Goal: Task Accomplishment & Management: Complete application form

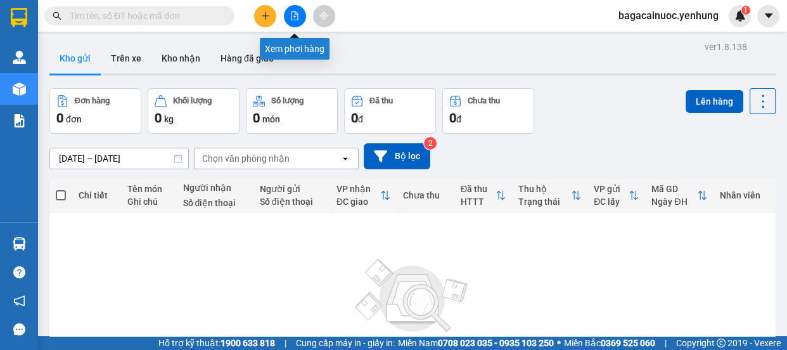
click at [297, 19] on icon "file-add" at bounding box center [295, 15] width 7 height 9
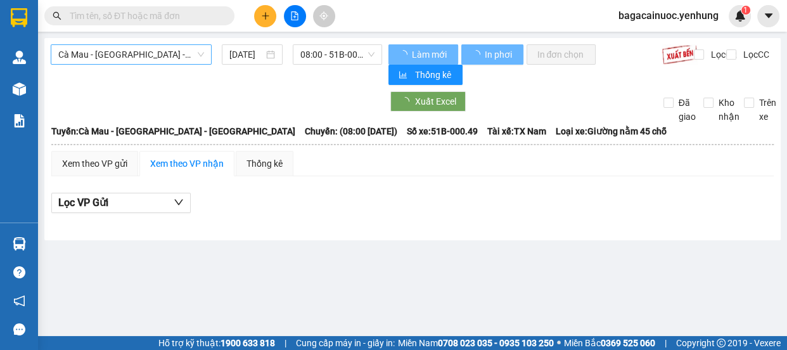
click at [182, 57] on span "Cà Mau - [GEOGRAPHIC_DATA] - [GEOGRAPHIC_DATA]" at bounding box center [131, 54] width 146 height 19
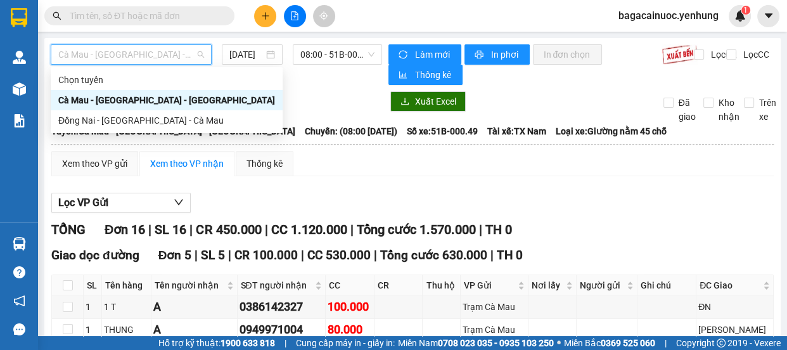
click at [136, 120] on div "Đồng Nai - [GEOGRAPHIC_DATA] - Cà Mau" at bounding box center [166, 120] width 217 height 14
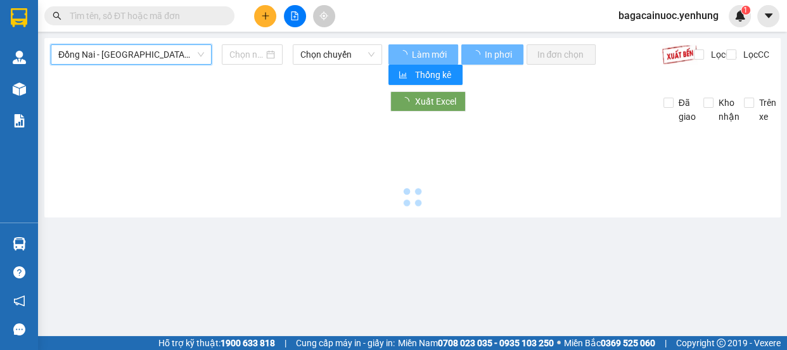
type input "[DATE]"
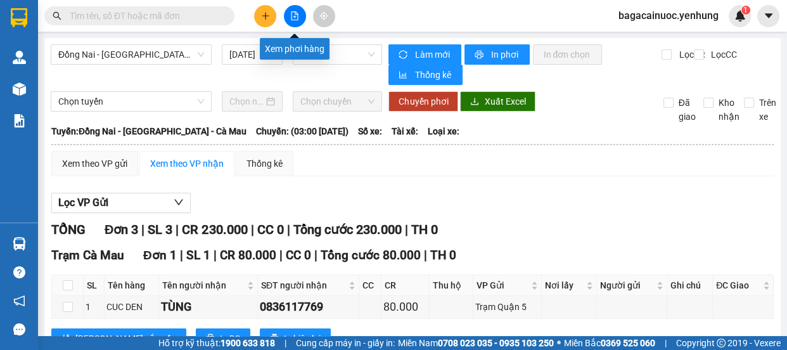
click at [292, 16] on icon "file-add" at bounding box center [295, 15] width 7 height 9
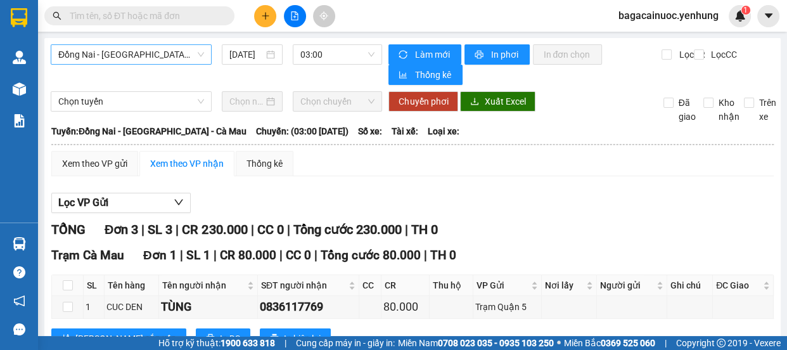
click at [178, 63] on span "Đồng Nai - [GEOGRAPHIC_DATA] - Cà Mau" at bounding box center [131, 54] width 146 height 19
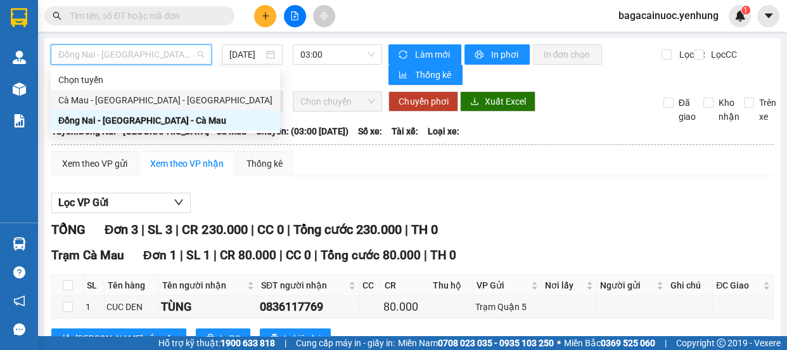
click at [132, 98] on div "Cà Mau - [GEOGRAPHIC_DATA] - [GEOGRAPHIC_DATA]" at bounding box center [165, 100] width 214 height 14
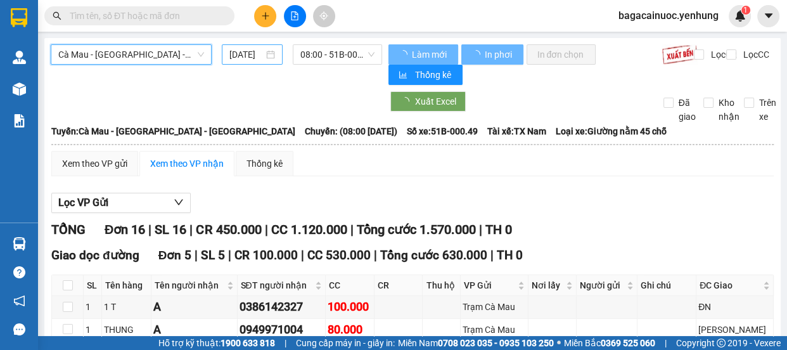
click at [241, 54] on input "[DATE]" at bounding box center [246, 55] width 34 height 14
click at [234, 58] on input "[DATE]" at bounding box center [246, 55] width 34 height 14
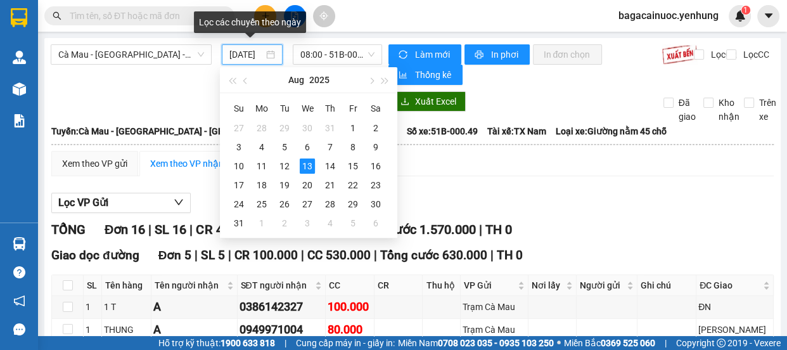
click at [235, 58] on input "[DATE]" at bounding box center [246, 55] width 34 height 14
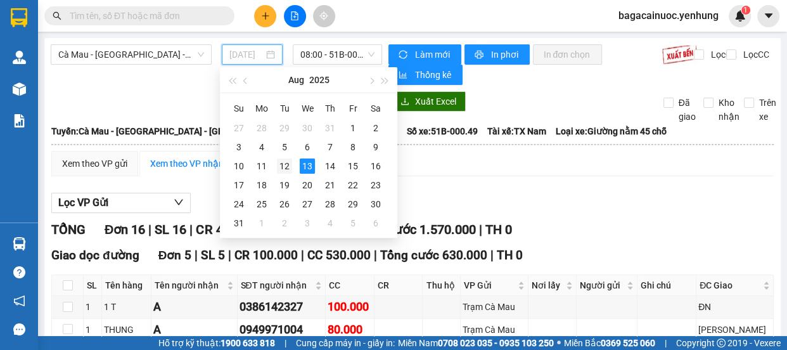
click at [287, 165] on div "12" at bounding box center [284, 165] width 15 height 15
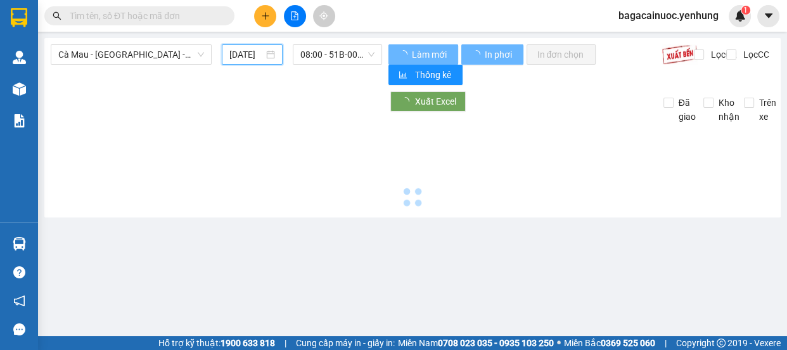
type input "12/08/2025"
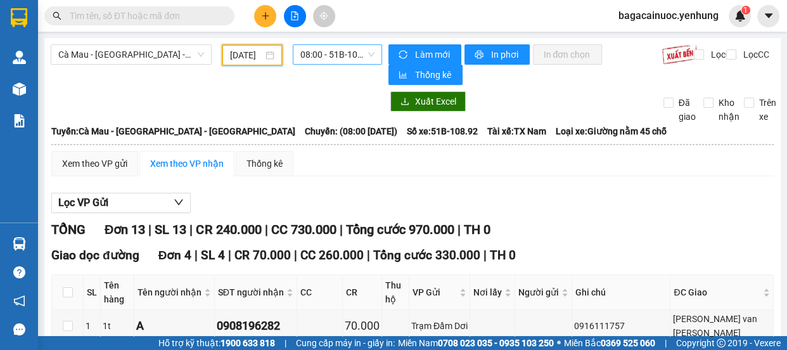
click at [354, 57] on span "08:00 - 51B-108.92" at bounding box center [337, 54] width 74 height 19
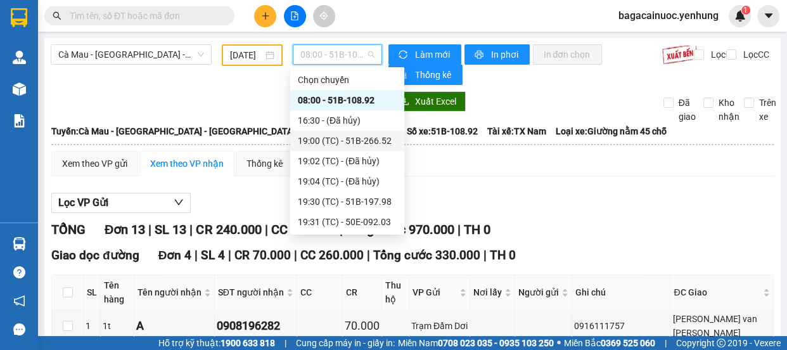
click at [358, 145] on div "19:00 (TC) - 51B-266.52" at bounding box center [347, 141] width 99 height 14
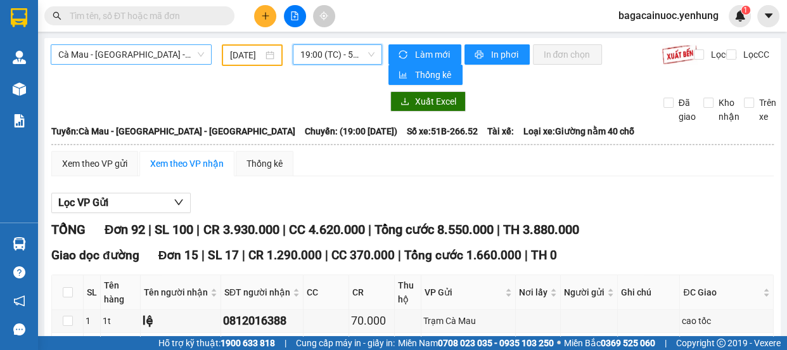
click at [189, 53] on span "Cà Mau - [GEOGRAPHIC_DATA] - [GEOGRAPHIC_DATA]" at bounding box center [131, 54] width 146 height 19
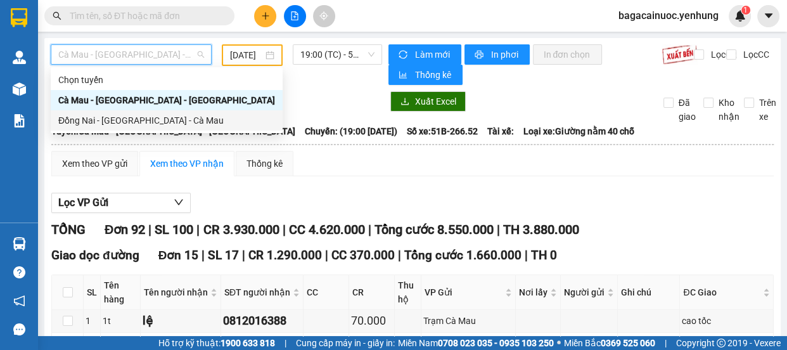
click at [131, 120] on div "Đồng Nai - [GEOGRAPHIC_DATA] - Cà Mau" at bounding box center [166, 120] width 217 height 14
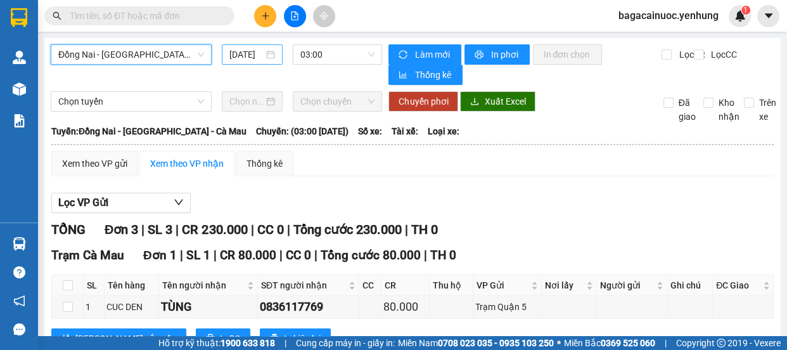
click at [235, 55] on input "[DATE]" at bounding box center [246, 55] width 34 height 14
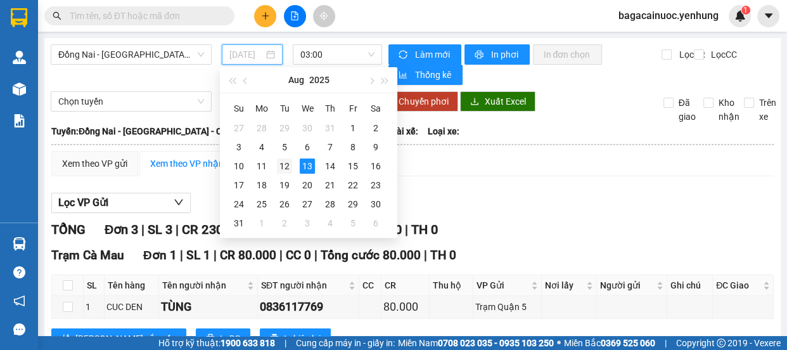
click at [285, 166] on div "12" at bounding box center [284, 165] width 15 height 15
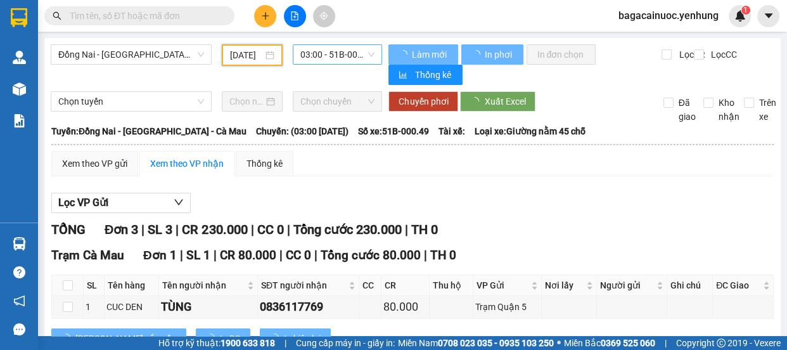
type input "12/08/2025"
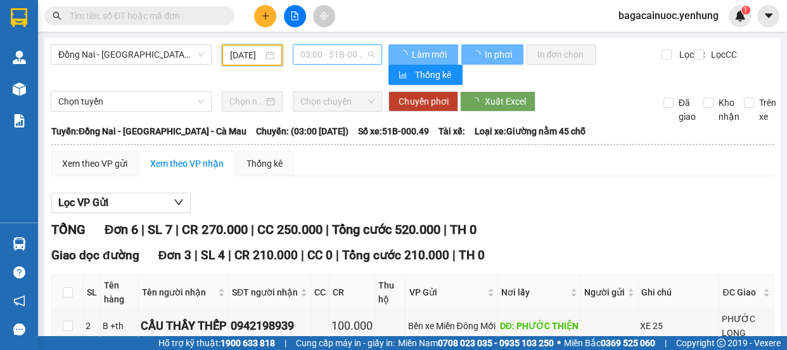
click at [347, 57] on span "03:00 - 51B-000.49" at bounding box center [337, 54] width 74 height 19
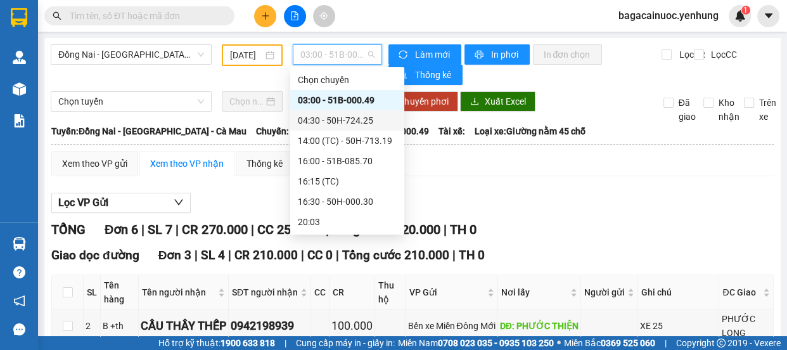
click at [345, 119] on div "04:30 - 50H-724.25" at bounding box center [347, 120] width 99 height 14
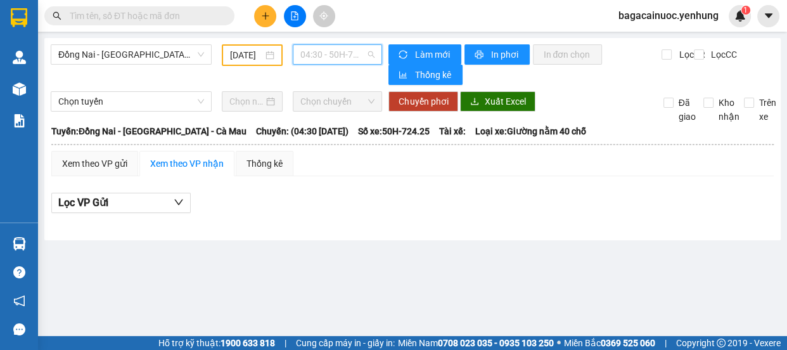
click at [358, 59] on span "04:30 - 50H-724.25" at bounding box center [337, 54] width 74 height 19
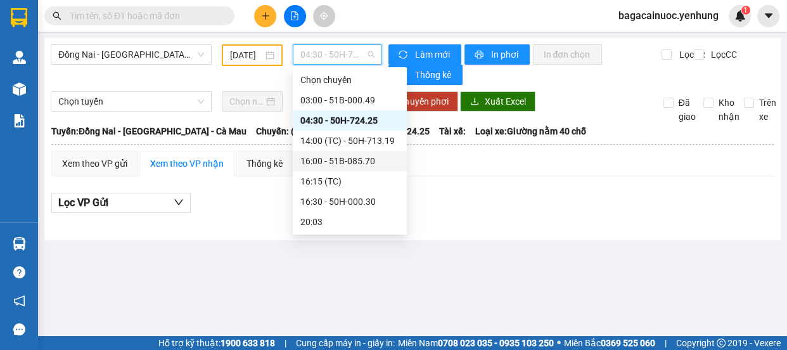
click at [340, 158] on div "16:00 - 51B-085.70" at bounding box center [349, 161] width 99 height 14
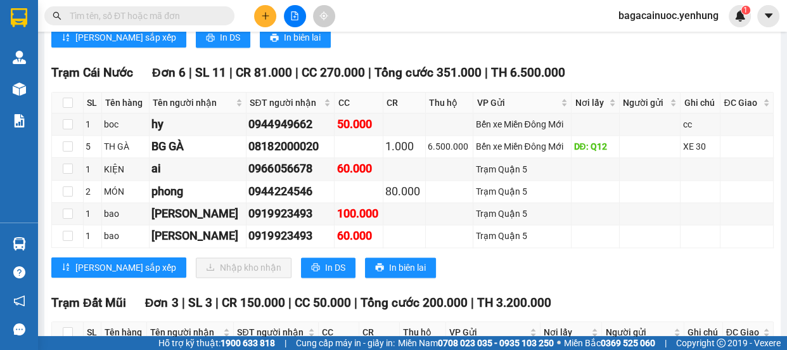
scroll to position [1615, 0]
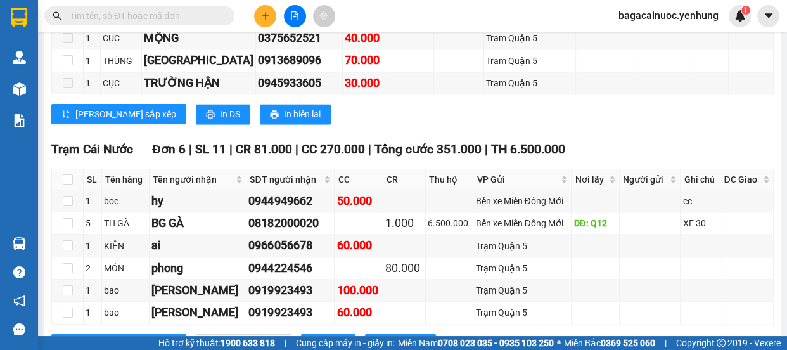
click at [675, 104] on div "Lưu sắp xếp In DS In biên lai" at bounding box center [412, 114] width 723 height 20
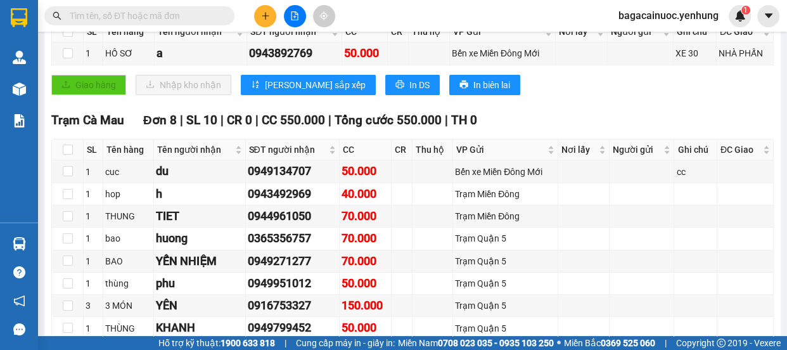
scroll to position [0, 0]
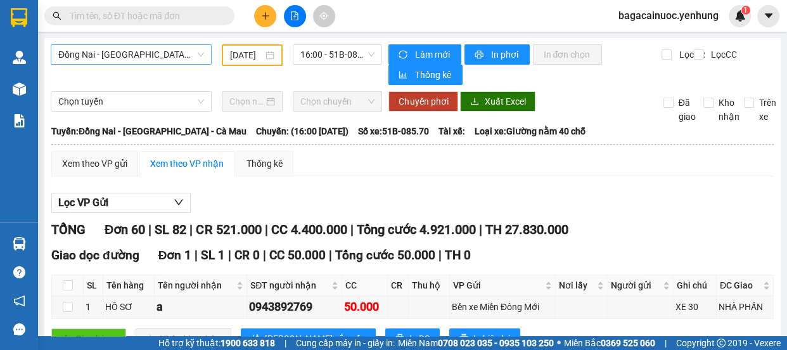
click at [182, 58] on span "Đồng Nai - [GEOGRAPHIC_DATA] - Cà Mau" at bounding box center [131, 54] width 146 height 19
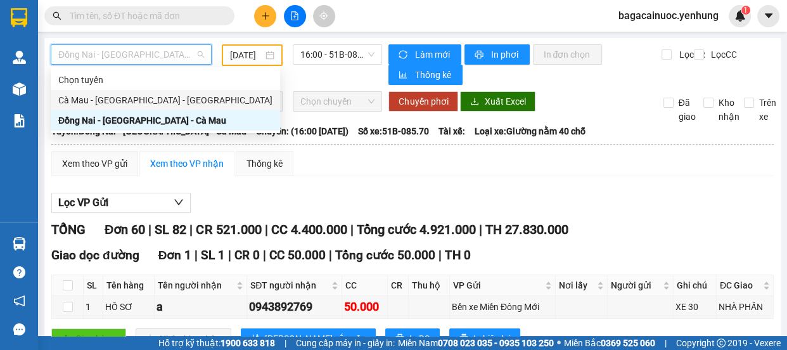
click at [132, 100] on div "Cà Mau - [GEOGRAPHIC_DATA] - [GEOGRAPHIC_DATA]" at bounding box center [165, 100] width 214 height 14
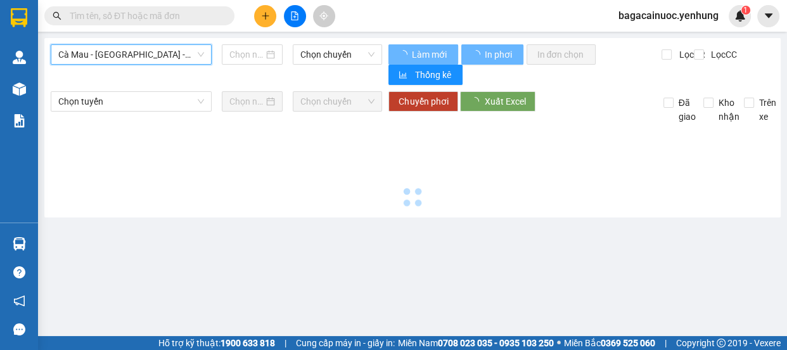
type input "[DATE]"
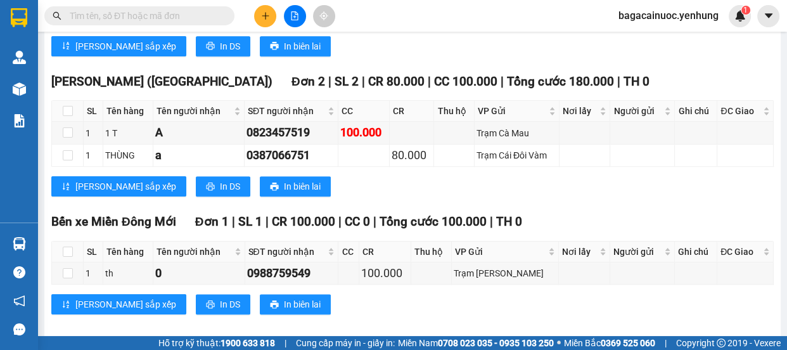
scroll to position [764, 0]
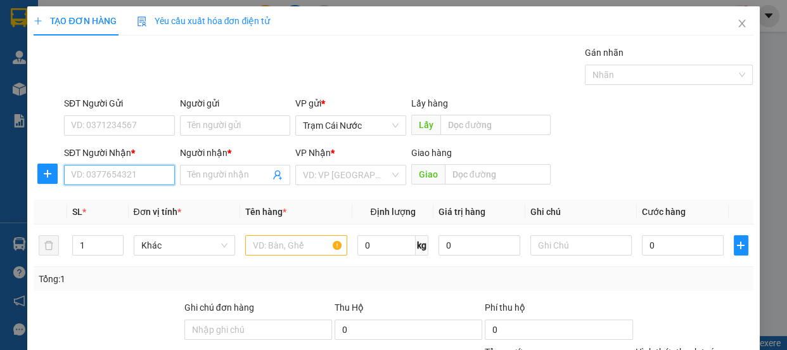
click at [109, 169] on input "SĐT Người Nhận *" at bounding box center [119, 175] width 111 height 20
click at [108, 198] on div "0911104704 - [PERSON_NAME]" at bounding box center [133, 200] width 125 height 14
type input "0911104704"
type input "huỳnh"
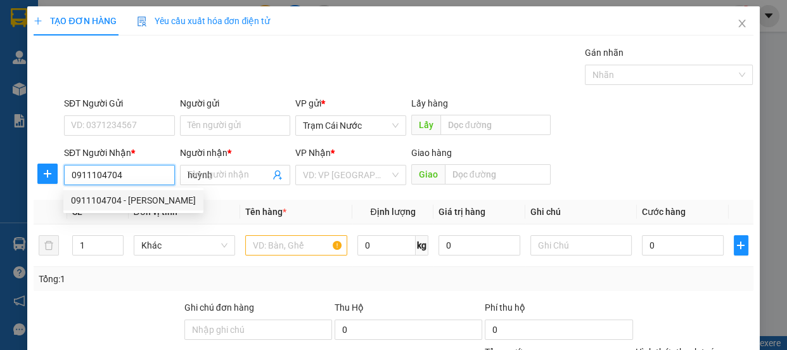
type input "70.000"
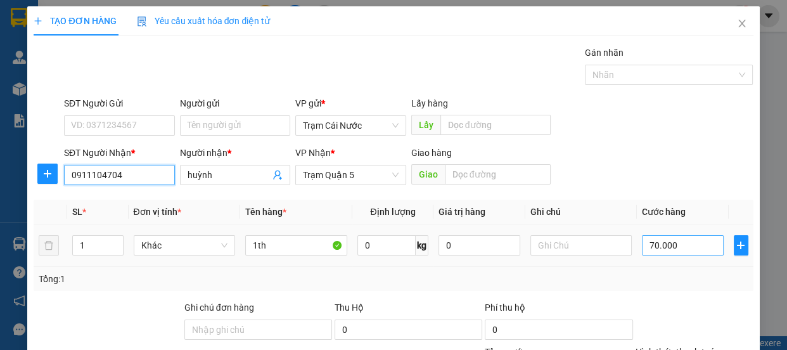
type input "0911104704"
click at [678, 244] on input "70.000" at bounding box center [683, 245] width 82 height 20
type input "0"
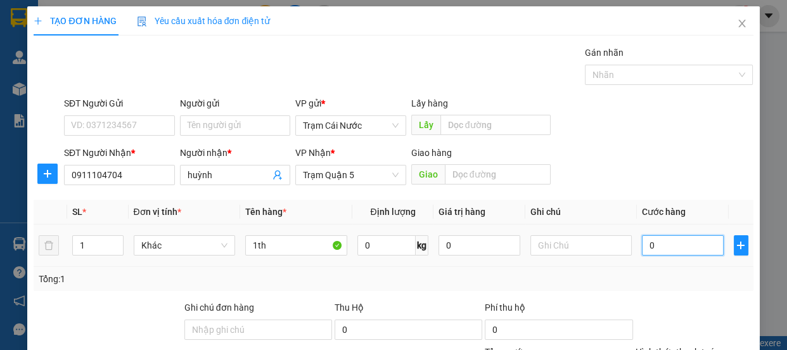
click at [645, 252] on input "0" at bounding box center [683, 245] width 82 height 20
type input "40"
click at [285, 243] on input "1th" at bounding box center [296, 245] width 102 height 20
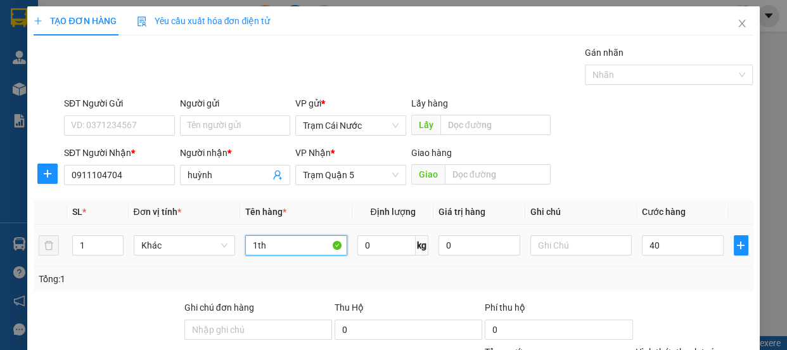
type input "40.000"
type input "1"
type input "cục"
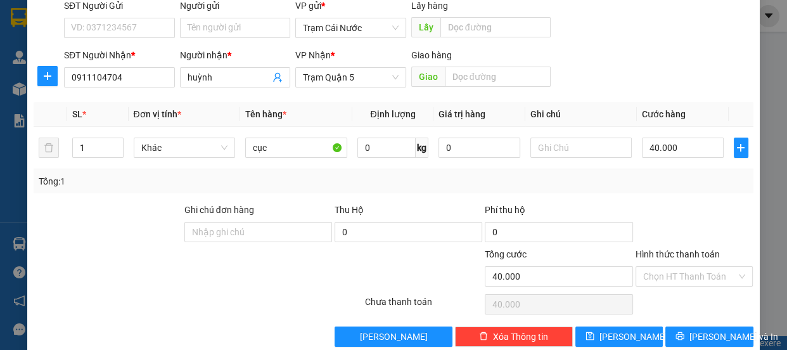
scroll to position [119, 0]
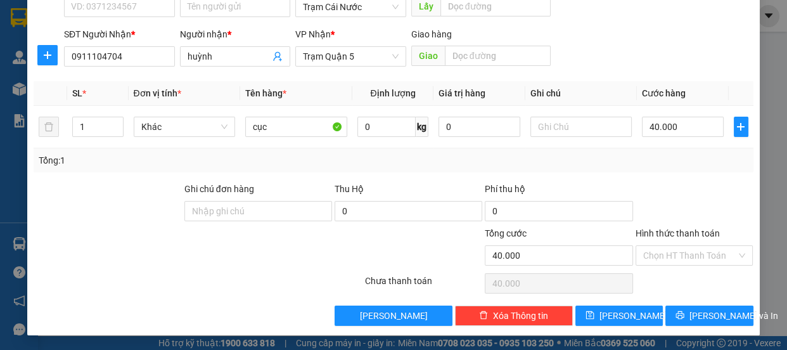
click at [697, 236] on label "Hình thức thanh toán" at bounding box center [678, 233] width 84 height 10
click at [697, 246] on input "Hình thức thanh toán" at bounding box center [690, 255] width 94 height 19
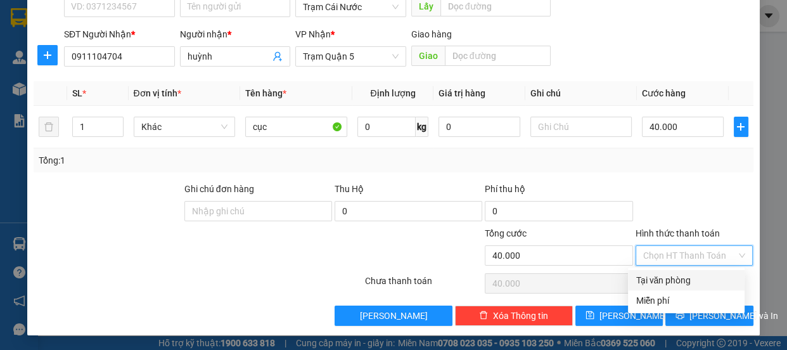
click at [664, 283] on div "Tại văn phòng" at bounding box center [686, 280] width 101 height 14
type input "0"
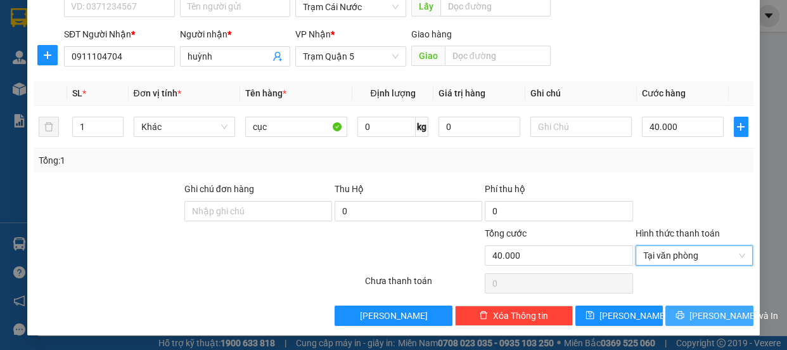
click at [680, 309] on button "[PERSON_NAME] và In" at bounding box center [709, 316] width 87 height 20
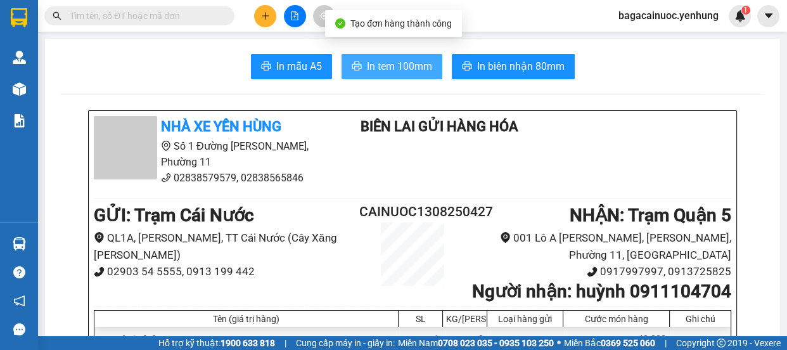
click at [408, 62] on span "In tem 100mm" at bounding box center [399, 66] width 65 height 16
click at [263, 15] on icon "plus" at bounding box center [265, 15] width 7 height 1
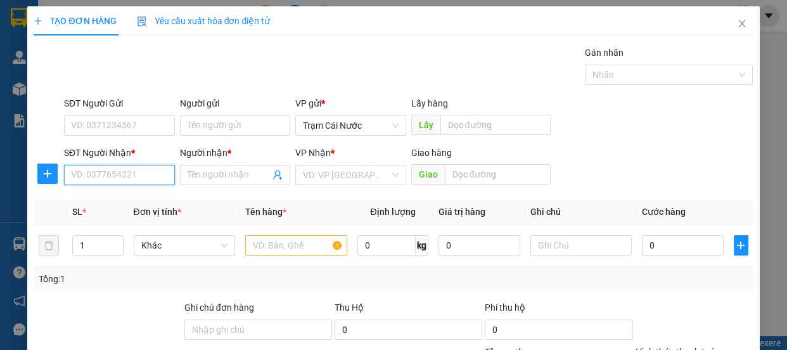
click at [144, 177] on input "SĐT Người Nhận *" at bounding box center [119, 175] width 111 height 20
click at [116, 206] on div "0765178379 - a" at bounding box center [118, 200] width 94 height 14
type input "0765178379"
type input "a"
type input "80.000"
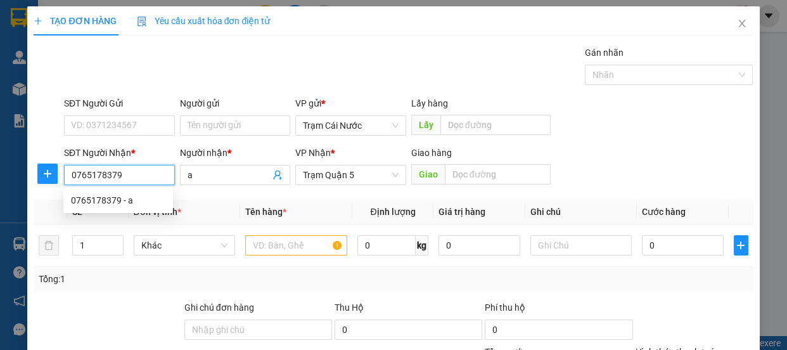
type input "80.000"
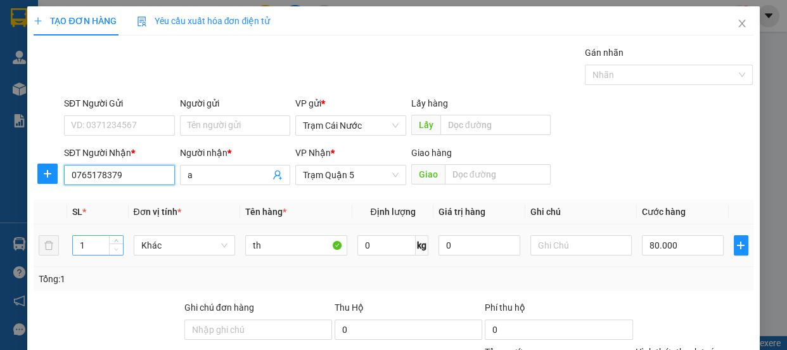
click at [114, 247] on icon "down" at bounding box center [116, 249] width 4 height 4
type input "0765178379"
click at [114, 242] on icon "up" at bounding box center [116, 242] width 4 height 4
type input "2"
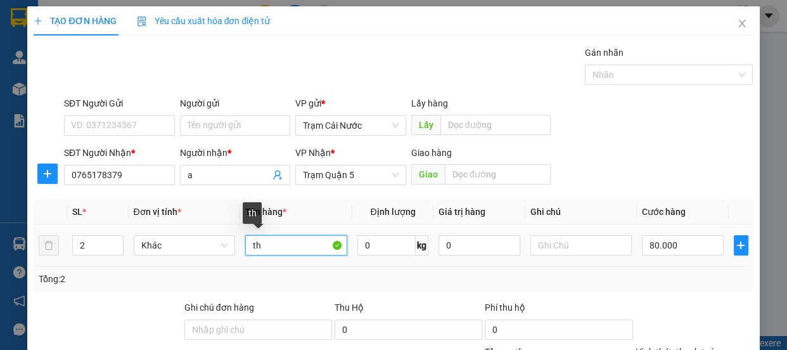
click at [245, 244] on input "th" at bounding box center [296, 245] width 102 height 20
click at [303, 248] on input "1th" at bounding box center [296, 245] width 102 height 20
type input "1th+1 cal"
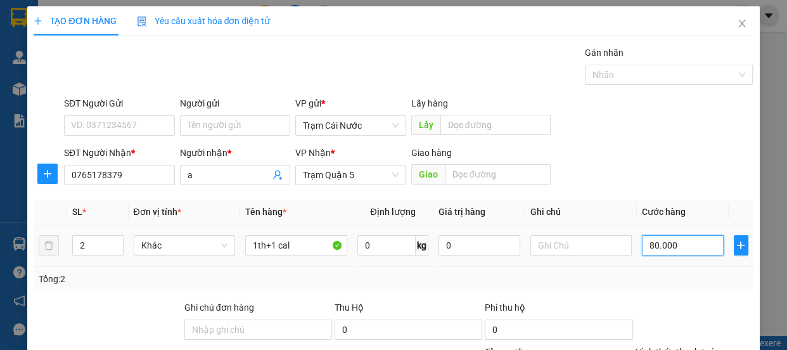
click at [642, 250] on input "80.000" at bounding box center [683, 245] width 82 height 20
type input "0"
click at [642, 243] on input "0" at bounding box center [683, 245] width 82 height 20
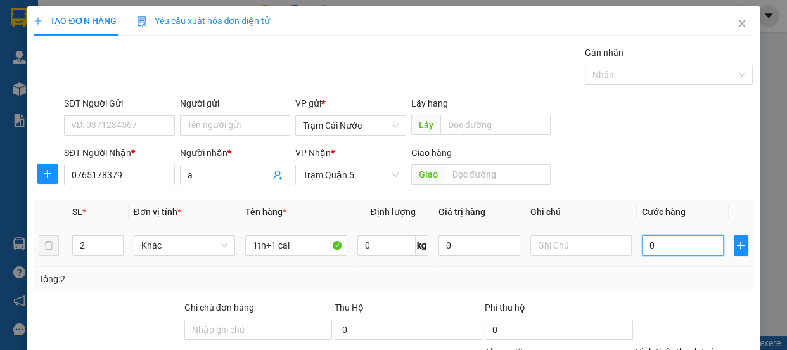
type input "10"
type input "120"
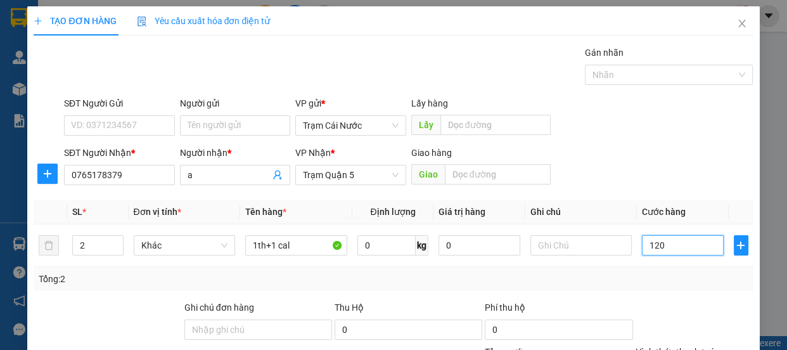
type input "120"
type input "120.000"
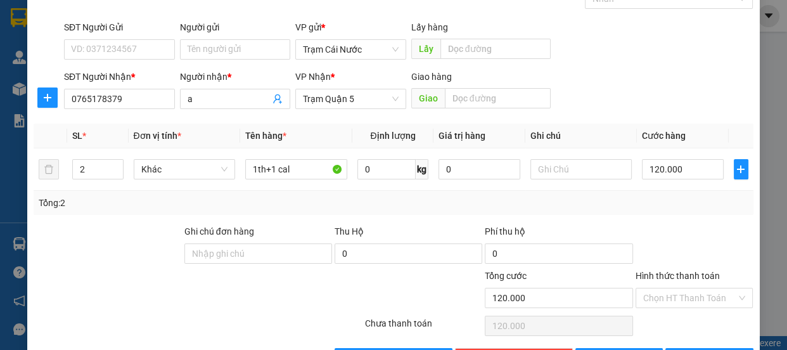
scroll to position [119, 0]
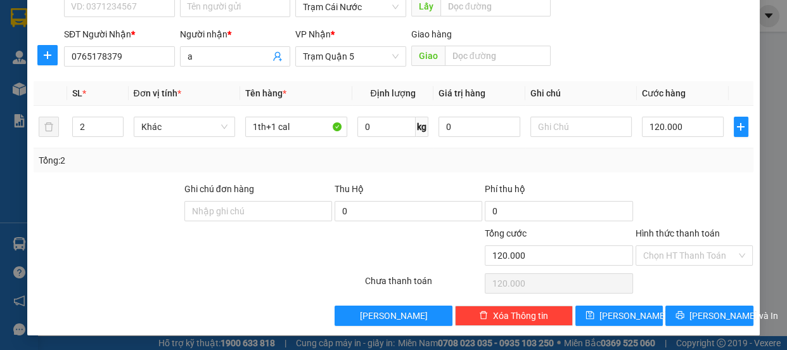
click at [693, 231] on label "Hình thức thanh toán" at bounding box center [678, 233] width 84 height 10
click at [693, 246] on input "Hình thức thanh toán" at bounding box center [690, 255] width 94 height 19
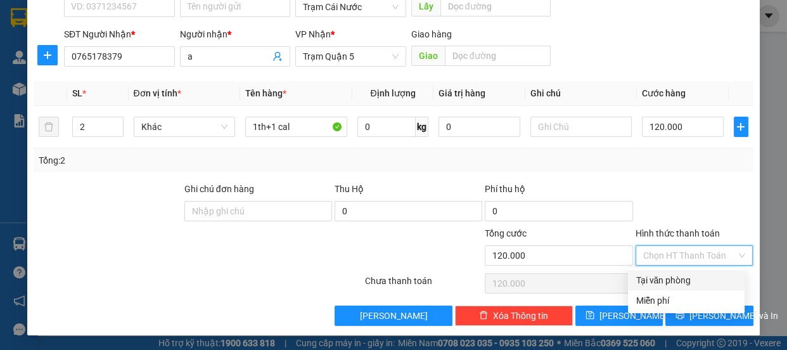
click at [685, 277] on div "Tại văn phòng" at bounding box center [686, 280] width 101 height 14
type input "0"
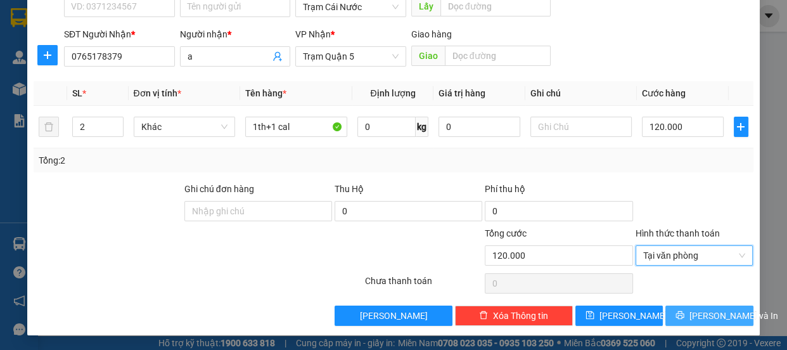
click at [692, 311] on span "[PERSON_NAME] và In" at bounding box center [734, 316] width 89 height 14
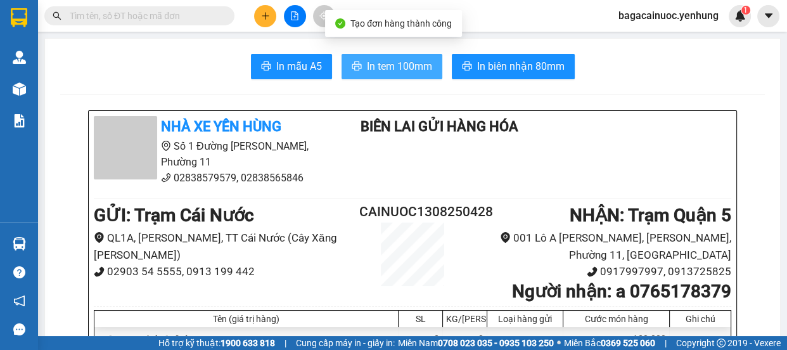
click at [411, 69] on span "In tem 100mm" at bounding box center [399, 66] width 65 height 16
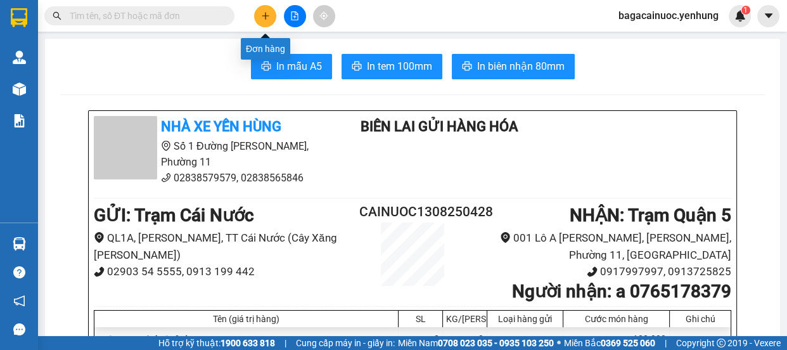
click at [256, 15] on button at bounding box center [265, 16] width 22 height 22
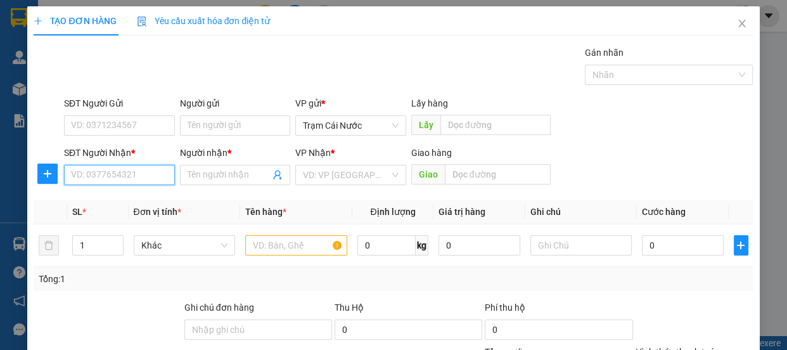
click at [102, 174] on input "SĐT Người Nhận *" at bounding box center [119, 175] width 111 height 20
type input "0945292772"
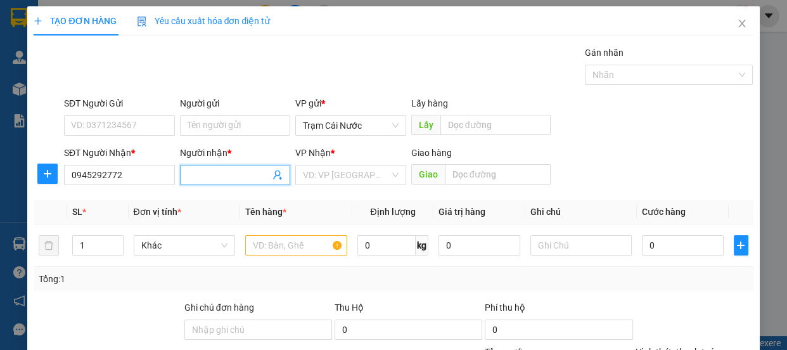
click at [219, 172] on input "Người nhận *" at bounding box center [229, 175] width 83 height 14
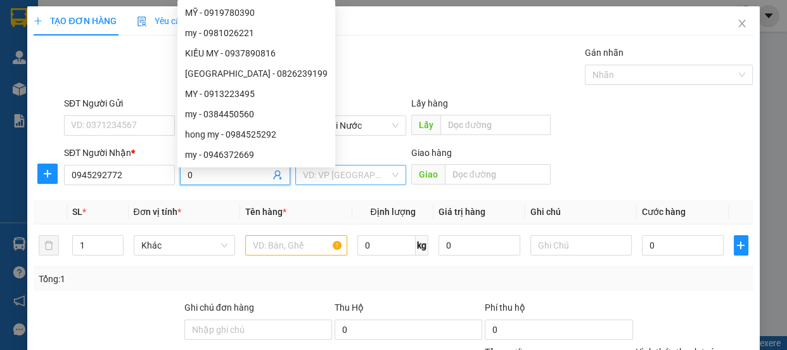
type input "0"
click at [338, 171] on input "search" at bounding box center [346, 174] width 87 height 19
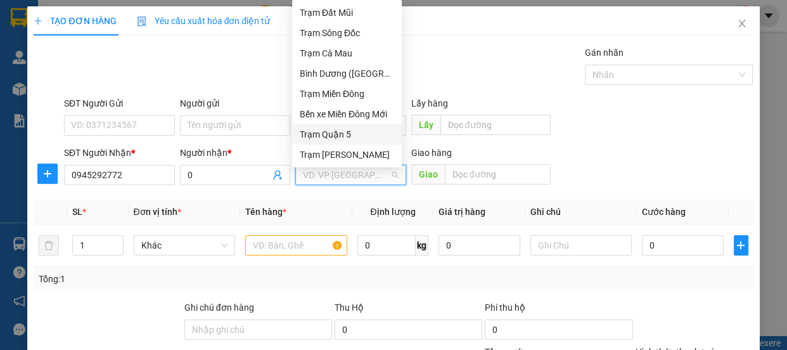
click at [335, 138] on div "Trạm Quận 5" at bounding box center [347, 134] width 94 height 14
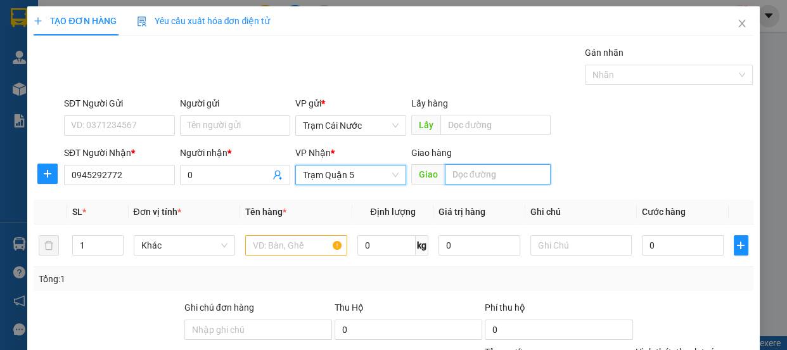
click at [482, 179] on input "text" at bounding box center [498, 174] width 106 height 20
type input "d"
type input "đnai"
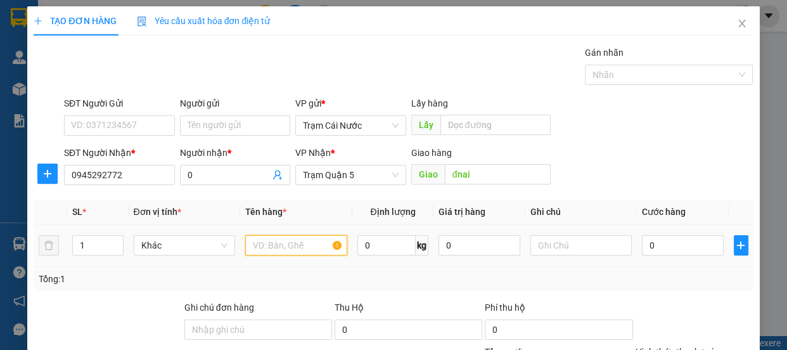
click at [294, 250] on input "text" at bounding box center [296, 245] width 102 height 20
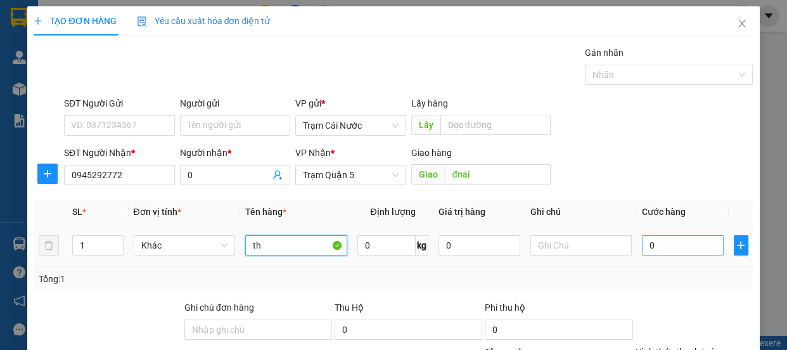
type input "th"
click at [683, 250] on input "0" at bounding box center [683, 245] width 82 height 20
type input "1"
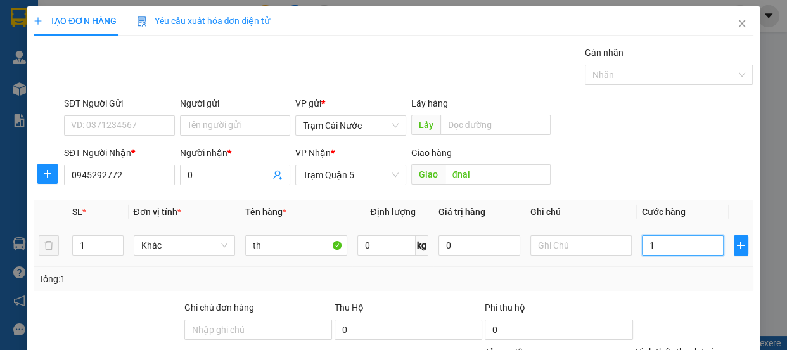
type input "10"
type input "100"
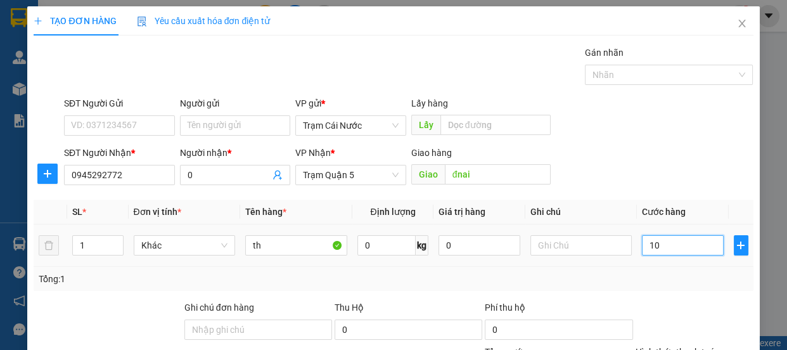
type input "100"
type input "100.000"
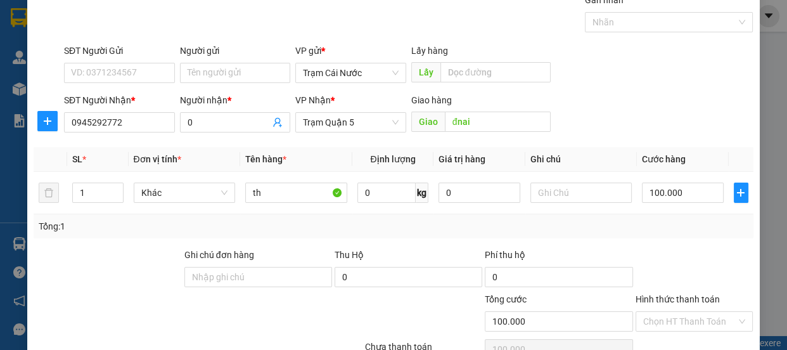
scroll to position [119, 0]
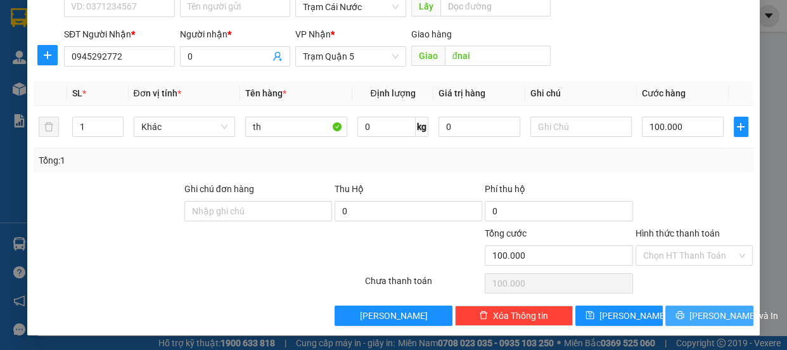
click at [707, 318] on span "[PERSON_NAME] và In" at bounding box center [734, 316] width 89 height 14
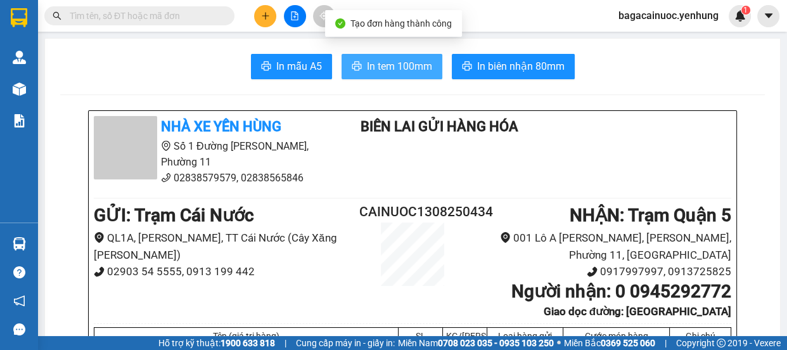
click at [385, 67] on span "In tem 100mm" at bounding box center [399, 66] width 65 height 16
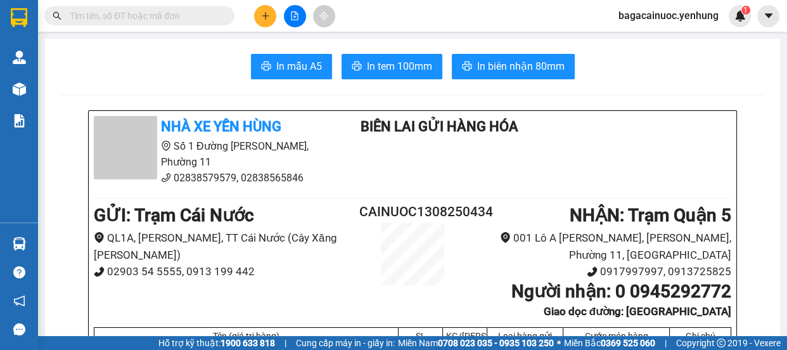
drag, startPoint x: 386, startPoint y: 68, endPoint x: 269, endPoint y: 18, distance: 126.7
click at [269, 18] on icon "plus" at bounding box center [265, 15] width 9 height 9
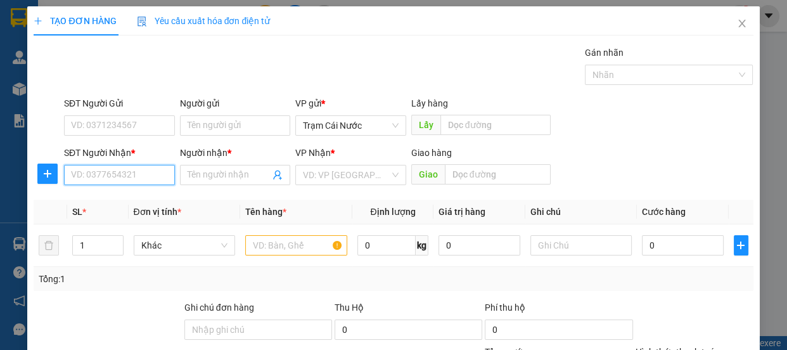
click at [133, 171] on input "SĐT Người Nhận *" at bounding box center [119, 175] width 111 height 20
click at [100, 204] on div "0968660437 - 0" at bounding box center [118, 200] width 94 height 14
type input "0968660437"
type input "0"
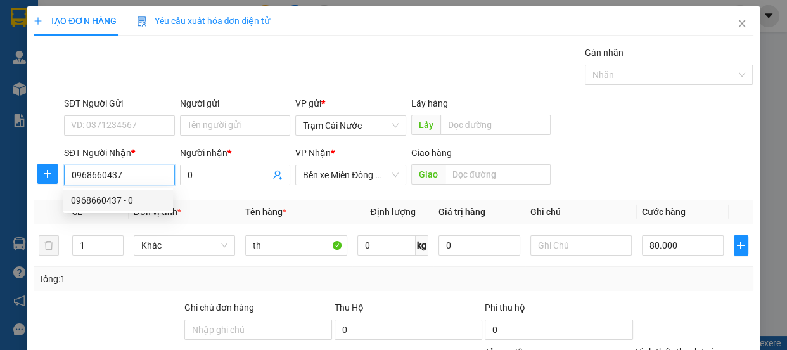
type input "80.000"
type input "0968660437"
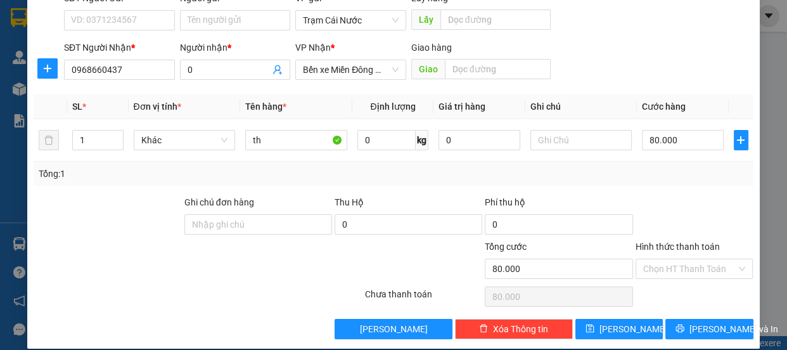
scroll to position [119, 0]
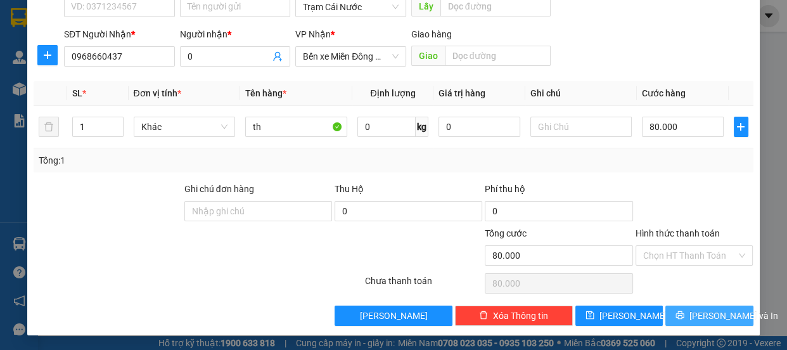
click at [704, 316] on span "[PERSON_NAME] và In" at bounding box center [734, 316] width 89 height 14
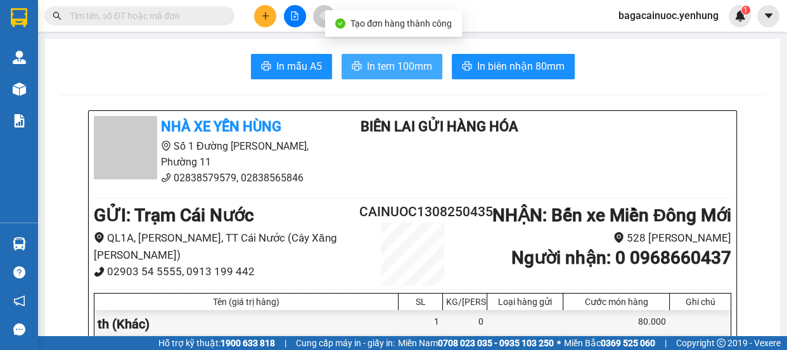
click at [396, 68] on span "In tem 100mm" at bounding box center [399, 66] width 65 height 16
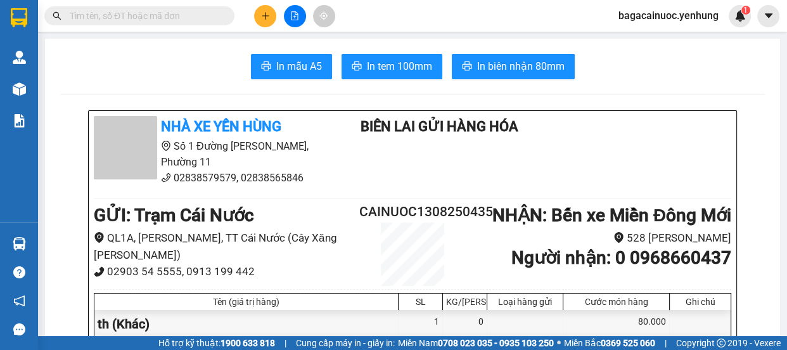
click at [259, 15] on button at bounding box center [265, 16] width 22 height 22
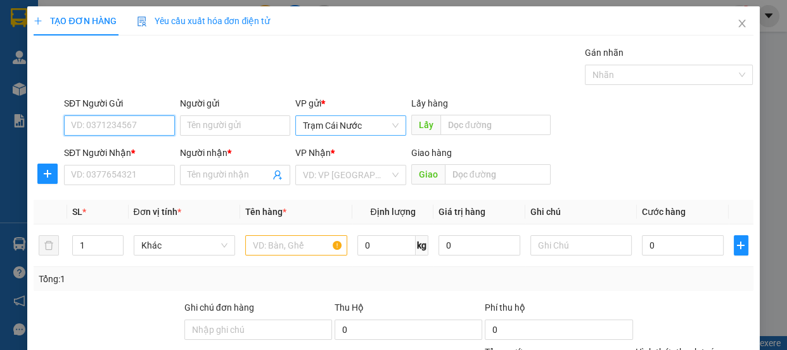
click at [382, 132] on span "Trạm Cái Nước" at bounding box center [351, 125] width 96 height 19
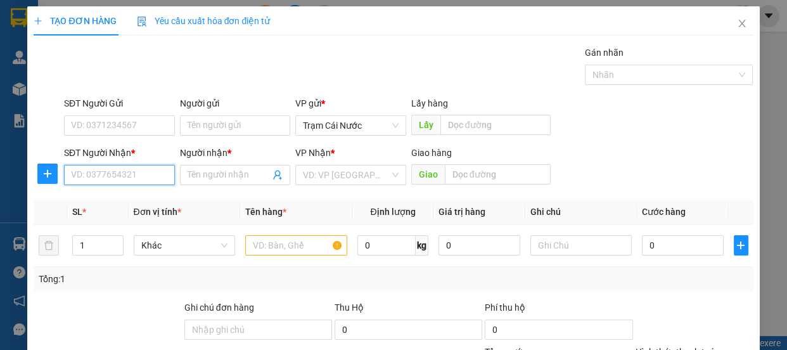
click at [114, 184] on input "SĐT Người Nhận *" at bounding box center [119, 175] width 111 height 20
type input "0869232661"
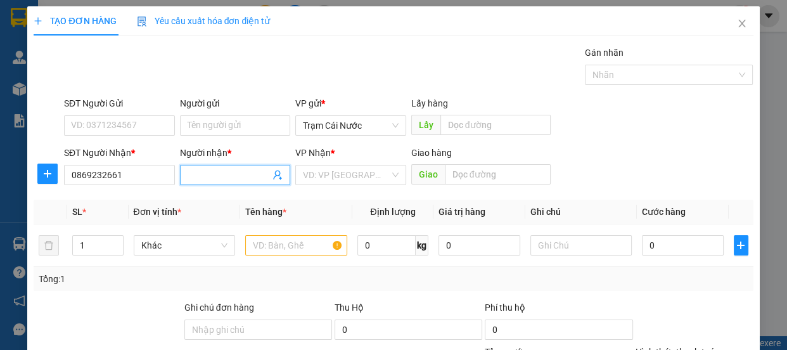
click at [209, 171] on input "Người nhận *" at bounding box center [229, 175] width 83 height 14
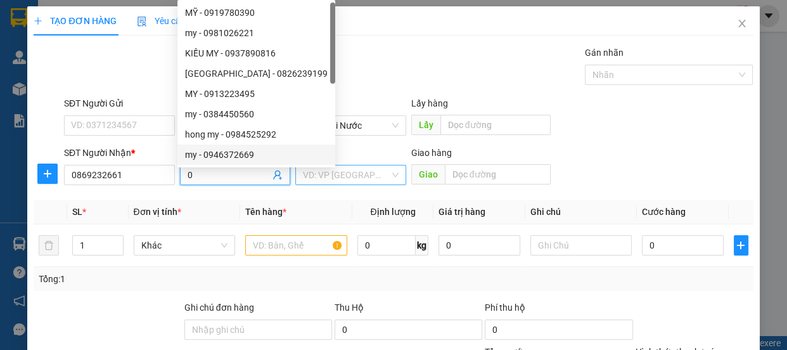
type input "0"
click at [328, 167] on input "search" at bounding box center [346, 174] width 87 height 19
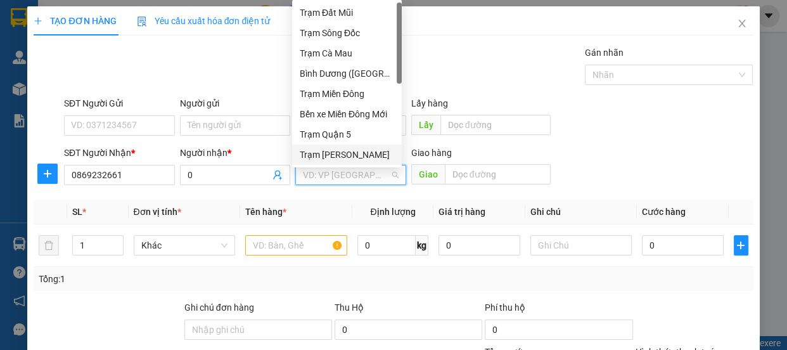
click at [351, 160] on div "Trạm [PERSON_NAME]" at bounding box center [347, 155] width 94 height 14
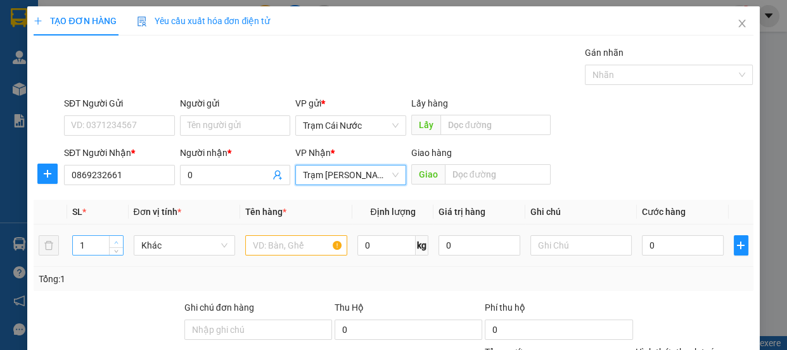
type input "2"
click at [113, 238] on span "up" at bounding box center [117, 242] width 8 height 8
click at [297, 240] on input "text" at bounding box center [296, 245] width 102 height 20
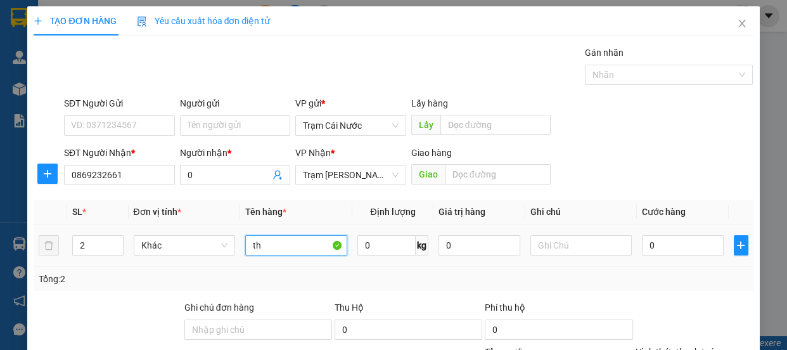
type input "th"
click at [688, 255] on div "0" at bounding box center [683, 245] width 82 height 25
click at [687, 247] on input "0" at bounding box center [683, 245] width 82 height 20
type input "1"
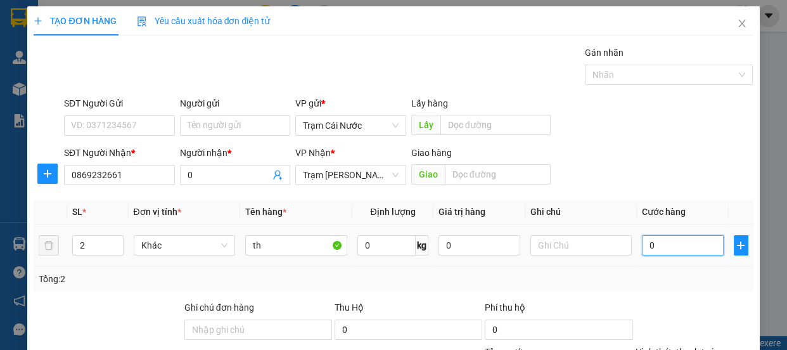
type input "1"
type input "18"
type input "180"
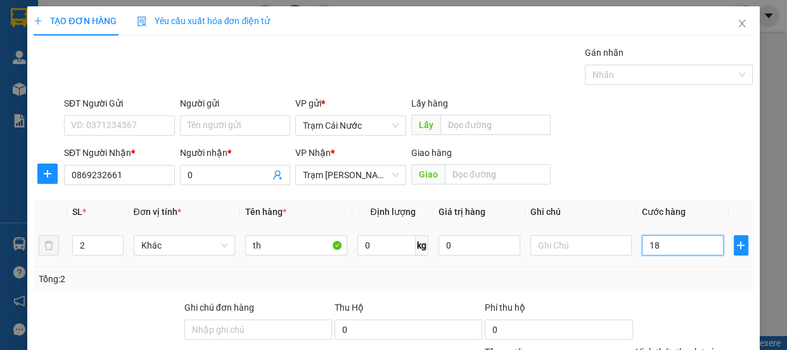
type input "180"
type input "180.000"
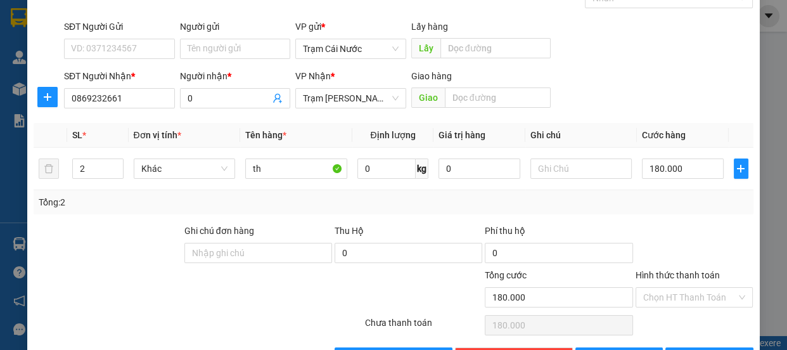
scroll to position [119, 0]
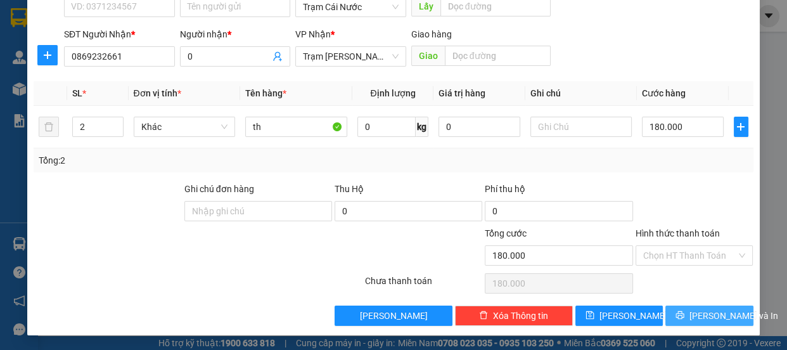
click at [690, 309] on span "[PERSON_NAME] và In" at bounding box center [734, 316] width 89 height 14
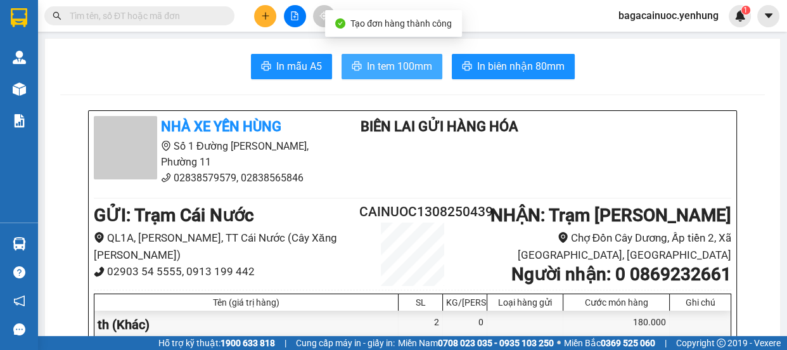
click at [406, 69] on span "In tem 100mm" at bounding box center [399, 66] width 65 height 16
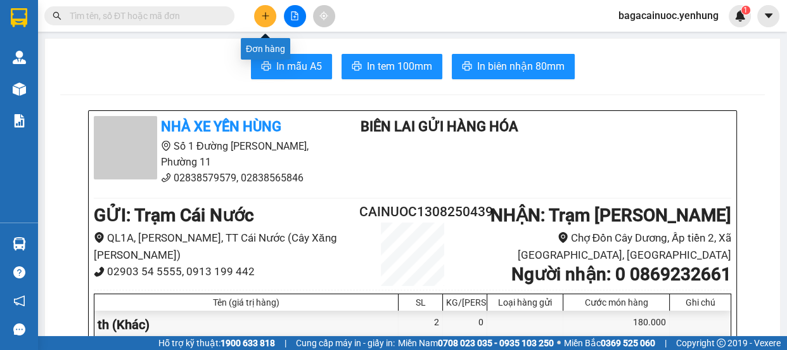
click at [259, 18] on button at bounding box center [265, 16] width 22 height 22
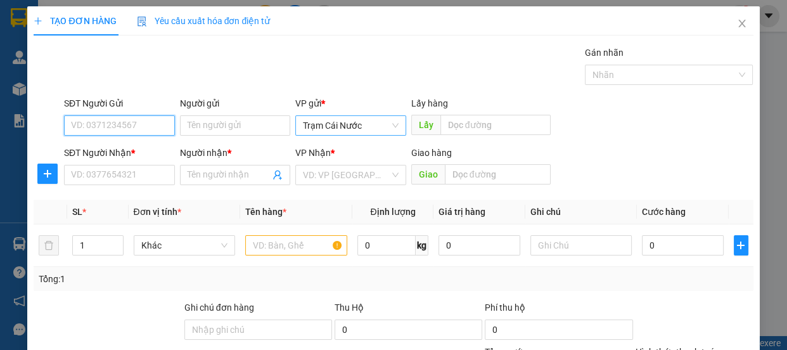
click at [380, 132] on span "Trạm Cái Nước" at bounding box center [351, 125] width 96 height 19
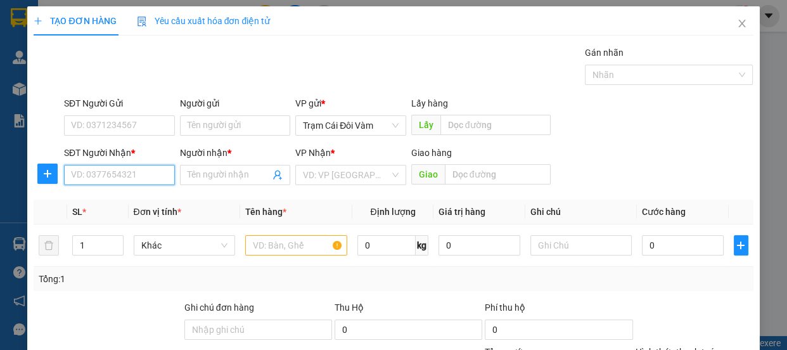
click at [132, 181] on input "SĐT Người Nhận *" at bounding box center [119, 175] width 111 height 20
type input "0784272176"
click at [245, 178] on input "Người nhận *" at bounding box center [229, 175] width 83 height 14
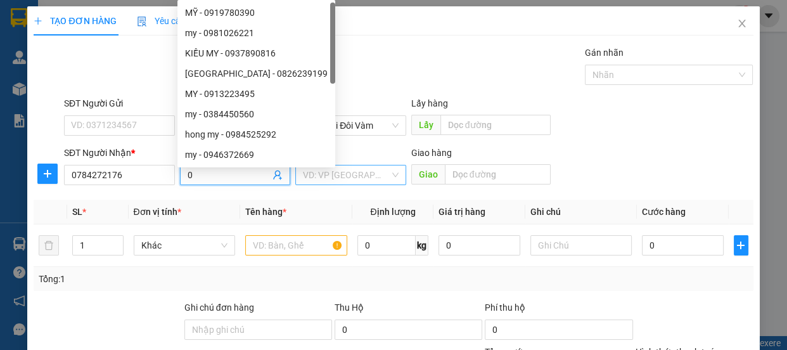
type input "0"
click at [310, 174] on input "search" at bounding box center [346, 174] width 87 height 19
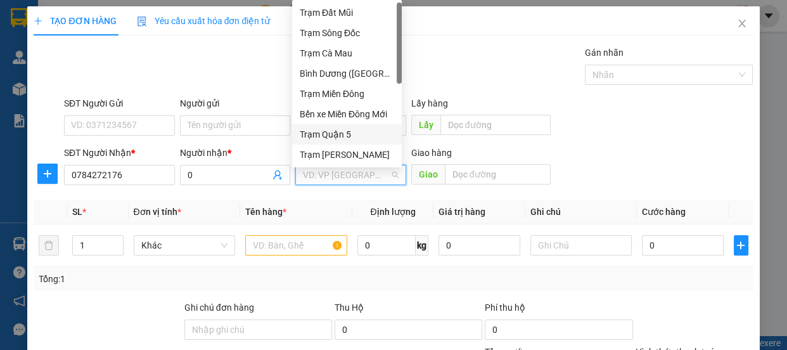
click at [347, 132] on div "Trạm Quận 5" at bounding box center [347, 134] width 94 height 14
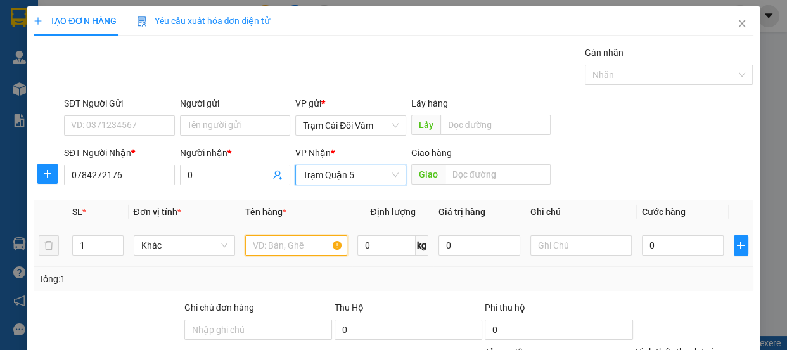
click at [290, 247] on input "text" at bounding box center [296, 245] width 102 height 20
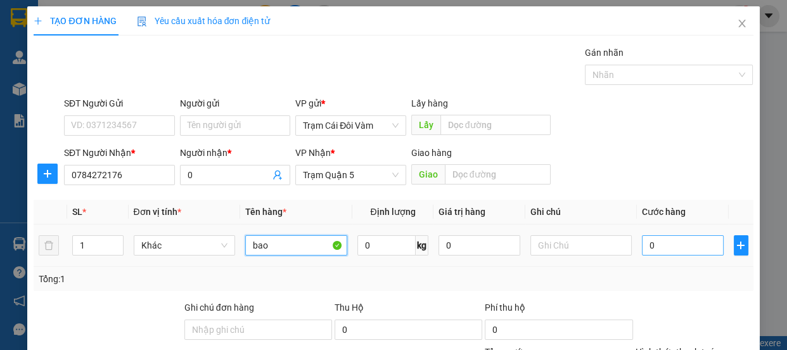
type input "bao"
click at [685, 252] on input "0" at bounding box center [683, 245] width 82 height 20
type input "6"
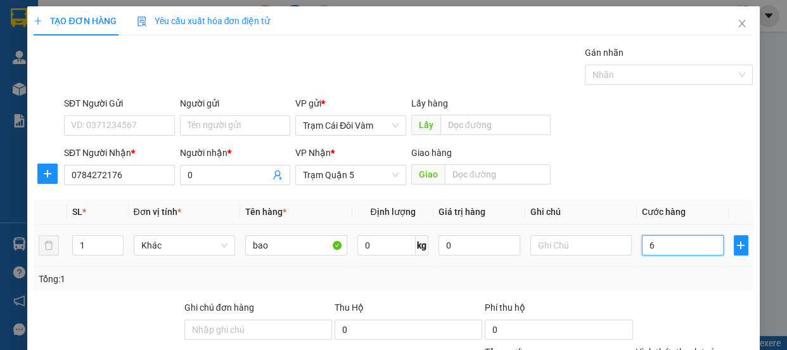
type input "60"
type input "60.000"
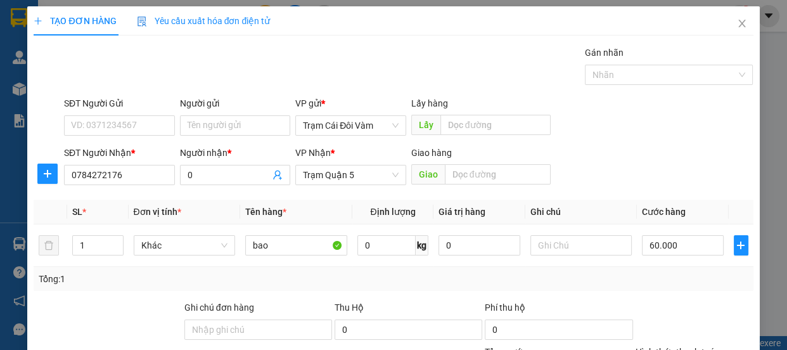
click at [684, 347] on label "Hình thức thanh toán" at bounding box center [678, 352] width 84 height 10
type input "0"
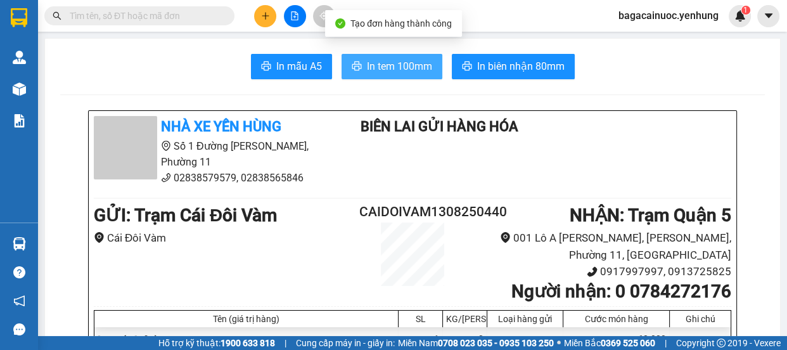
click at [414, 65] on span "In tem 100mm" at bounding box center [399, 66] width 65 height 16
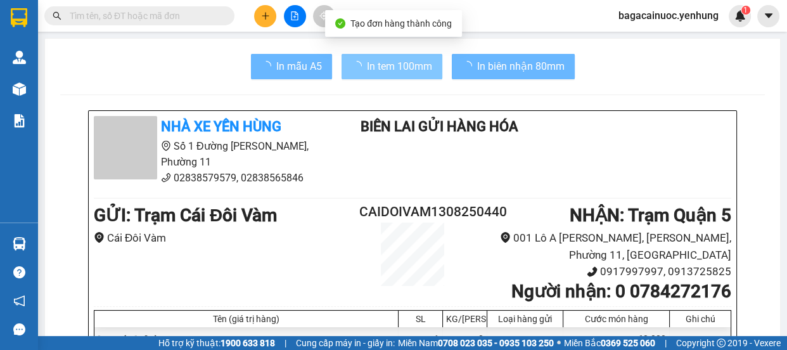
click at [264, 16] on icon "plus" at bounding box center [265, 15] width 7 height 1
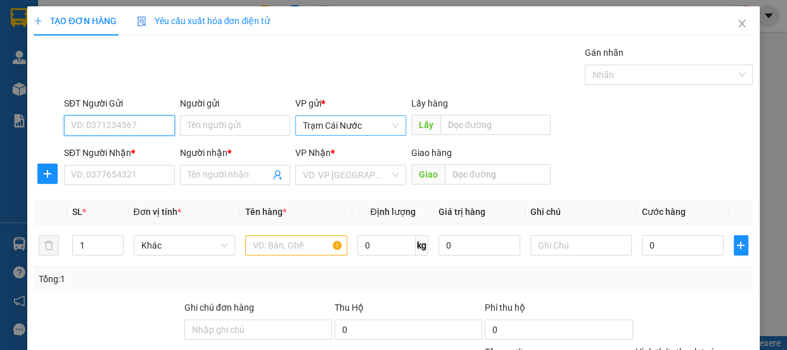
click at [370, 129] on span "Trạm Cái Nước" at bounding box center [351, 125] width 96 height 19
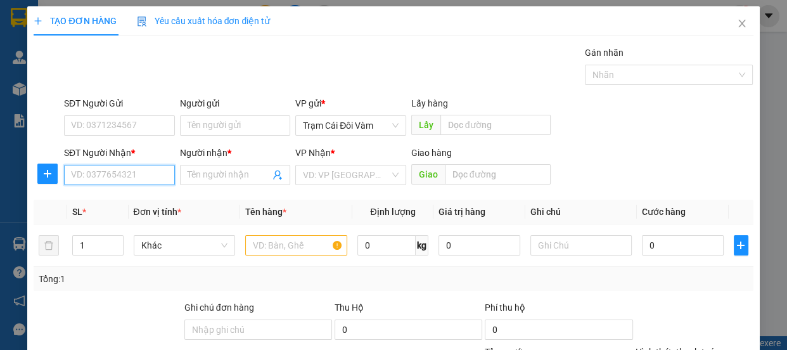
click at [124, 172] on input "SĐT Người Nhận *" at bounding box center [119, 175] width 111 height 20
type input "0326118462"
click at [252, 184] on span at bounding box center [235, 175] width 111 height 20
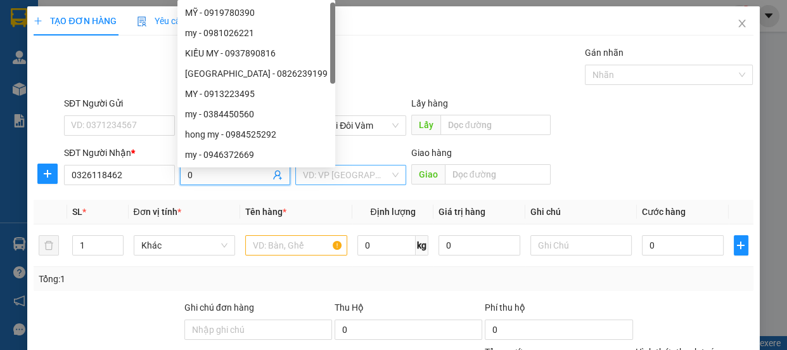
type input "0"
click at [332, 170] on input "search" at bounding box center [346, 174] width 87 height 19
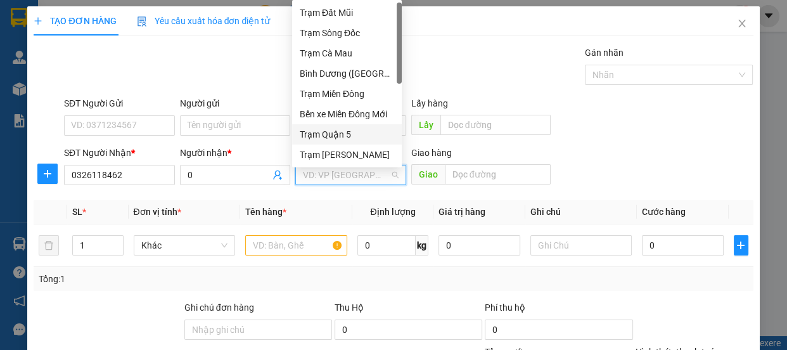
click at [350, 129] on div "Trạm Quận 5" at bounding box center [347, 134] width 94 height 14
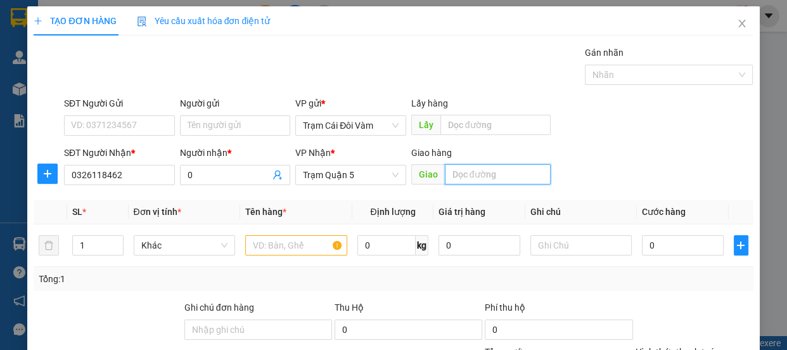
click at [462, 174] on input "text" at bounding box center [498, 174] width 106 height 20
type input "d"
type input "đnai"
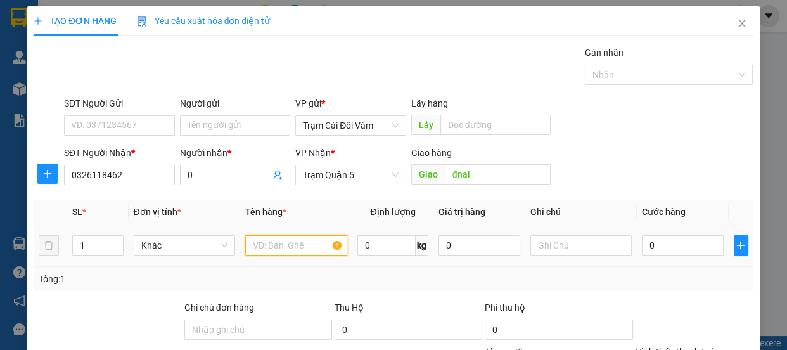
click at [275, 249] on input "text" at bounding box center [296, 245] width 102 height 20
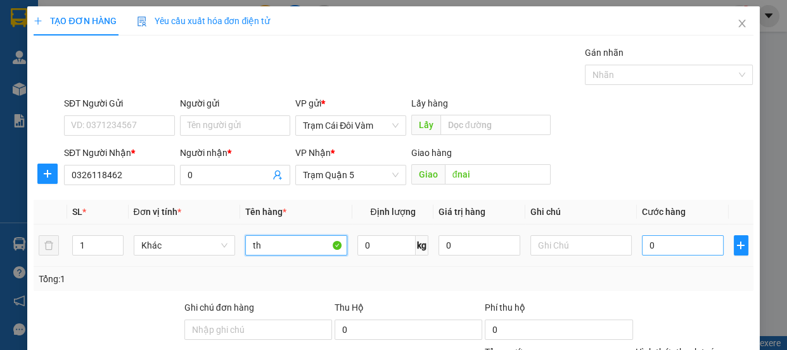
type input "th"
click at [657, 248] on input "0" at bounding box center [683, 245] width 82 height 20
type input "8"
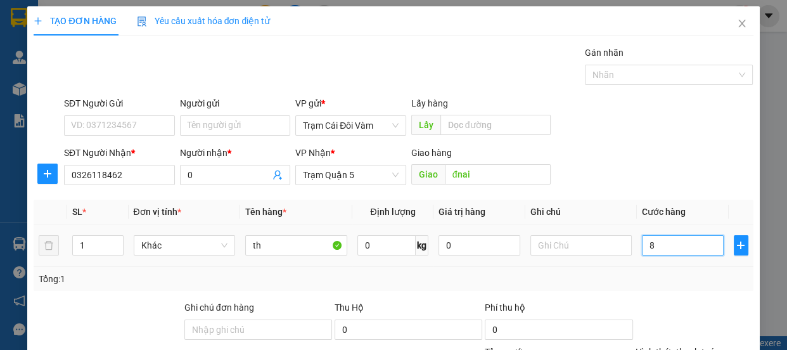
type input "80"
type input "80.000"
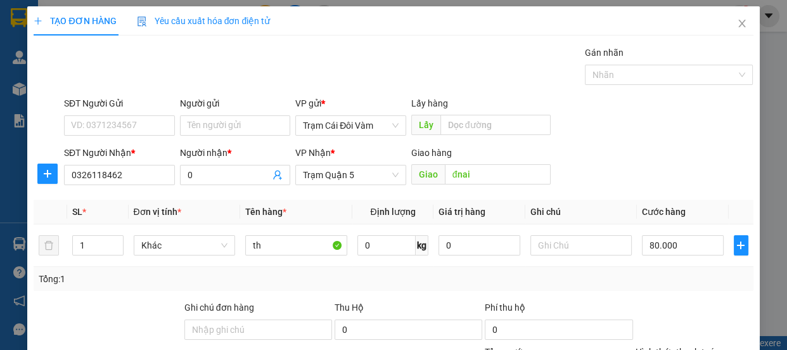
click at [698, 347] on label "Hình thức thanh toán" at bounding box center [678, 352] width 84 height 10
type input "0"
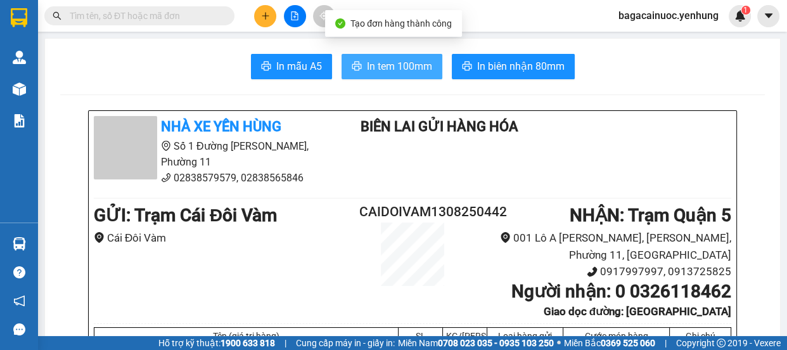
click at [413, 60] on span "In tem 100mm" at bounding box center [399, 66] width 65 height 16
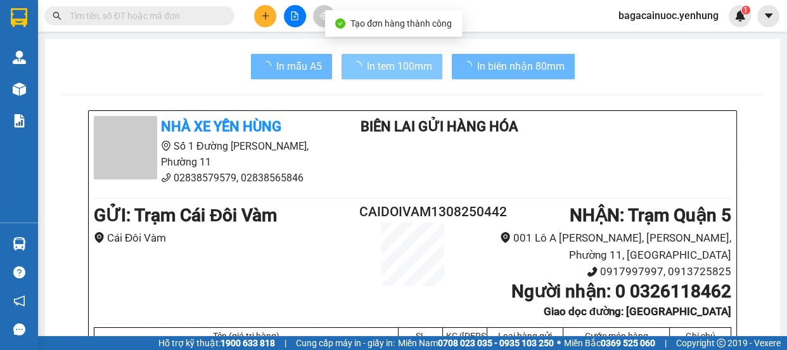
click at [269, 22] on button at bounding box center [265, 16] width 22 height 22
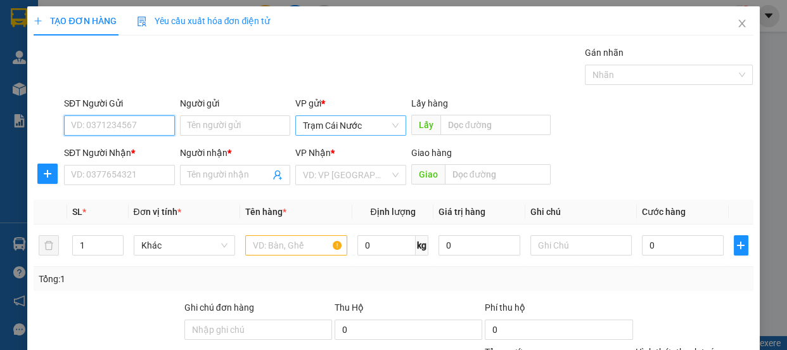
click at [376, 129] on span "Trạm Cái Nước" at bounding box center [351, 125] width 96 height 19
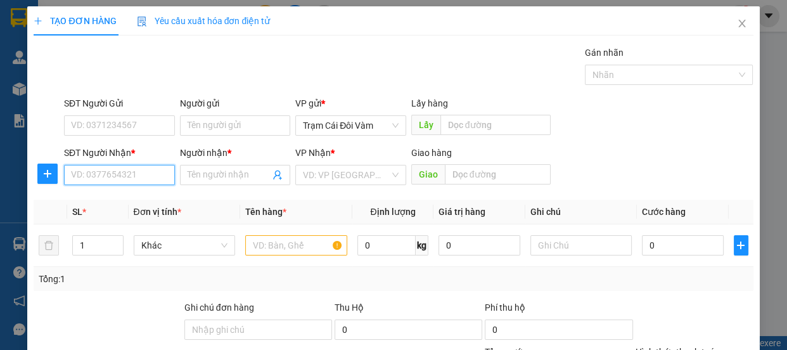
click at [127, 180] on input "SĐT Người Nhận *" at bounding box center [119, 175] width 111 height 20
type input "0352348353"
click at [252, 179] on input "Người nhận *" at bounding box center [229, 175] width 83 height 14
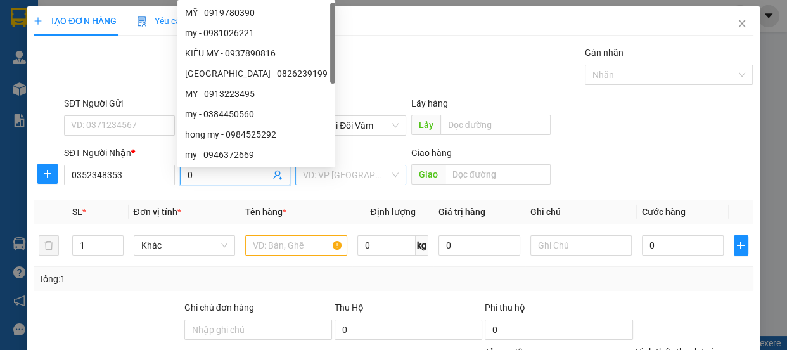
type input "0"
click at [349, 171] on input "search" at bounding box center [346, 174] width 87 height 19
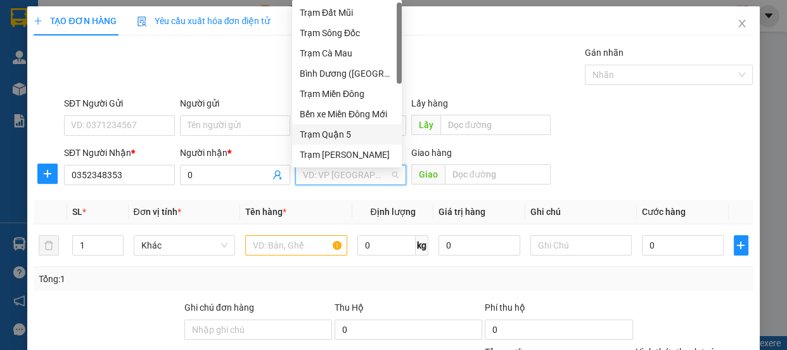
click at [363, 131] on div "Trạm Quận 5" at bounding box center [347, 134] width 94 height 14
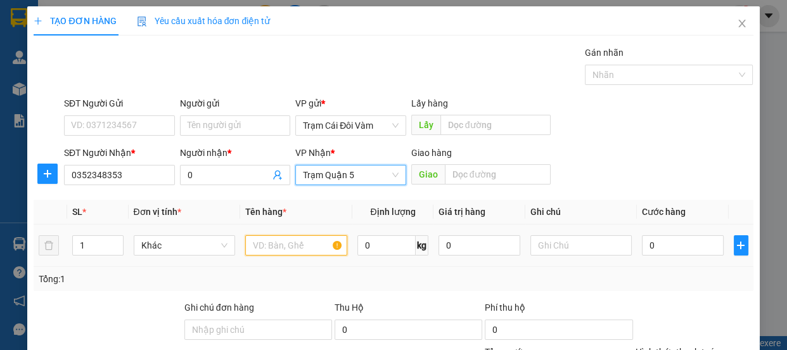
click at [269, 246] on input "text" at bounding box center [296, 245] width 102 height 20
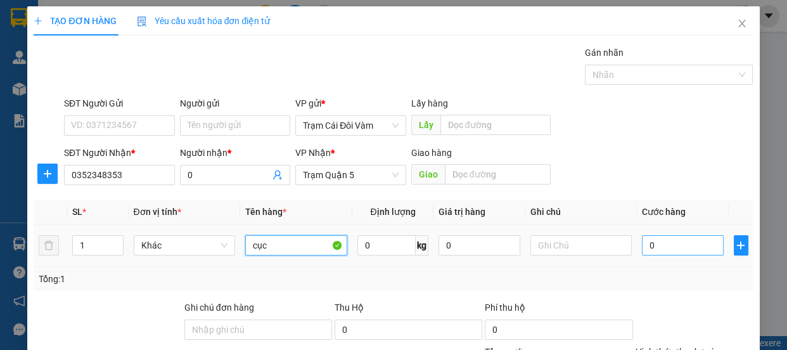
type input "cục"
click at [642, 244] on input "0" at bounding box center [683, 245] width 82 height 20
type input "5"
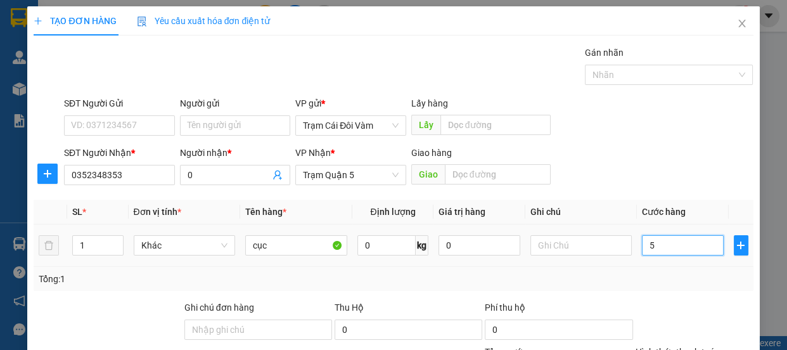
type input "50"
type input "50.000"
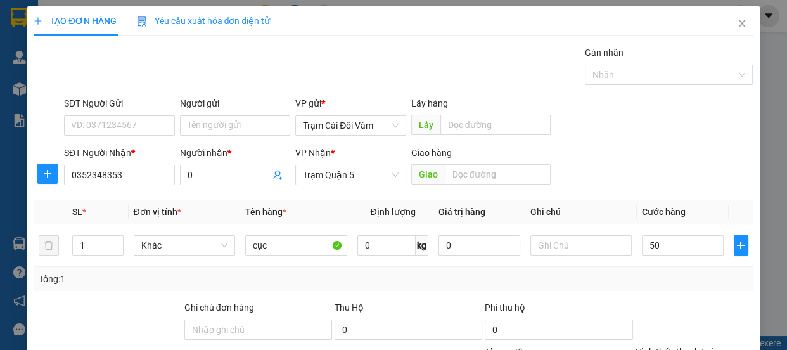
type input "50.000"
click at [661, 347] on label "Hình thức thanh toán" at bounding box center [678, 352] width 84 height 10
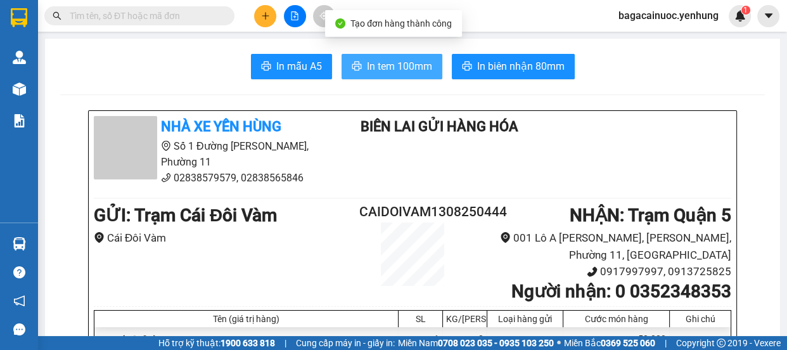
click at [383, 69] on span "In tem 100mm" at bounding box center [399, 66] width 65 height 16
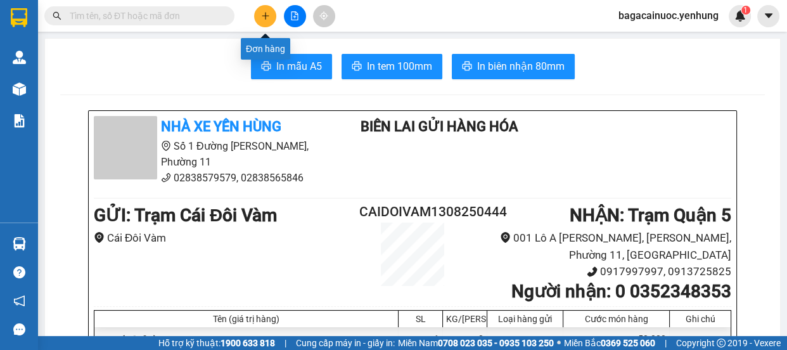
click at [268, 18] on icon "plus" at bounding box center [265, 15] width 9 height 9
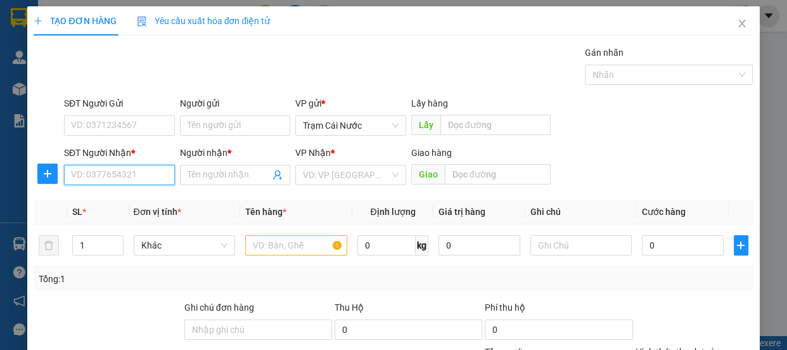
click at [104, 179] on input "SĐT Người Nhận *" at bounding box center [119, 175] width 111 height 20
click at [363, 129] on span "Trạm Cái Nước" at bounding box center [351, 125] width 96 height 19
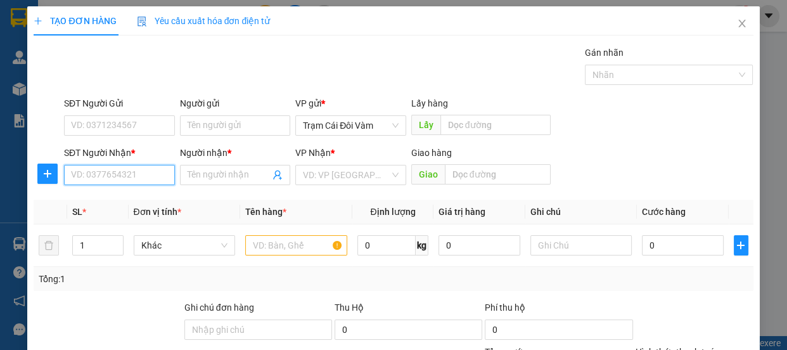
click at [122, 178] on input "SĐT Người Nhận *" at bounding box center [119, 175] width 111 height 20
type input "0337154563"
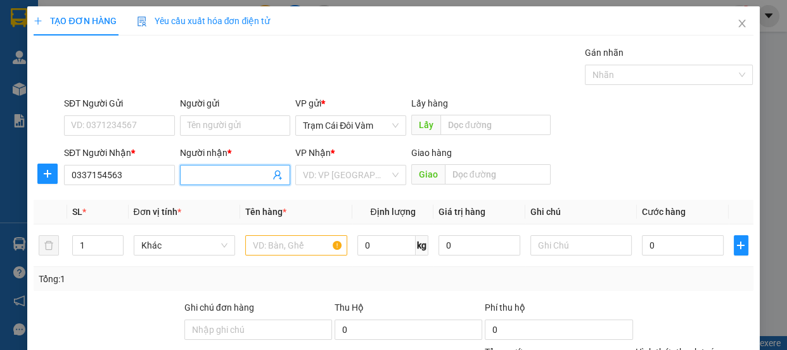
click at [238, 177] on input "Người nhận *" at bounding box center [229, 175] width 83 height 14
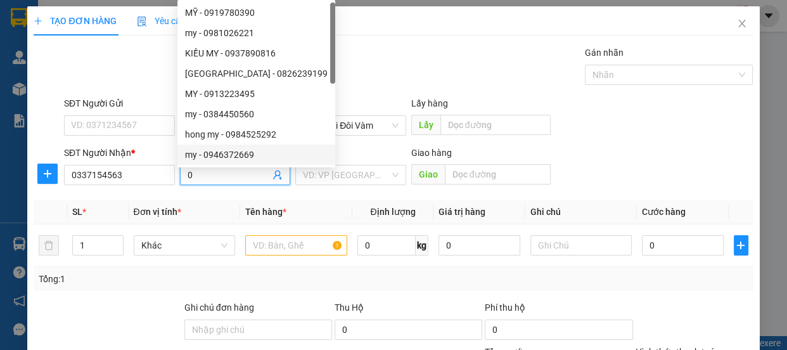
type input "0"
click at [338, 164] on div "VP Nhận *" at bounding box center [350, 155] width 111 height 19
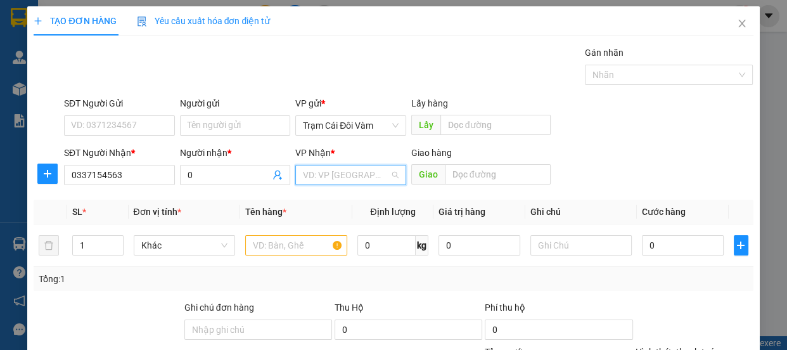
click at [337, 181] on input "search" at bounding box center [346, 174] width 87 height 19
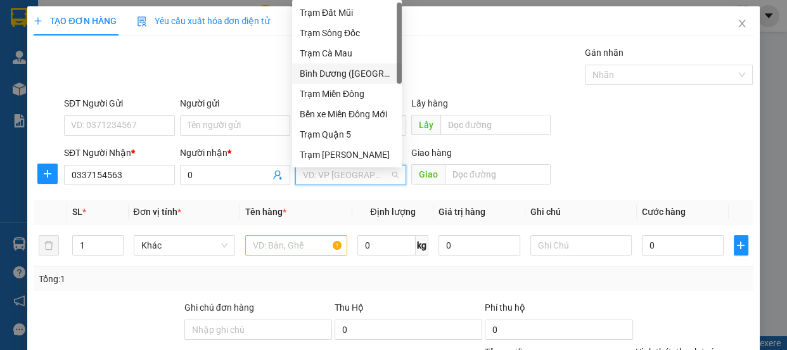
click at [376, 75] on div "Bình Dương ([GEOGRAPHIC_DATA])" at bounding box center [347, 74] width 94 height 14
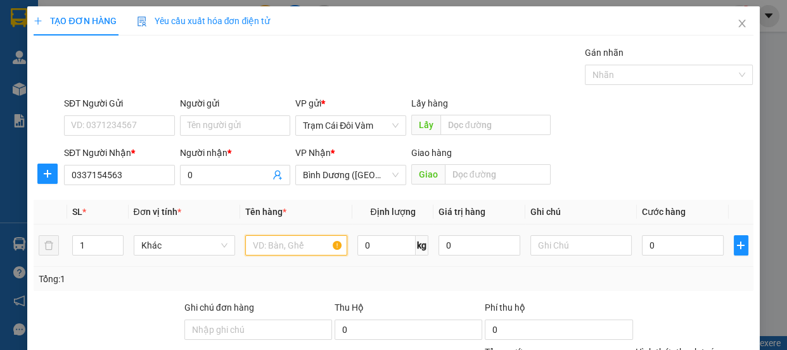
click at [275, 247] on input "text" at bounding box center [296, 245] width 102 height 20
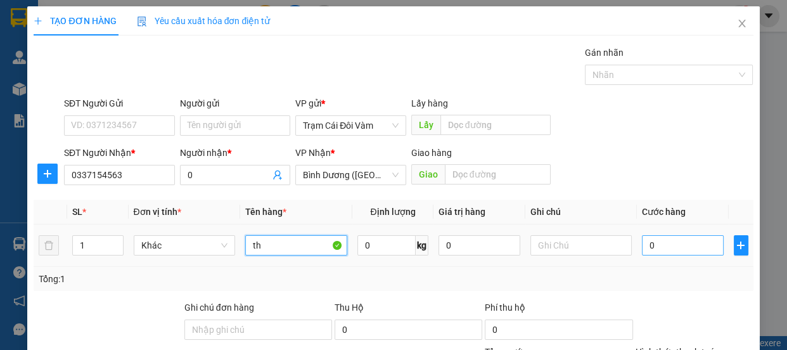
type input "th"
click at [657, 254] on input "0" at bounding box center [683, 245] width 82 height 20
type input "5"
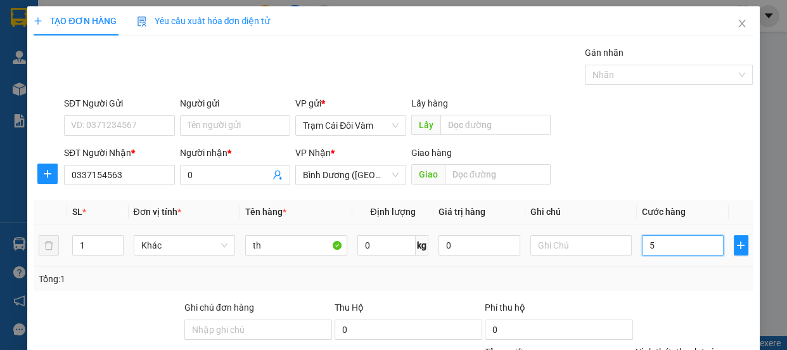
type input "50"
type input "50.000"
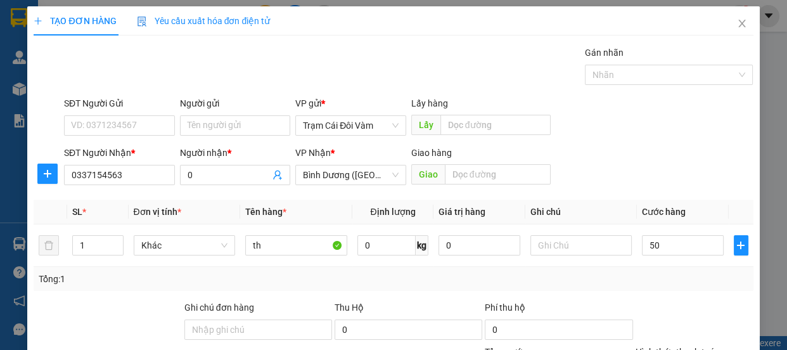
type input "50.000"
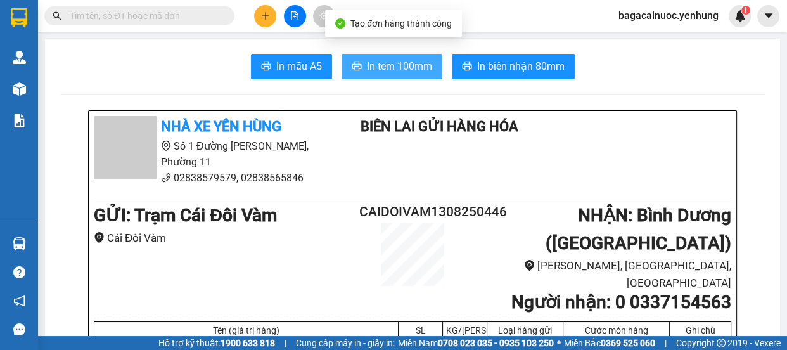
click at [392, 70] on span "In tem 100mm" at bounding box center [399, 66] width 65 height 16
click at [266, 14] on icon "plus" at bounding box center [265, 15] width 9 height 9
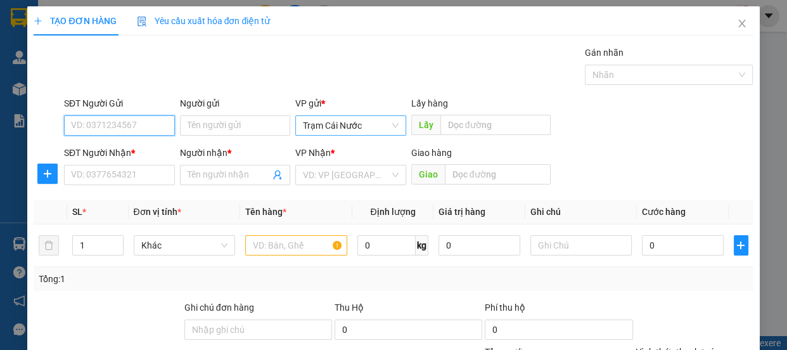
click at [378, 132] on span "Trạm Cái Nước" at bounding box center [351, 125] width 96 height 19
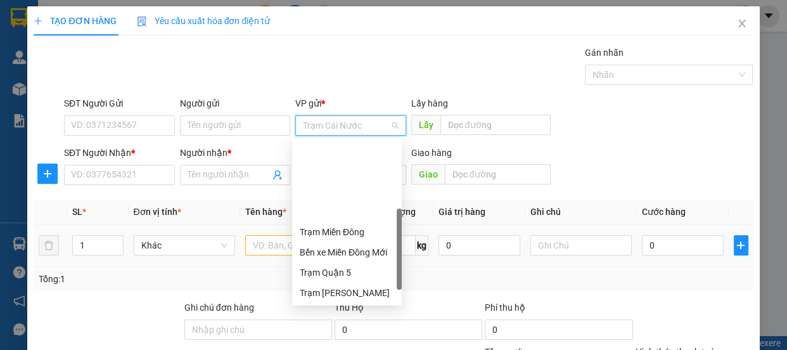
drag, startPoint x: 370, startPoint y: 271, endPoint x: 311, endPoint y: 254, distance: 61.4
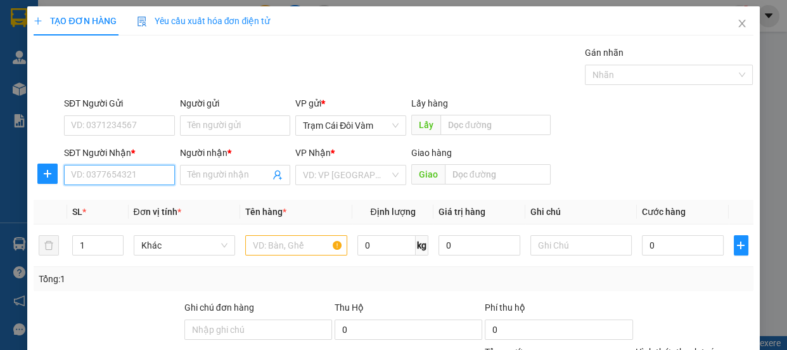
click at [115, 168] on input "SĐT Người Nhận *" at bounding box center [119, 175] width 111 height 20
type input "0965515294"
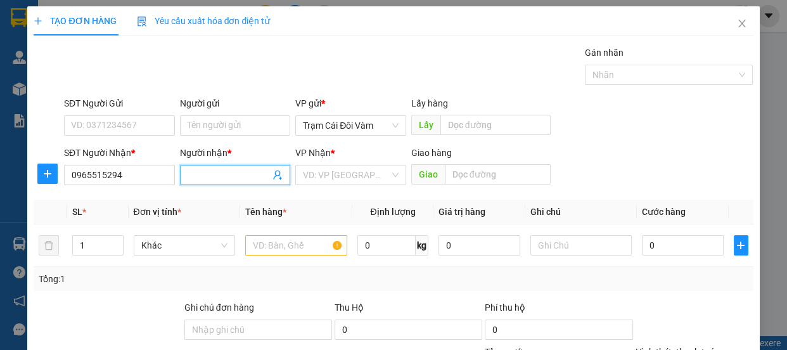
click at [223, 182] on span at bounding box center [235, 175] width 111 height 20
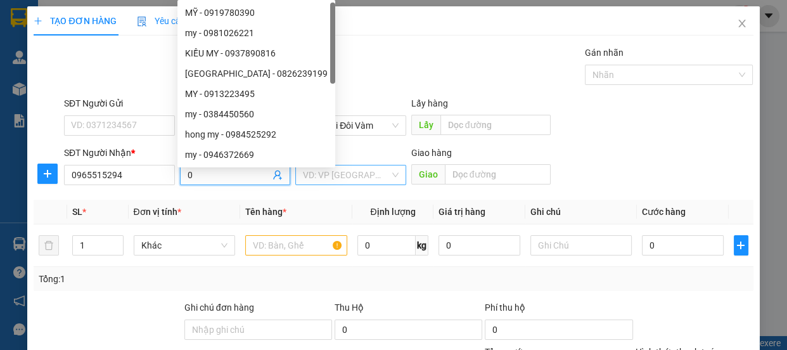
type input "0"
click at [354, 171] on input "search" at bounding box center [346, 174] width 87 height 19
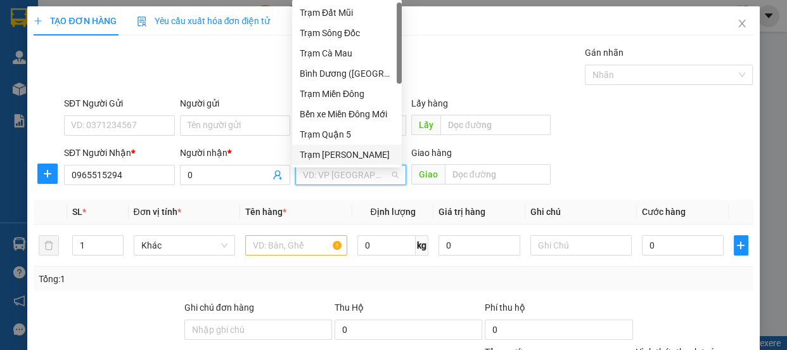
click at [342, 160] on div "Trạm [PERSON_NAME]" at bounding box center [347, 155] width 94 height 14
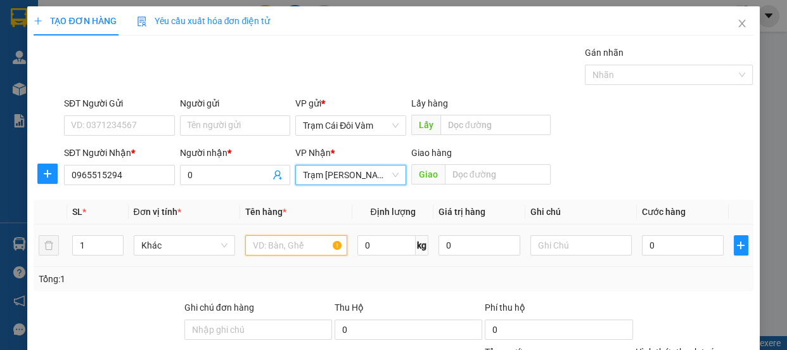
click at [281, 249] on input "text" at bounding box center [296, 245] width 102 height 20
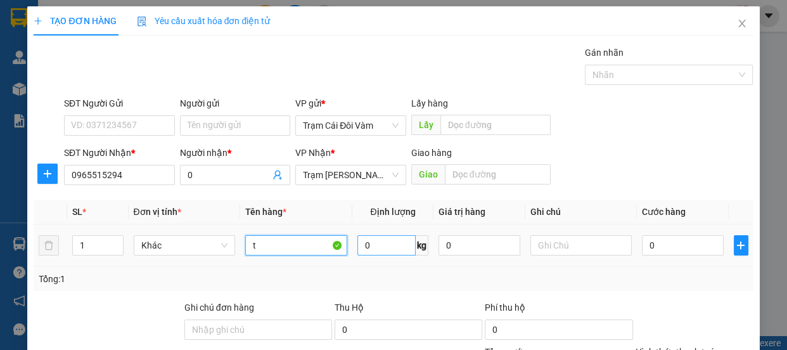
type input "th"
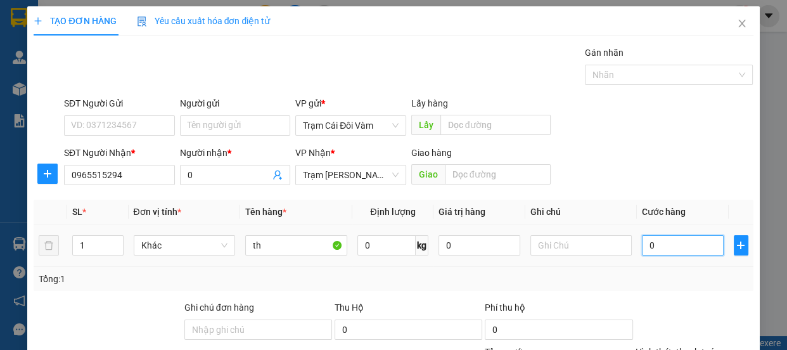
click at [678, 240] on input "0" at bounding box center [683, 245] width 82 height 20
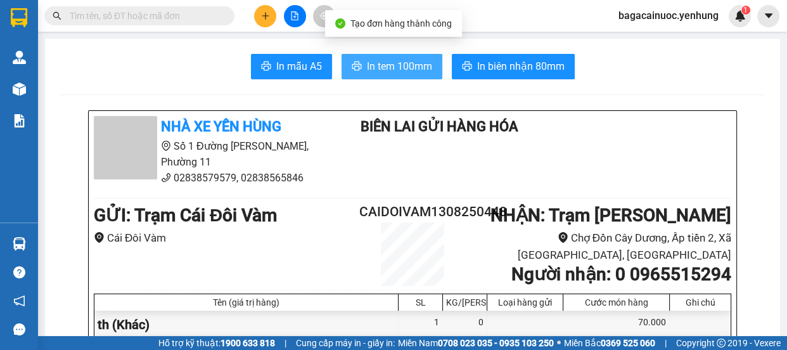
click at [369, 57] on button "In tem 100mm" at bounding box center [392, 66] width 101 height 25
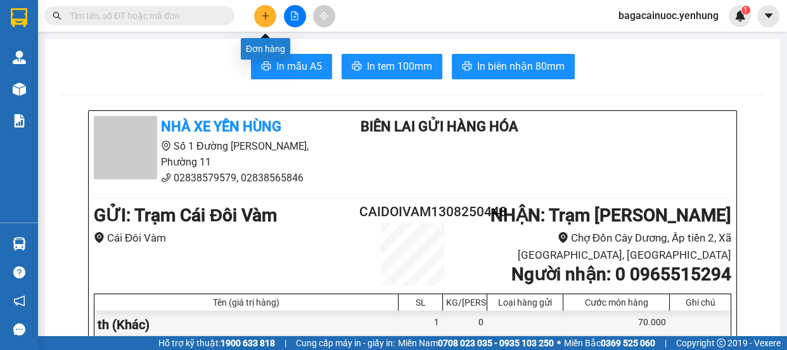
click at [264, 20] on icon "plus" at bounding box center [265, 15] width 9 height 9
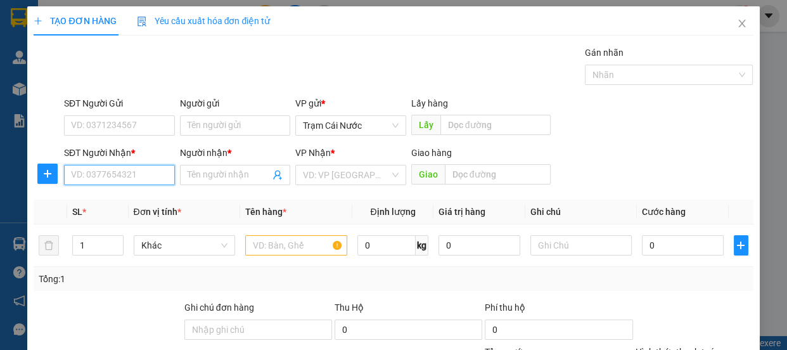
click at [121, 171] on input "SĐT Người Nhận *" at bounding box center [119, 175] width 111 height 20
click at [108, 203] on div "0327188968 - a" at bounding box center [118, 200] width 94 height 14
type input "0327188968"
type input "a"
type input "70.000"
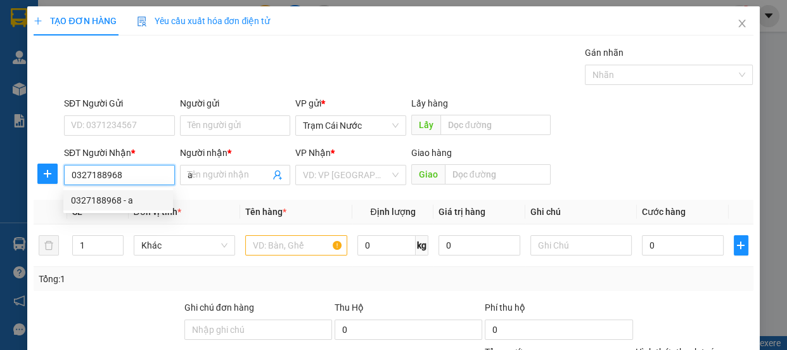
type input "70.000"
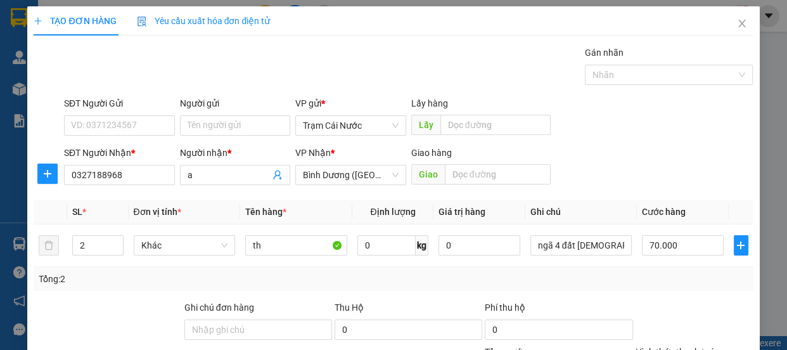
click at [678, 347] on label "Hình thức thanh toán" at bounding box center [678, 352] width 84 height 10
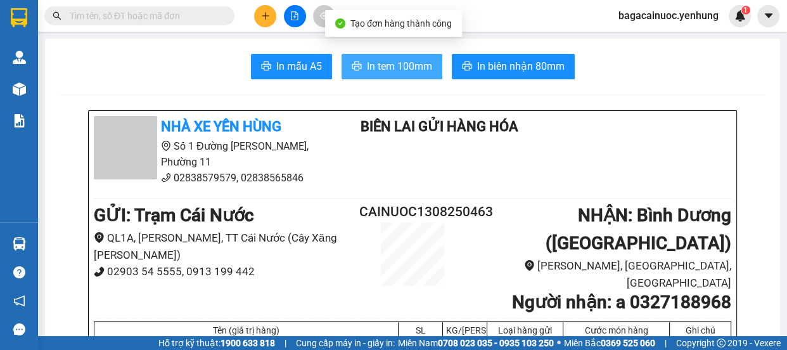
click at [370, 63] on span "In tem 100mm" at bounding box center [399, 66] width 65 height 16
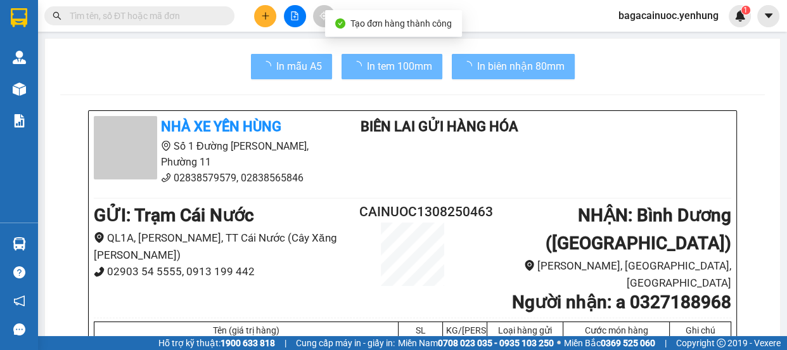
click at [265, 13] on icon "plus" at bounding box center [265, 15] width 1 height 7
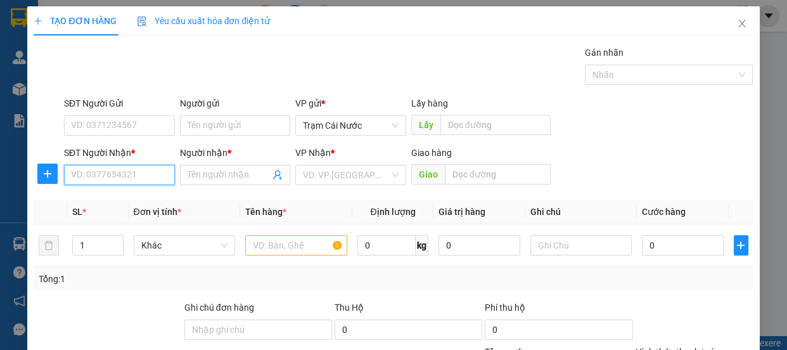
click at [108, 178] on input "SĐT Người Nhận *" at bounding box center [119, 175] width 111 height 20
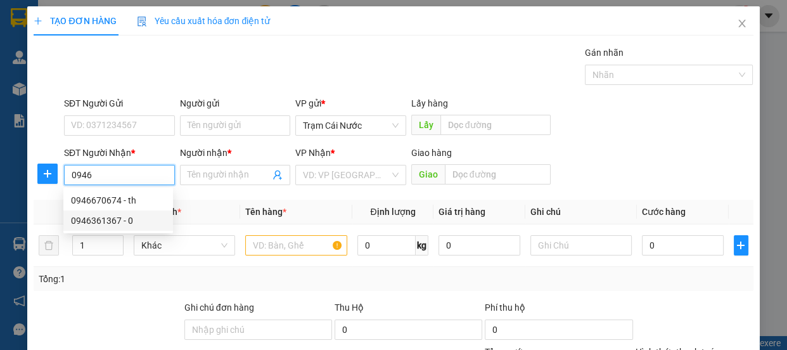
click at [124, 228] on div "0946361367 - 0" at bounding box center [118, 220] width 110 height 20
type input "0946361367"
type input "0"
type input "80.000"
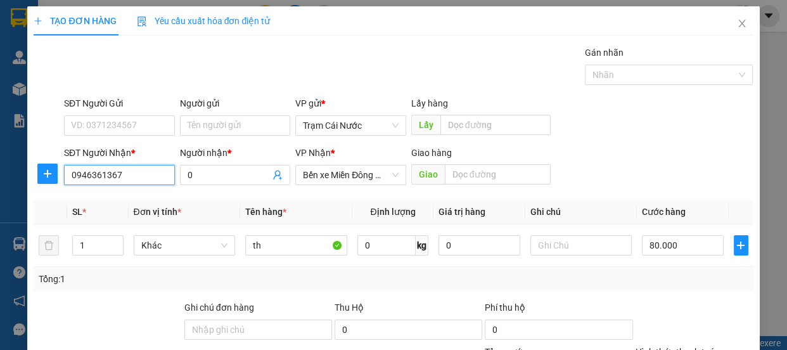
type input "0946361367"
click at [701, 347] on label "Hình thức thanh toán" at bounding box center [678, 352] width 84 height 10
type input "0"
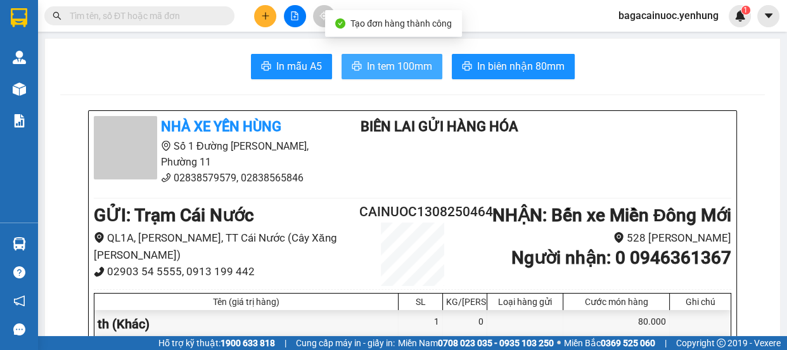
click at [387, 68] on span "In tem 100mm" at bounding box center [399, 66] width 65 height 16
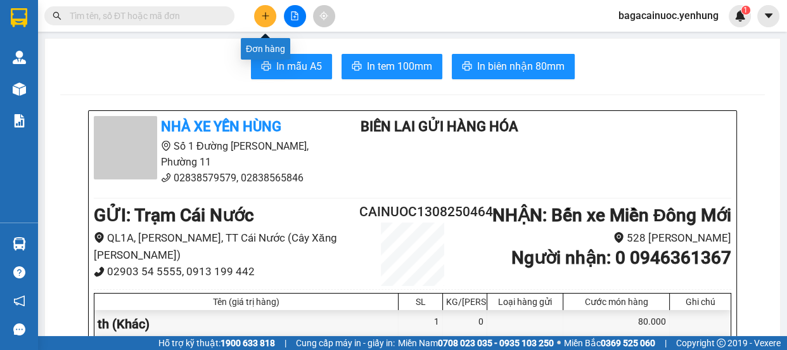
click at [260, 15] on button at bounding box center [265, 16] width 22 height 22
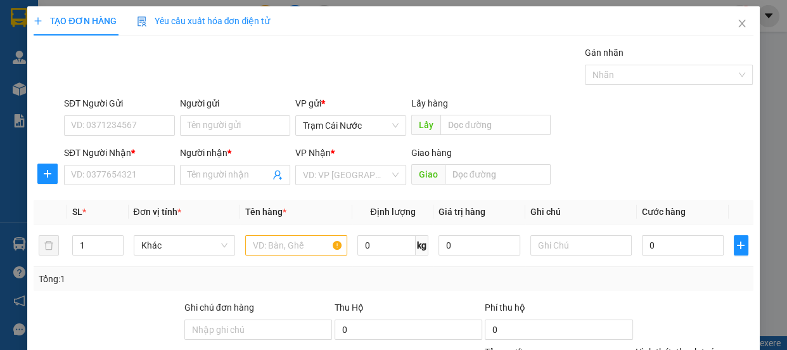
click at [115, 164] on div "SĐT Người Nhận *" at bounding box center [119, 155] width 111 height 19
click at [113, 171] on input "SĐT Người Nhận *" at bounding box center [119, 175] width 111 height 20
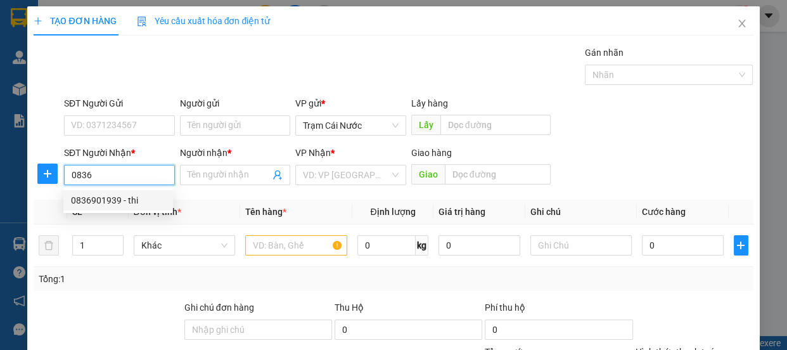
click at [116, 195] on div "0836901939 - thi" at bounding box center [118, 200] width 94 height 14
type input "0836901939"
type input "thi"
type input "100.000"
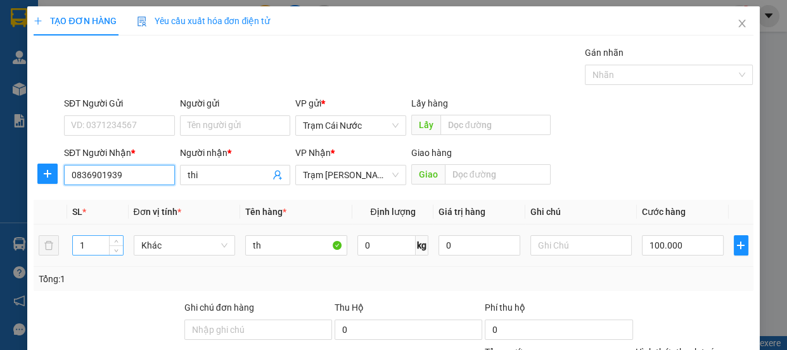
type input "0836901939"
click at [105, 244] on input "1" at bounding box center [97, 245] width 49 height 19
type input "2"
click at [113, 238] on span "up" at bounding box center [117, 242] width 8 height 8
click at [684, 241] on input "100.000" at bounding box center [683, 245] width 82 height 20
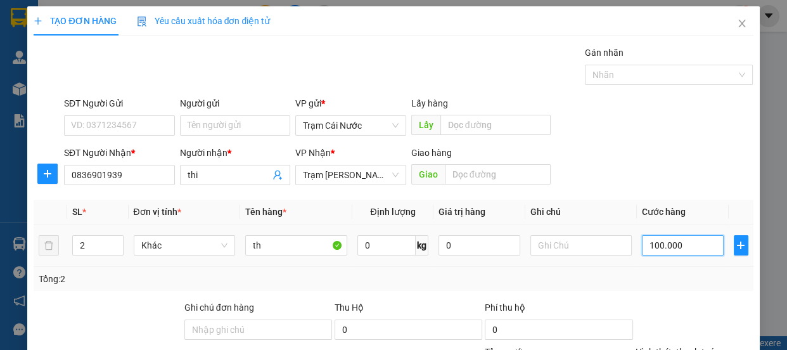
type input "0"
click at [642, 241] on input "0" at bounding box center [683, 245] width 82 height 20
type input "20"
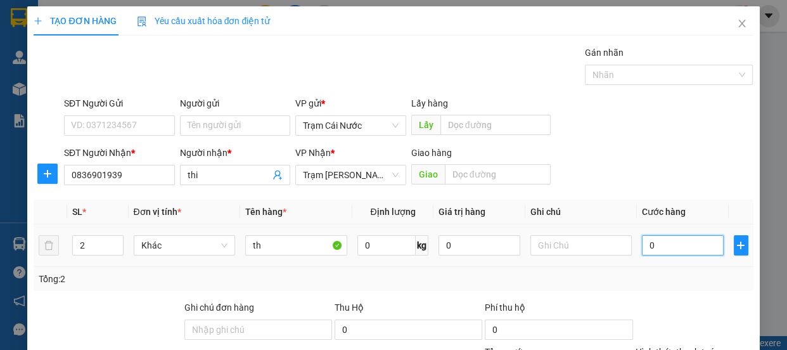
type input "20"
type input "200"
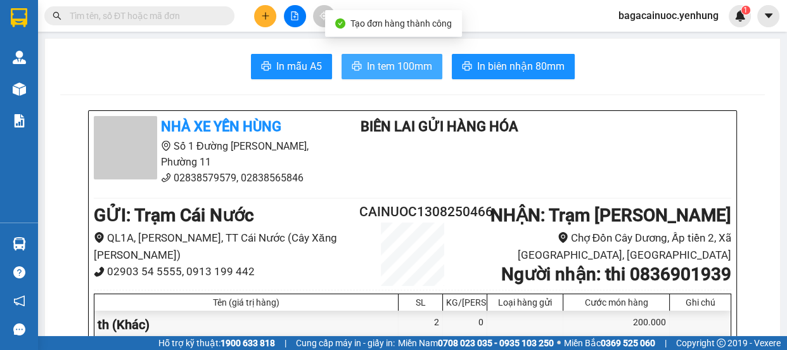
click at [412, 65] on span "In tem 100mm" at bounding box center [399, 66] width 65 height 16
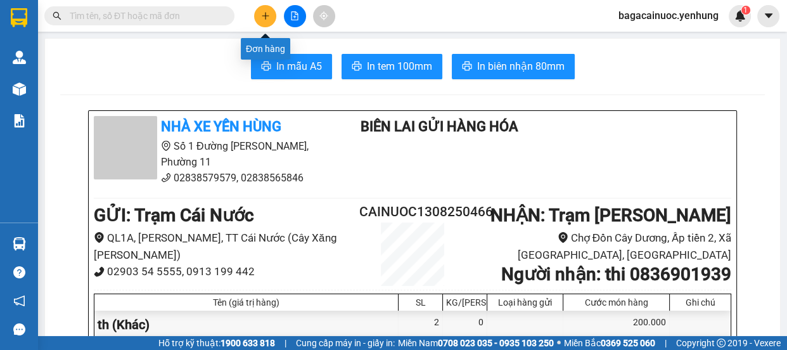
click at [273, 12] on button at bounding box center [265, 16] width 22 height 22
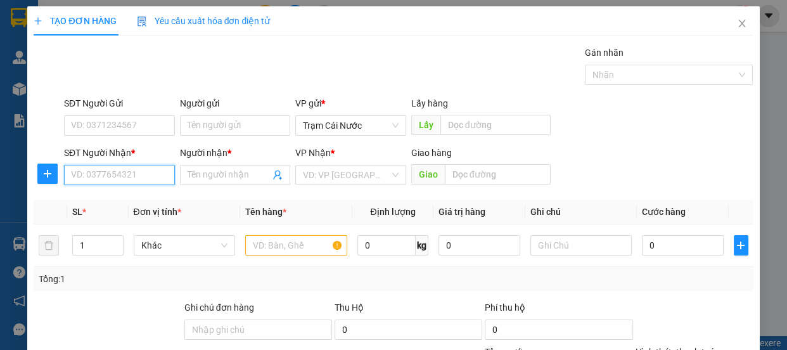
click at [138, 178] on input "SĐT Người Nhận *" at bounding box center [119, 175] width 111 height 20
click at [132, 202] on div "0845343066 - QA" at bounding box center [118, 200] width 94 height 14
type input "0845343066"
type input "QA"
type input "ngã 3 thái lan"
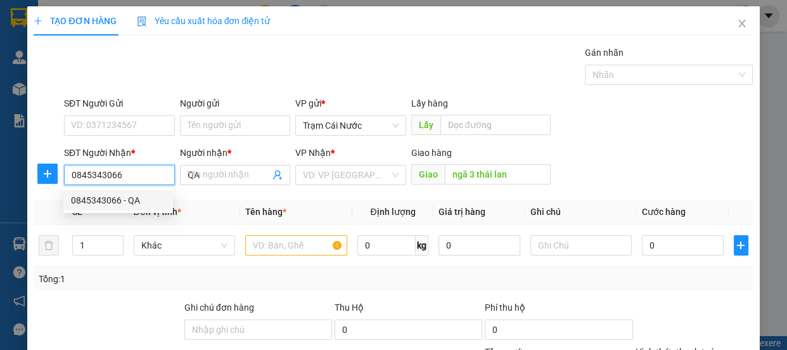
type input "120.000"
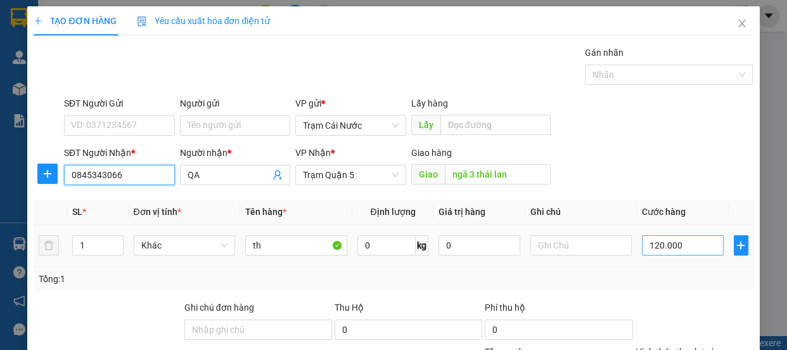
type input "0845343066"
click at [701, 242] on input "120.000" at bounding box center [683, 245] width 82 height 20
type input "0"
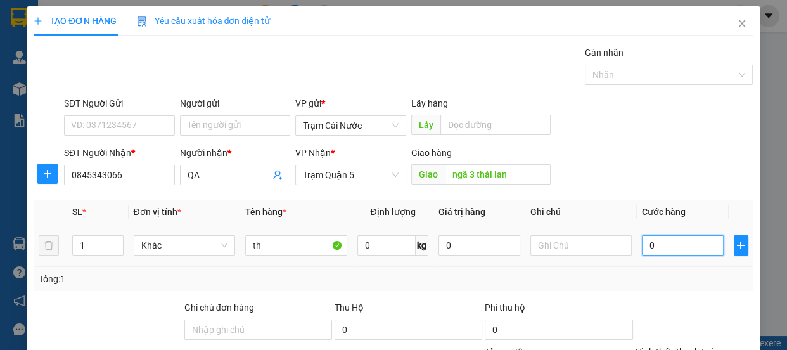
click at [642, 250] on input "0" at bounding box center [683, 245] width 82 height 20
type input "10"
type input "100"
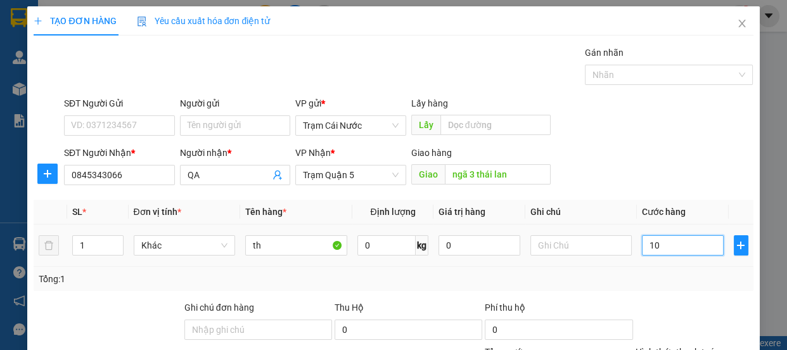
type input "100"
type input "100.000"
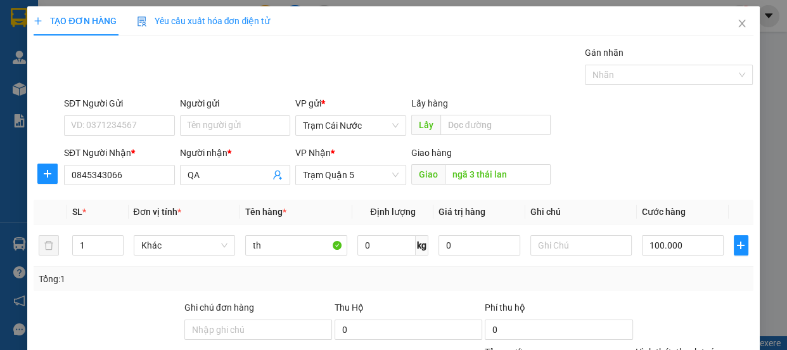
click at [688, 347] on label "Hình thức thanh toán" at bounding box center [678, 352] width 84 height 10
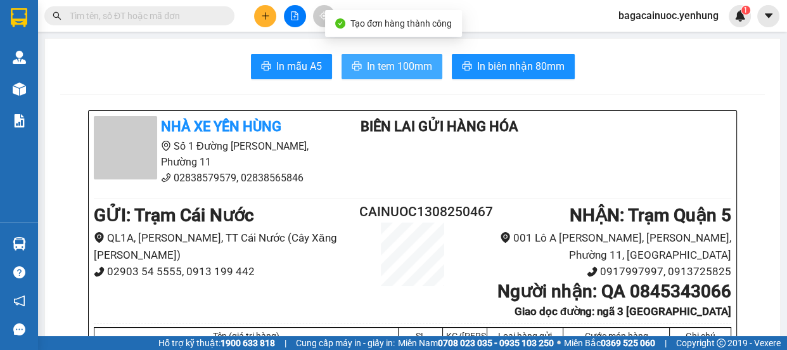
click at [367, 70] on span "In tem 100mm" at bounding box center [399, 66] width 65 height 16
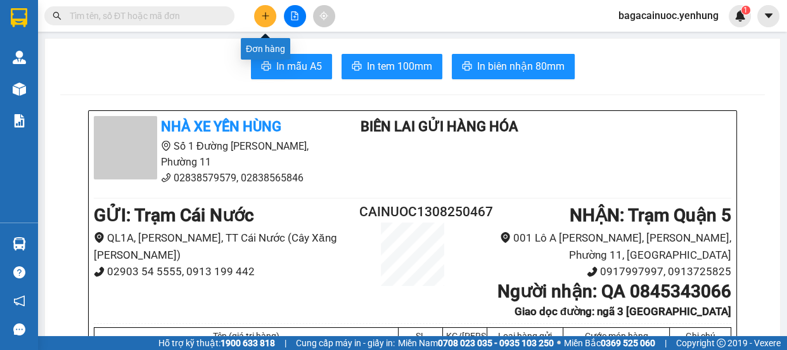
click at [262, 11] on icon "plus" at bounding box center [265, 15] width 9 height 9
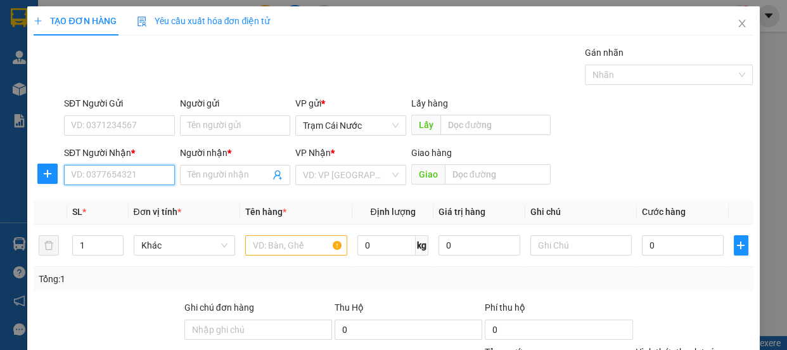
click at [118, 183] on input "SĐT Người Nhận *" at bounding box center [119, 175] width 111 height 20
type input "0357455921"
click at [242, 178] on input "Người nhận *" at bounding box center [229, 175] width 83 height 14
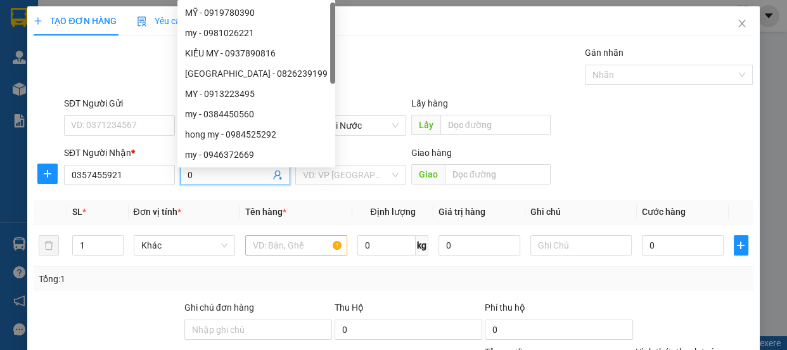
type input "0"
click at [359, 164] on div "VP Nhận *" at bounding box center [350, 155] width 111 height 19
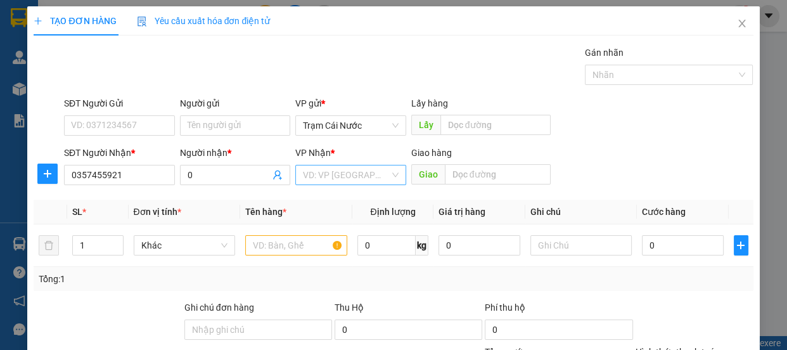
click at [352, 176] on input "search" at bounding box center [346, 174] width 87 height 19
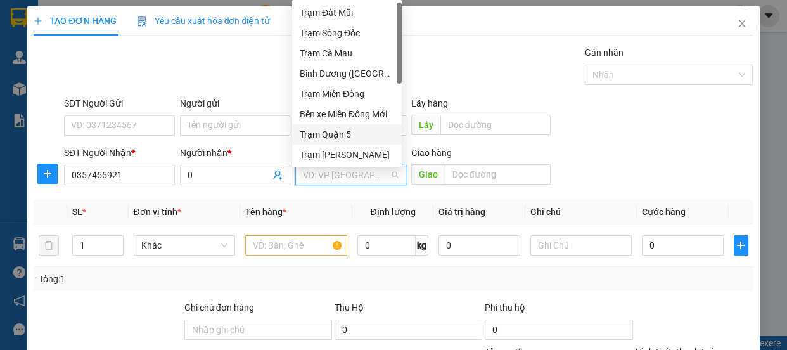
click at [368, 127] on div "Trạm Quận 5" at bounding box center [347, 134] width 110 height 20
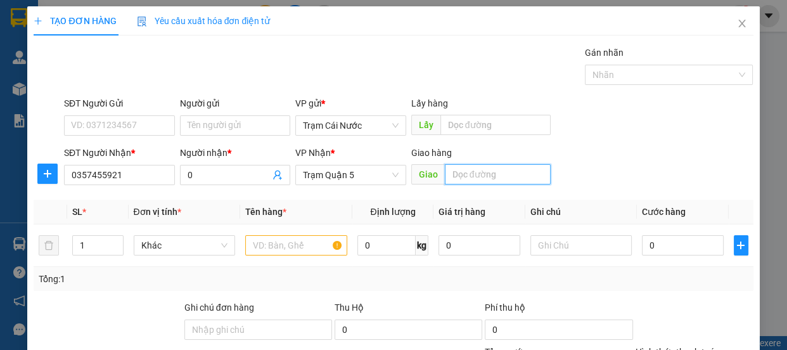
click at [460, 180] on input "text" at bounding box center [498, 174] width 106 height 20
type input "d"
type input "đnai"
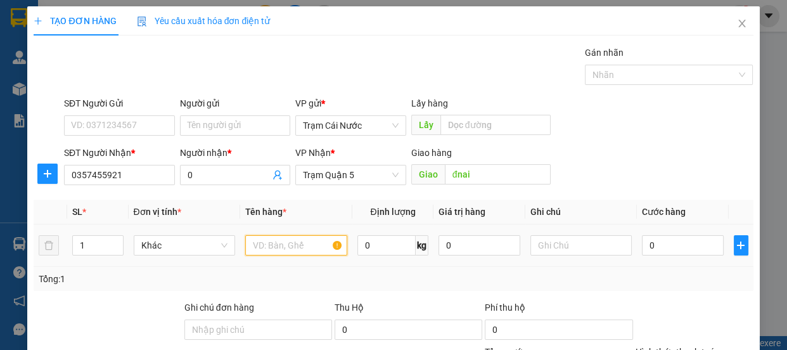
click at [301, 247] on input "text" at bounding box center [296, 245] width 102 height 20
click at [291, 249] on input "text" at bounding box center [296, 245] width 102 height 20
type input "t"
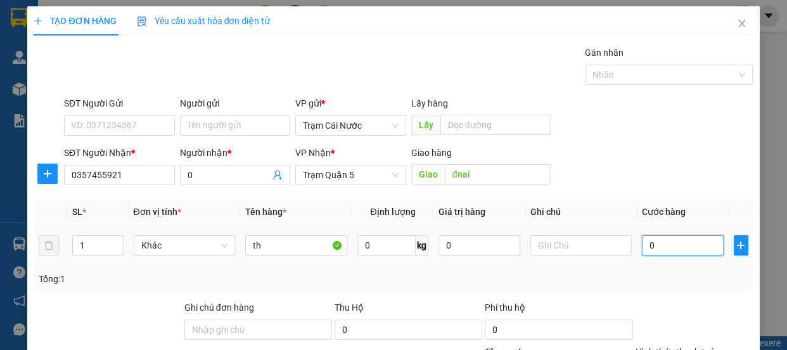
click at [669, 235] on input "0" at bounding box center [683, 245] width 82 height 20
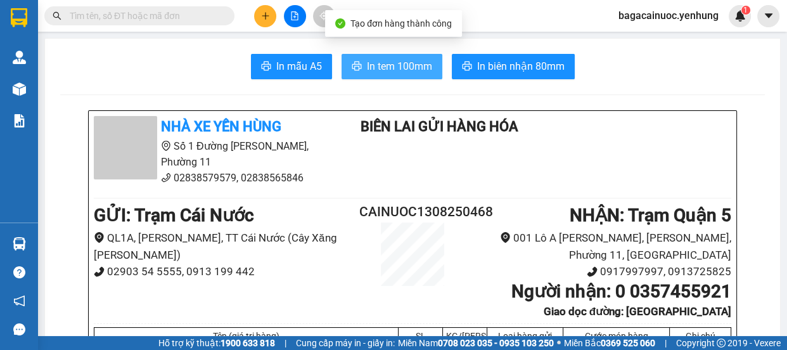
click at [399, 65] on span "In tem 100mm" at bounding box center [399, 66] width 65 height 16
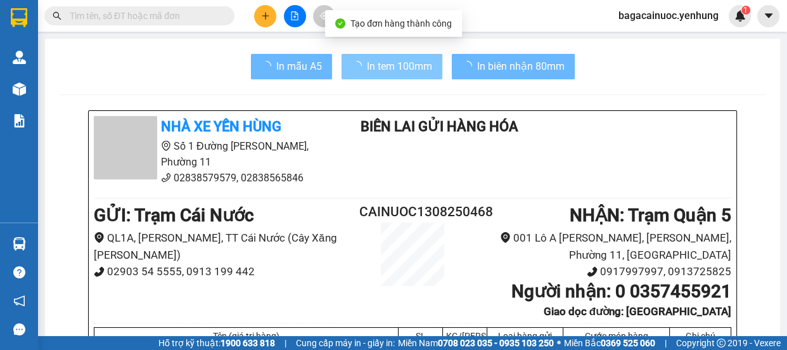
click at [267, 20] on button at bounding box center [265, 16] width 22 height 22
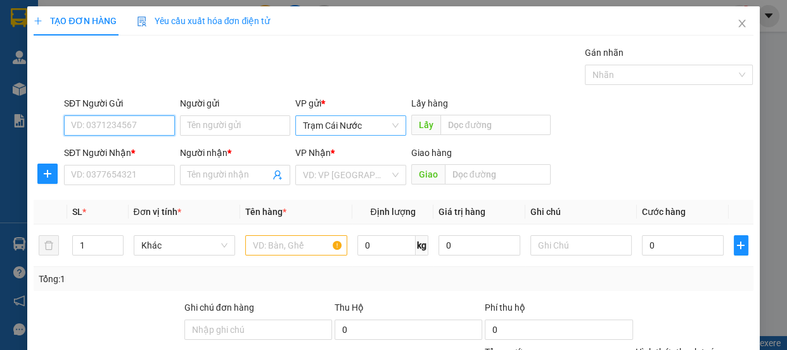
click at [359, 131] on span "Trạm Cái Nước" at bounding box center [351, 125] width 96 height 19
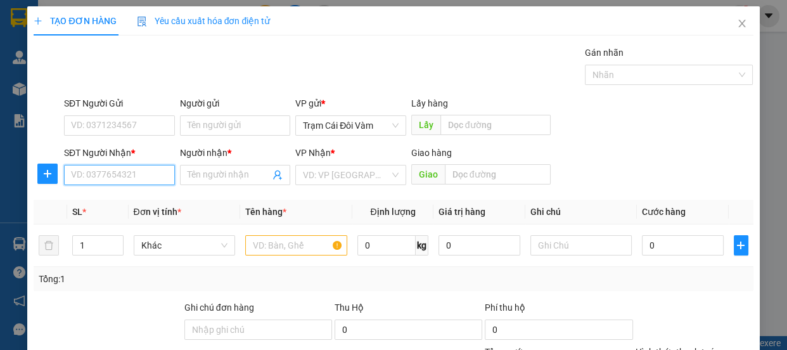
click at [119, 183] on input "SĐT Người Nhận *" at bounding box center [119, 175] width 111 height 20
type input "0824020863"
click at [246, 175] on input "Người nhận *" at bounding box center [229, 175] width 83 height 14
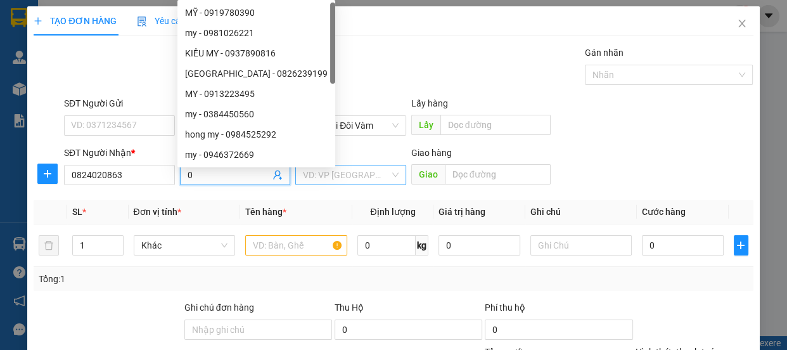
type input "0"
click at [326, 175] on input "search" at bounding box center [346, 174] width 87 height 19
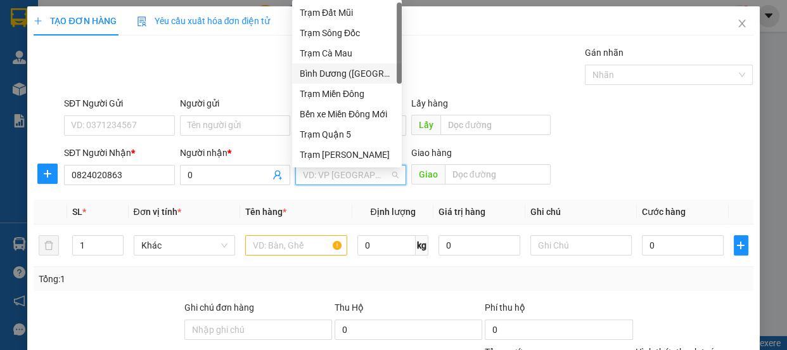
click at [369, 76] on div "Bình Dương ([GEOGRAPHIC_DATA])" at bounding box center [347, 74] width 94 height 14
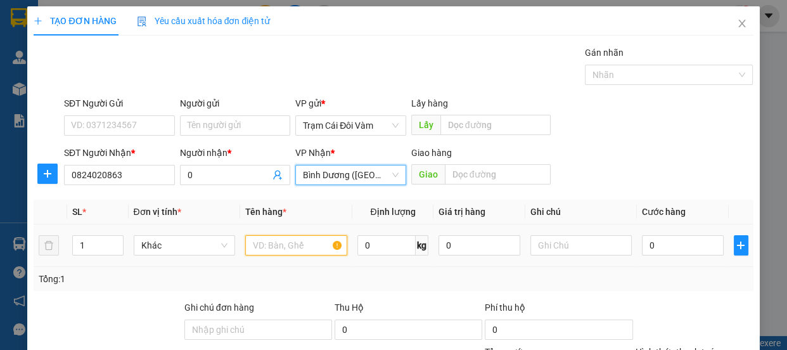
click at [288, 241] on input "text" at bounding box center [296, 245] width 102 height 20
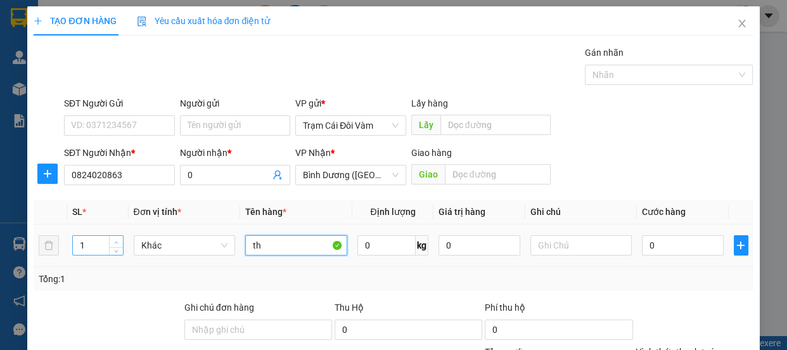
type input "th"
type input "2"
click at [120, 236] on span "Increase Value" at bounding box center [116, 241] width 14 height 11
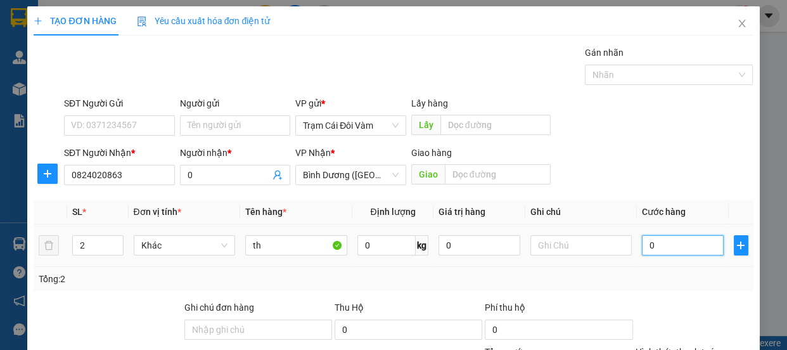
click at [672, 246] on input "0" at bounding box center [683, 245] width 82 height 20
type input "1"
type input "17"
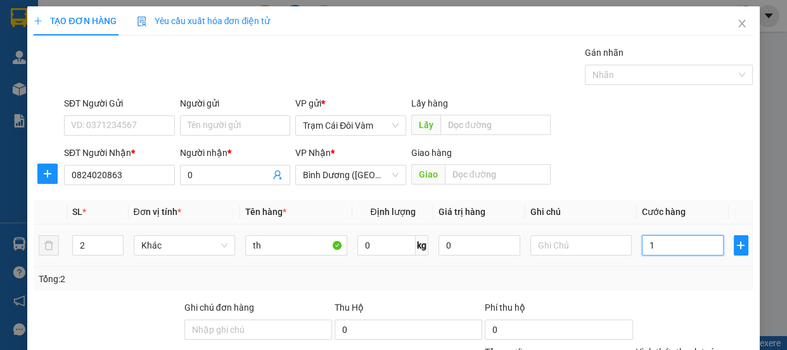
type input "17"
type input "170"
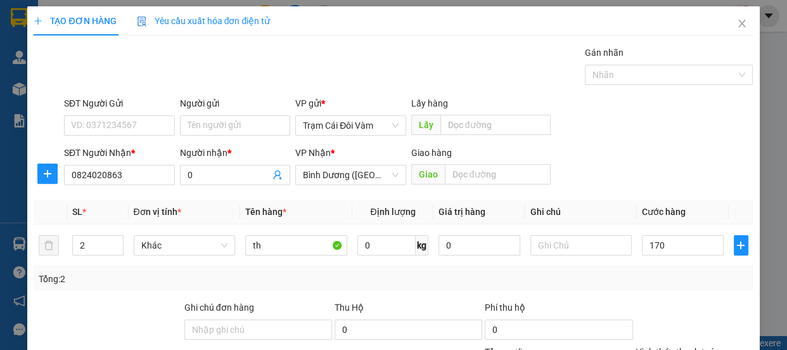
type input "170.000"
click at [686, 347] on label "Hình thức thanh toán" at bounding box center [678, 352] width 84 height 10
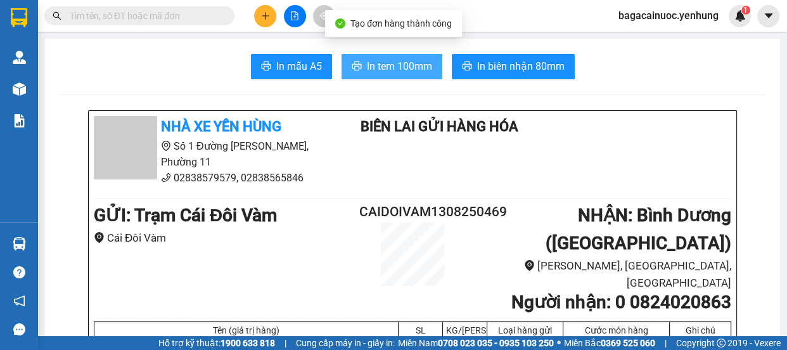
click at [380, 75] on button "In tem 100mm" at bounding box center [392, 66] width 101 height 25
click at [403, 65] on span "In tem 100mm" at bounding box center [399, 66] width 65 height 16
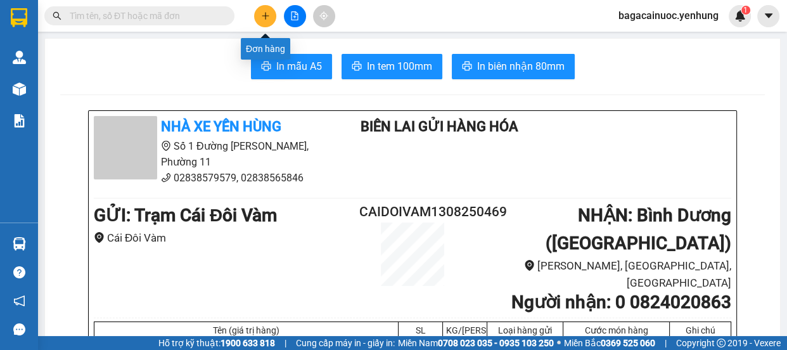
click at [268, 18] on icon "plus" at bounding box center [265, 15] width 9 height 9
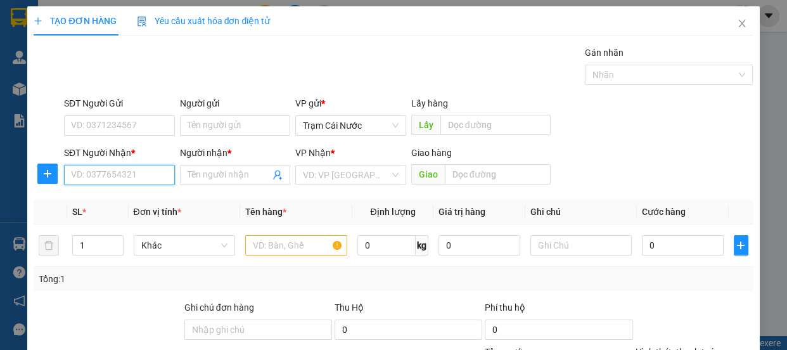
click at [114, 176] on input "SĐT Người Nhận *" at bounding box center [119, 175] width 111 height 20
click at [365, 131] on span "Trạm Cái Nước" at bounding box center [351, 125] width 96 height 19
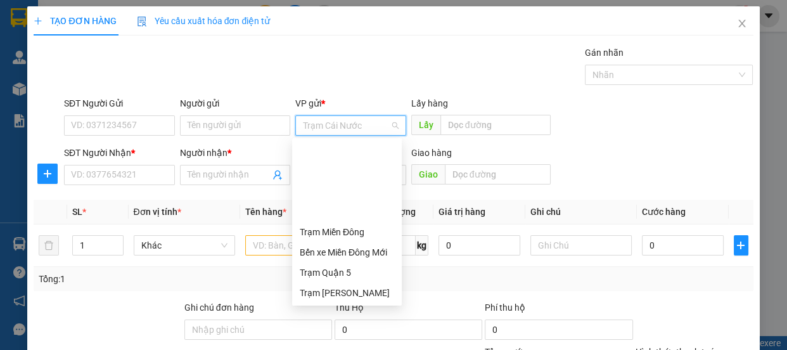
click at [356, 306] on div "Trạm [GEOGRAPHIC_DATA]" at bounding box center [347, 313] width 94 height 14
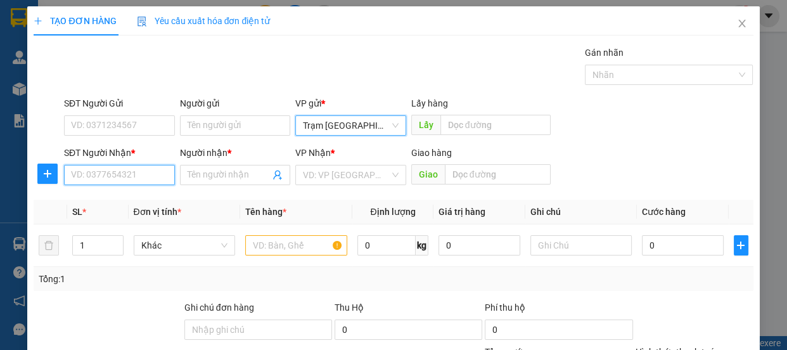
click at [117, 169] on input "SĐT Người Nhận *" at bounding box center [119, 175] width 111 height 20
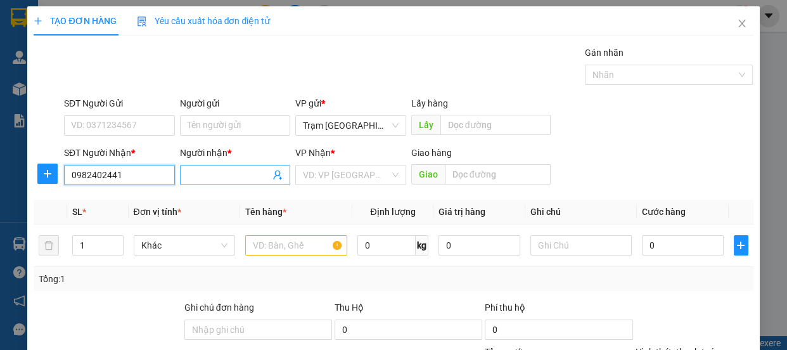
type input "0982402441"
click at [205, 176] on input "Người nhận *" at bounding box center [229, 175] width 83 height 14
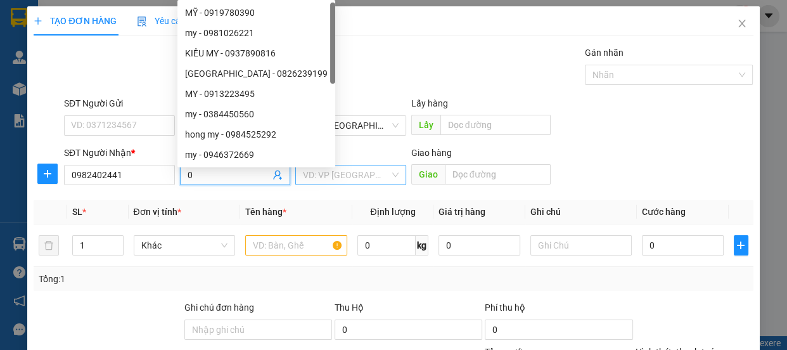
type input "0"
click at [335, 172] on input "search" at bounding box center [346, 174] width 87 height 19
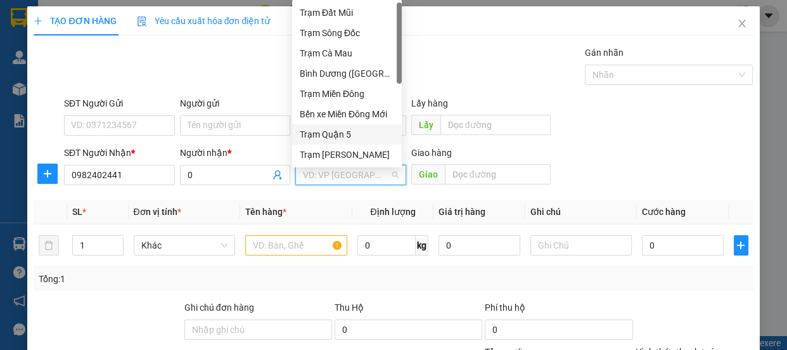
click at [362, 131] on div "Trạm Quận 5" at bounding box center [347, 134] width 94 height 14
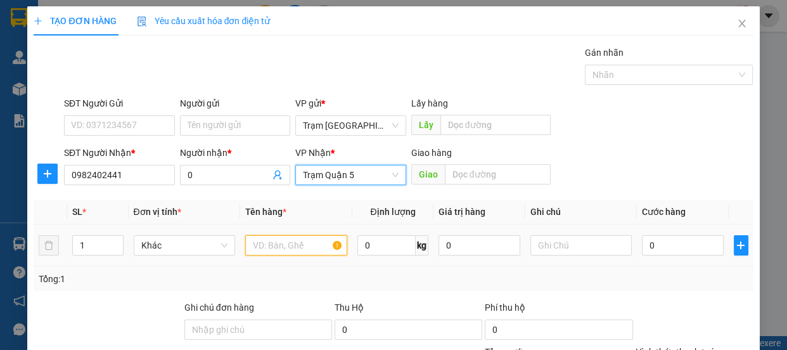
click at [291, 250] on input "text" at bounding box center [296, 245] width 102 height 20
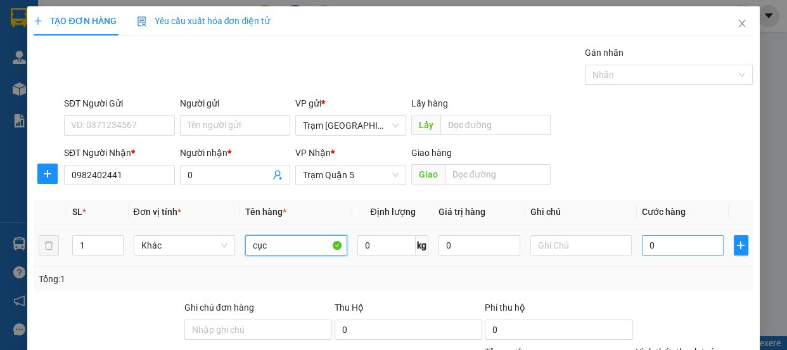
type input "cục"
click at [649, 254] on input "0" at bounding box center [683, 245] width 82 height 20
type input "3"
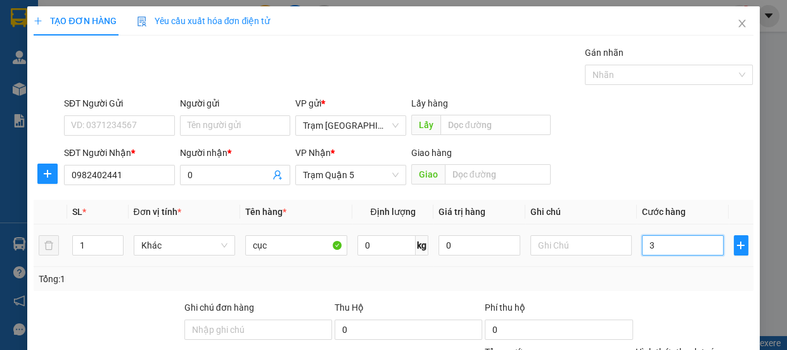
type input "30"
click at [693, 347] on label "Hình thức thanh toán" at bounding box center [678, 352] width 84 height 10
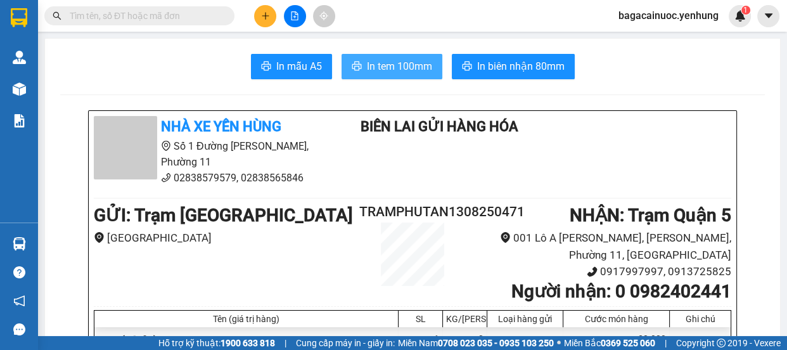
click at [368, 67] on span "In tem 100mm" at bounding box center [399, 66] width 65 height 16
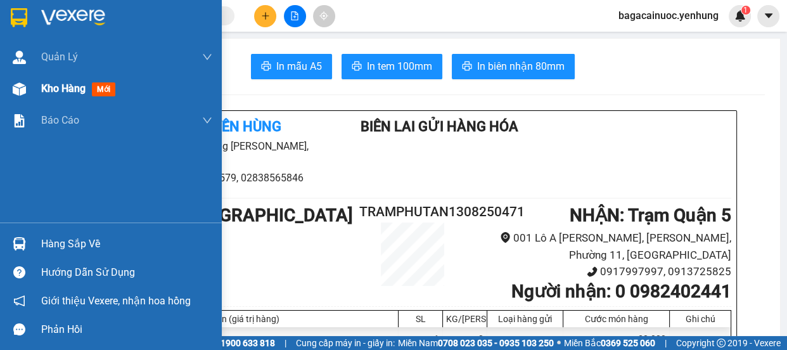
click at [61, 94] on span "Kho hàng" at bounding box center [63, 88] width 44 height 12
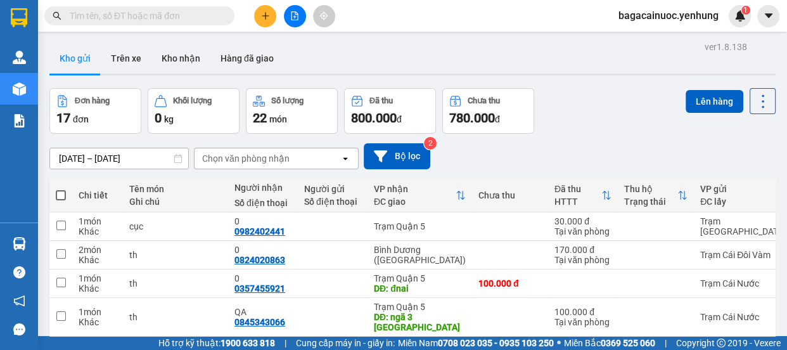
click at [671, 346] on icon at bounding box center [675, 350] width 9 height 9
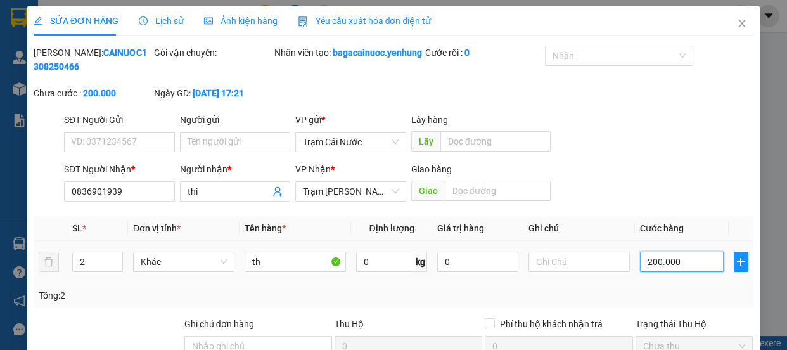
click at [678, 272] on input "200.000" at bounding box center [682, 262] width 84 height 20
click at [640, 272] on input "0" at bounding box center [682, 262] width 84 height 20
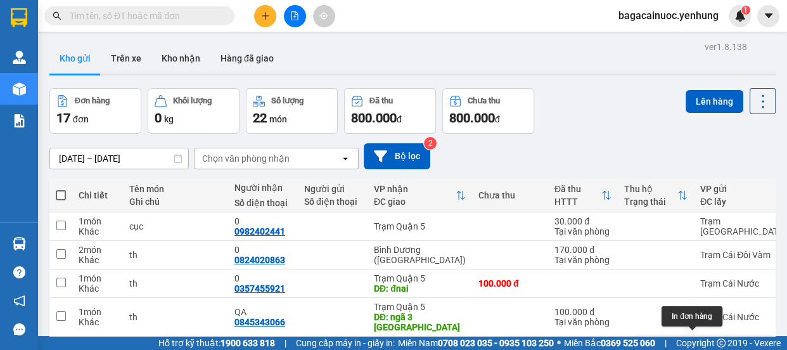
click at [697, 346] on icon at bounding box center [701, 350] width 9 height 9
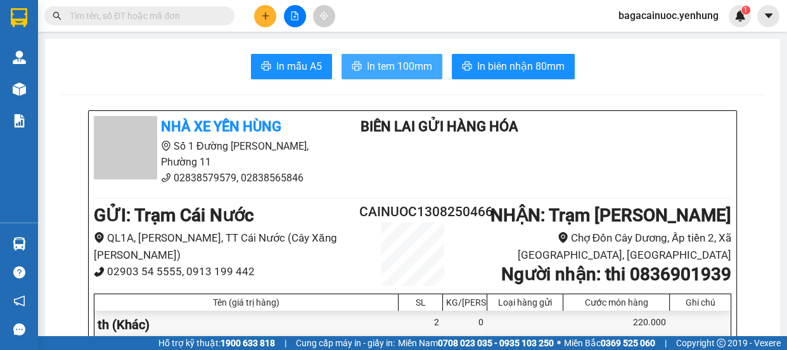
click at [399, 72] on span "In tem 100mm" at bounding box center [399, 66] width 65 height 16
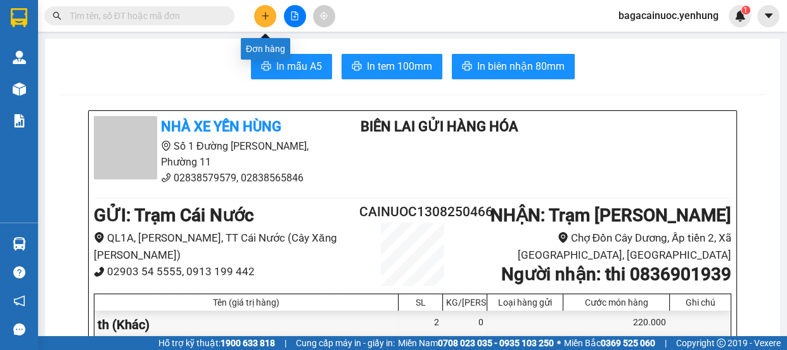
click at [262, 6] on button at bounding box center [265, 16] width 22 height 22
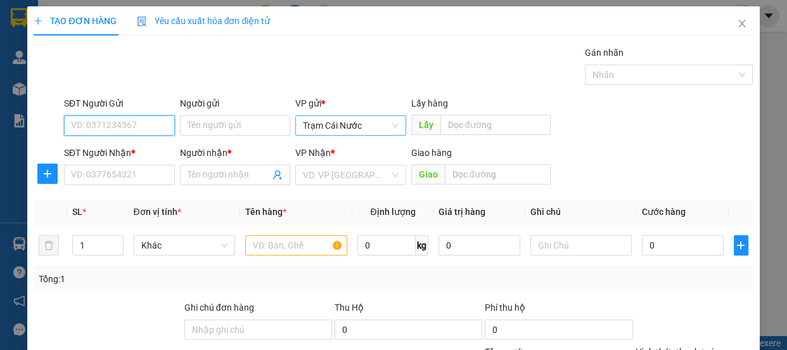
drag, startPoint x: 378, startPoint y: 129, endPoint x: 372, endPoint y: 131, distance: 6.6
click at [377, 130] on span "Trạm Cái Nước" at bounding box center [351, 125] width 96 height 19
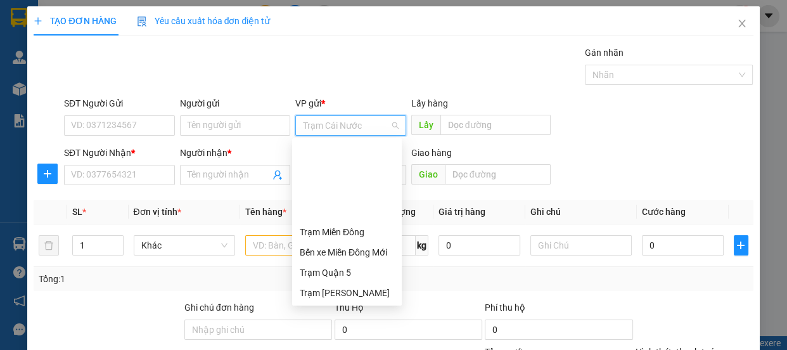
click at [365, 306] on div "Trạm [GEOGRAPHIC_DATA]" at bounding box center [347, 313] width 94 height 14
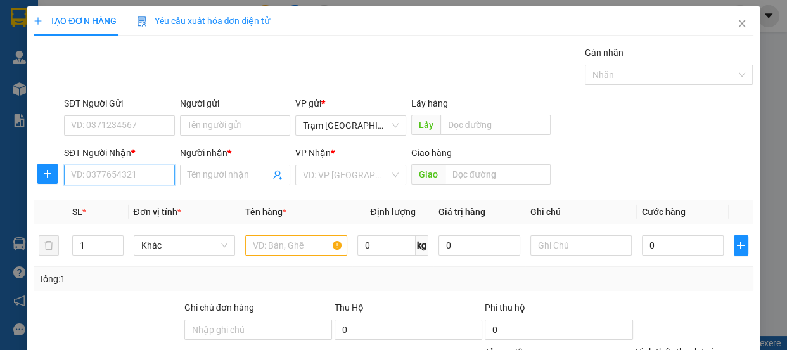
click at [145, 178] on input "SĐT Người Nhận *" at bounding box center [119, 175] width 111 height 20
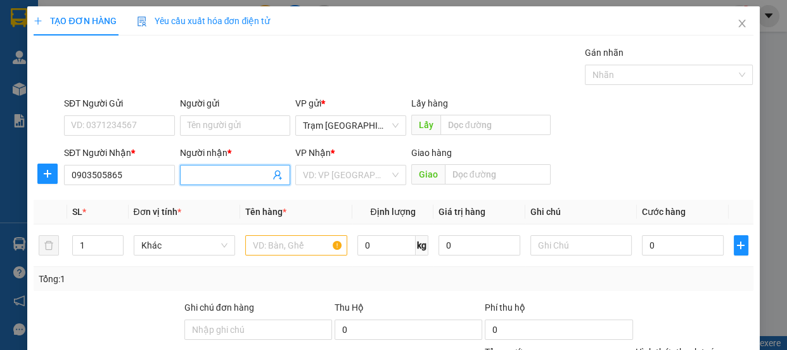
click at [198, 180] on input "Người nhận *" at bounding box center [229, 175] width 83 height 14
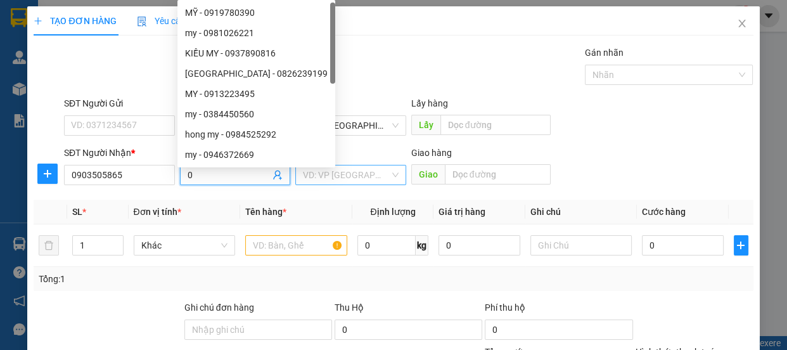
click at [349, 172] on input "search" at bounding box center [346, 174] width 87 height 19
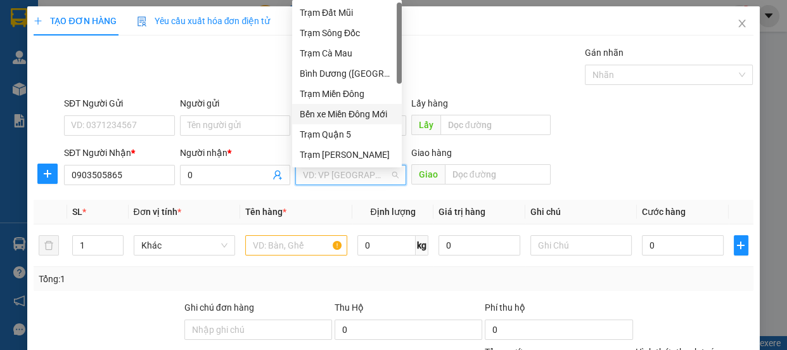
click at [366, 116] on div "Bến xe Miền Đông Mới" at bounding box center [347, 114] width 94 height 14
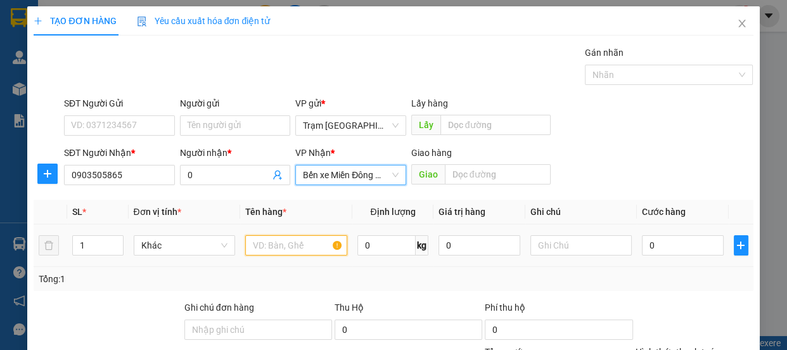
click at [279, 248] on input "text" at bounding box center [296, 245] width 102 height 20
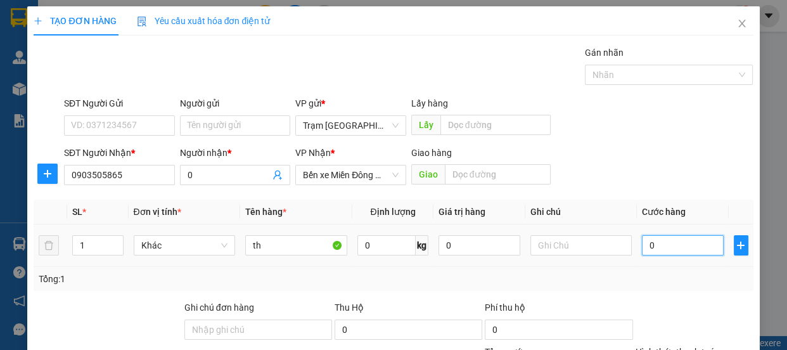
click at [661, 249] on input "0" at bounding box center [683, 245] width 82 height 20
click at [718, 345] on div "Hình thức thanh toán" at bounding box center [695, 354] width 118 height 19
click at [683, 347] on label "Hình thức thanh toán" at bounding box center [678, 352] width 84 height 10
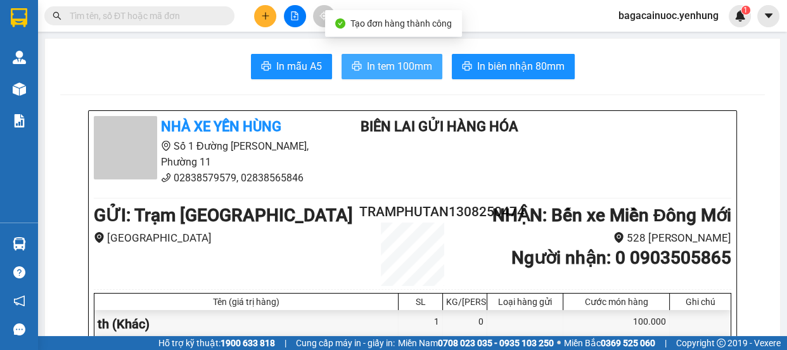
click at [377, 74] on span "In tem 100mm" at bounding box center [399, 66] width 65 height 16
click at [263, 22] on button at bounding box center [265, 16] width 22 height 22
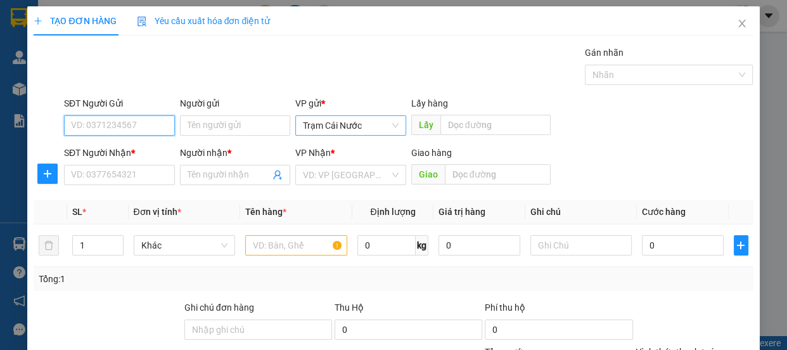
click at [373, 125] on span "Trạm Cái Nước" at bounding box center [351, 125] width 96 height 19
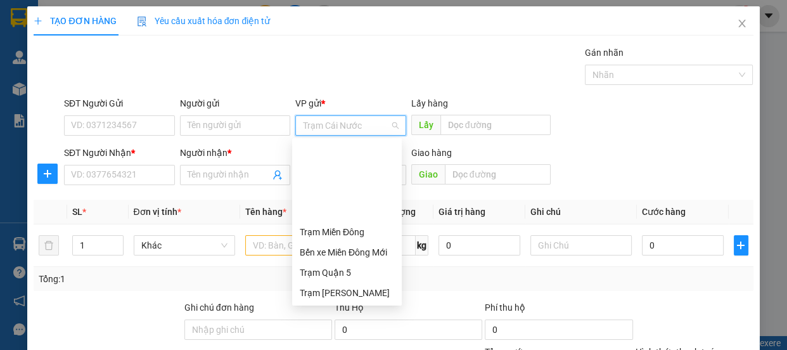
click at [342, 306] on div "Trạm [GEOGRAPHIC_DATA]" at bounding box center [347, 313] width 94 height 14
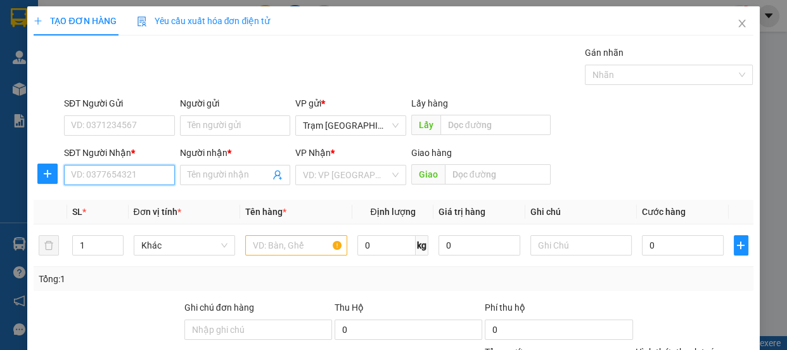
click at [135, 165] on input "SĐT Người Nhận *" at bounding box center [119, 175] width 111 height 20
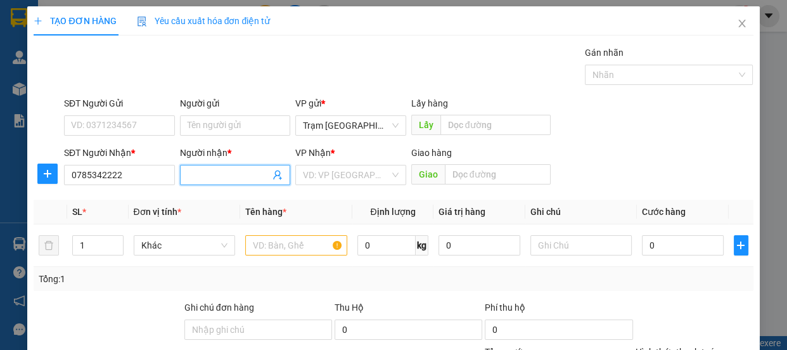
click at [244, 165] on span at bounding box center [235, 175] width 111 height 20
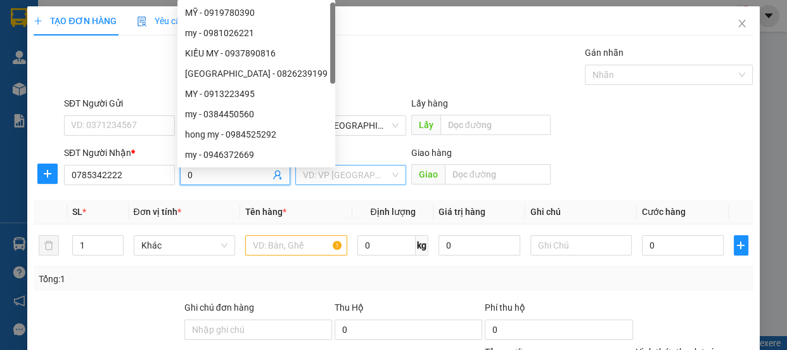
click at [323, 169] on input "search" at bounding box center [346, 174] width 87 height 19
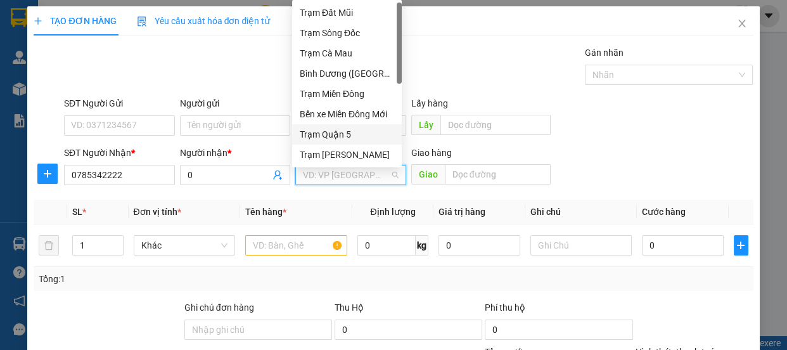
click at [351, 141] on div "Trạm Quận 5" at bounding box center [347, 134] width 94 height 14
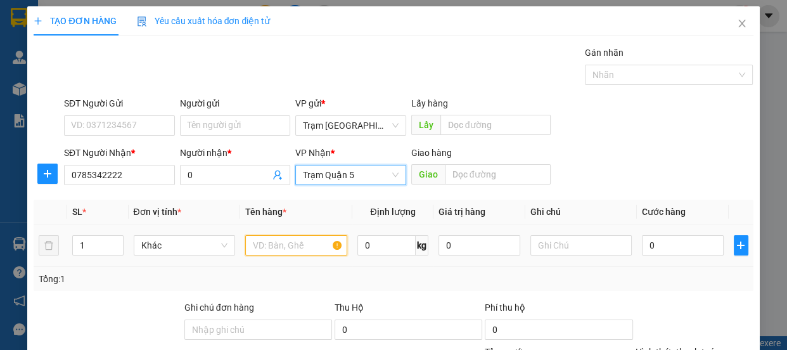
click at [297, 244] on input "text" at bounding box center [296, 245] width 102 height 20
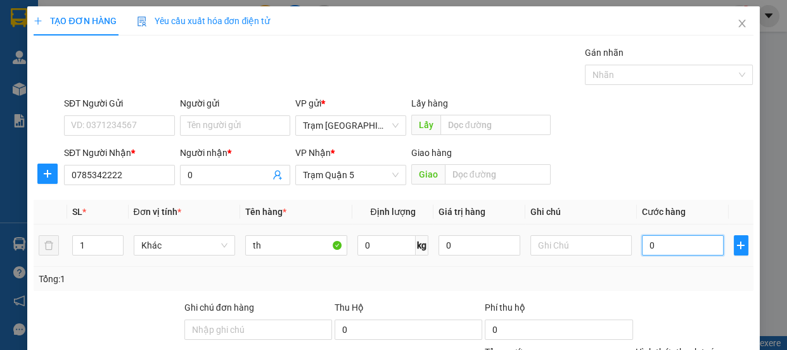
click at [677, 250] on input "0" at bounding box center [683, 245] width 82 height 20
click at [697, 347] on label "Hình thức thanh toán" at bounding box center [678, 352] width 84 height 10
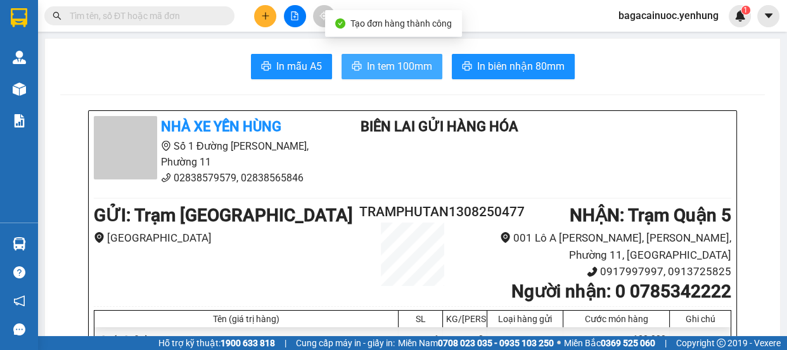
click at [392, 70] on span "In tem 100mm" at bounding box center [399, 66] width 65 height 16
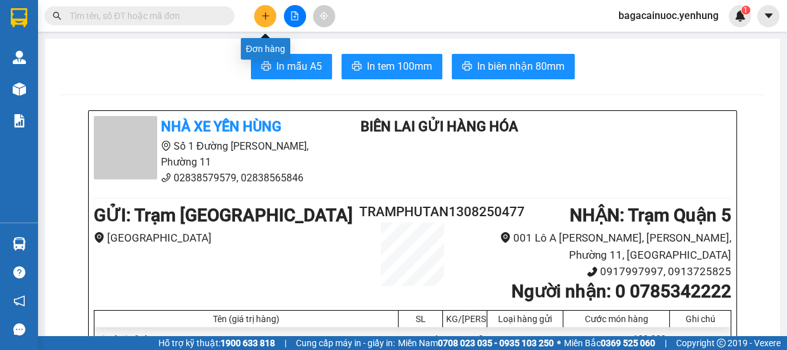
click at [264, 19] on icon "plus" at bounding box center [265, 15] width 9 height 9
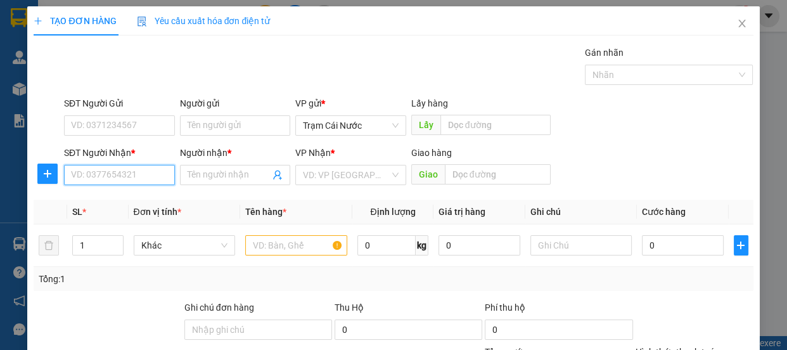
click at [141, 174] on input "SĐT Người Nhận *" at bounding box center [119, 175] width 111 height 20
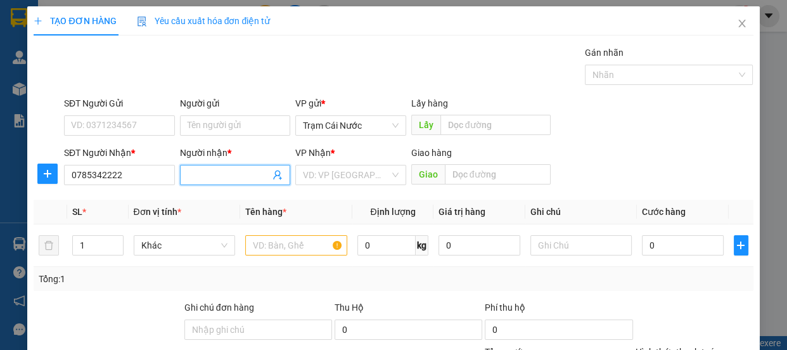
click at [220, 178] on input "Người nhận *" at bounding box center [229, 175] width 83 height 14
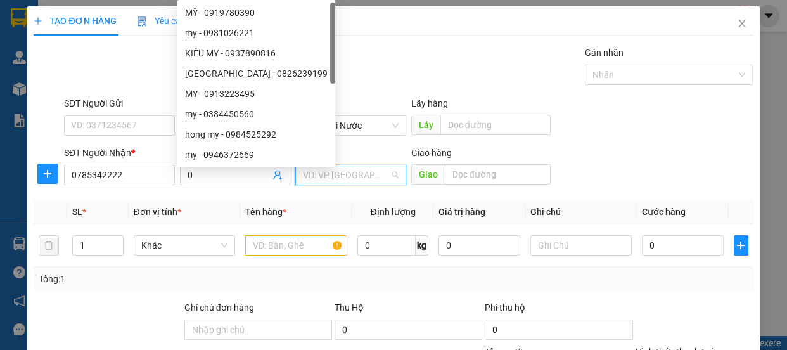
click at [325, 178] on input "search" at bounding box center [346, 174] width 87 height 19
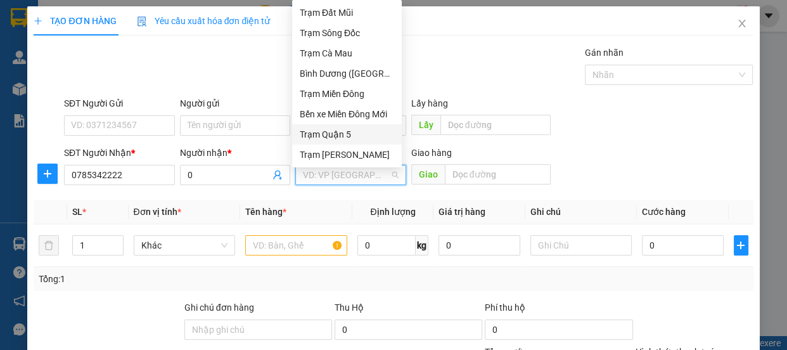
click at [363, 128] on div "Trạm Quận 5" at bounding box center [347, 134] width 94 height 14
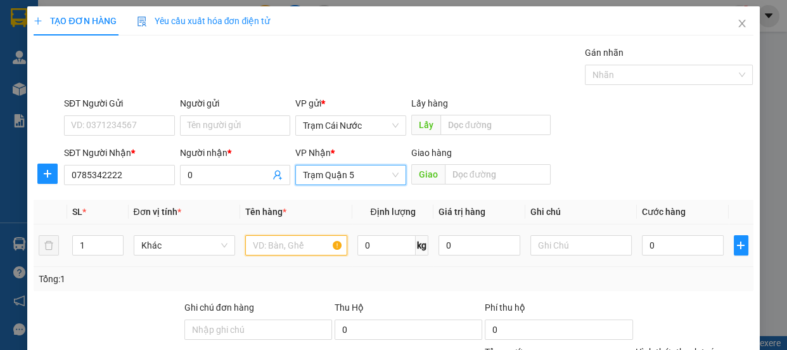
click at [276, 239] on input "text" at bounding box center [296, 245] width 102 height 20
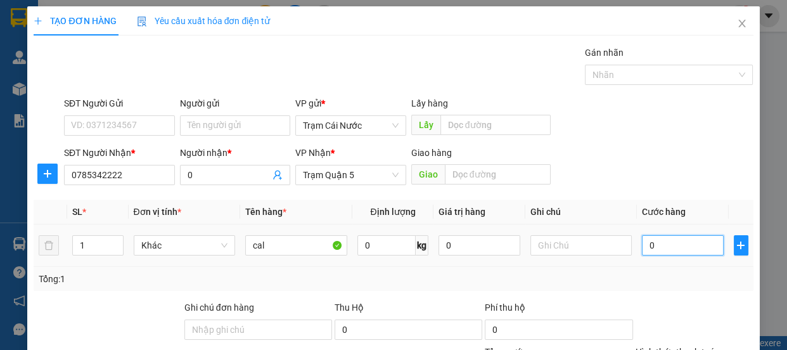
click at [683, 254] on input "0" at bounding box center [683, 245] width 82 height 20
click at [699, 347] on label "Hình thức thanh toán" at bounding box center [678, 352] width 84 height 10
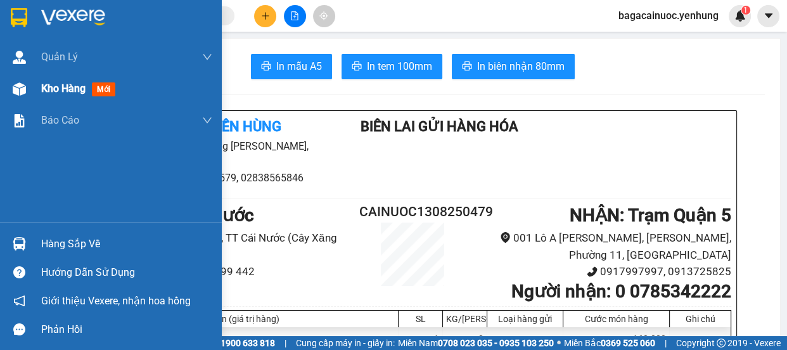
click at [86, 97] on div "Kho hàng mới" at bounding box center [126, 89] width 171 height 32
click at [80, 89] on span "Kho hàng" at bounding box center [63, 88] width 44 height 12
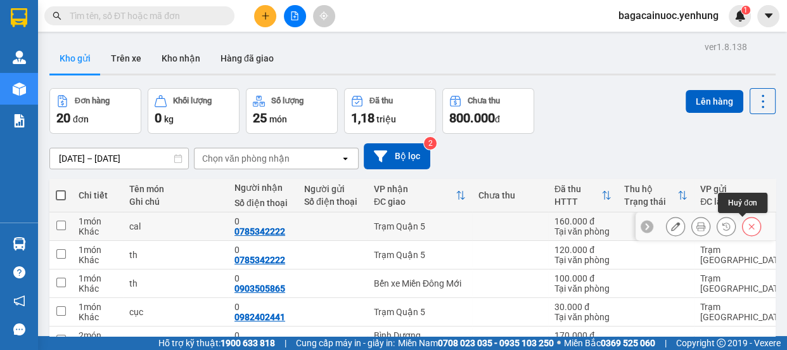
click at [747, 228] on icon at bounding box center [751, 226] width 9 height 9
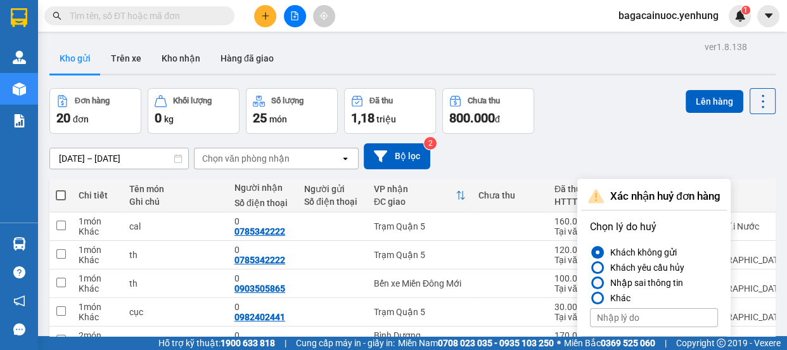
click at [600, 281] on div at bounding box center [597, 282] width 9 height 9
click at [590, 283] on input "Nhập sai thông tin" at bounding box center [590, 283] width 0 height 0
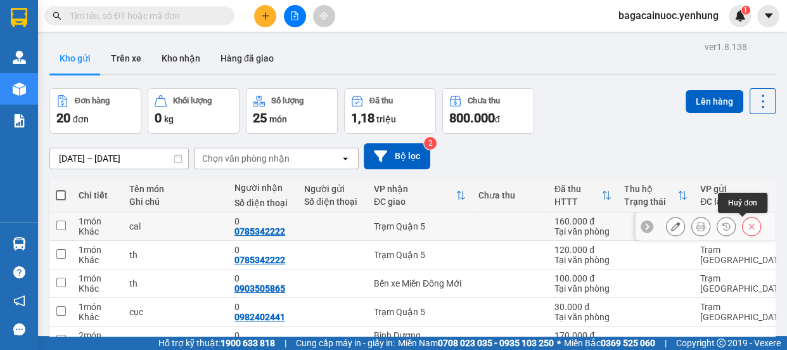
click at [743, 216] on button at bounding box center [752, 227] width 18 height 22
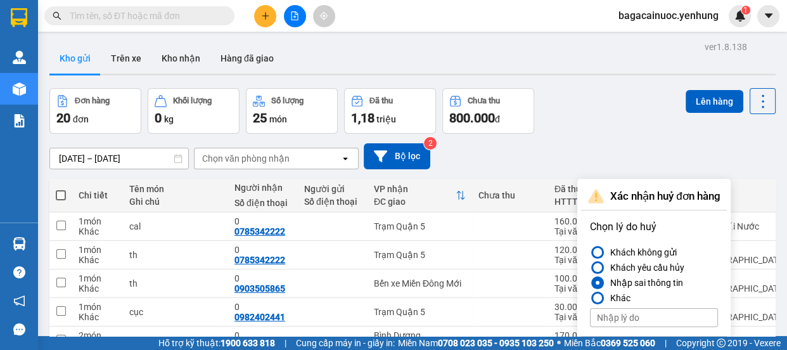
click at [697, 343] on button "Xác nhận" at bounding box center [692, 354] width 70 height 23
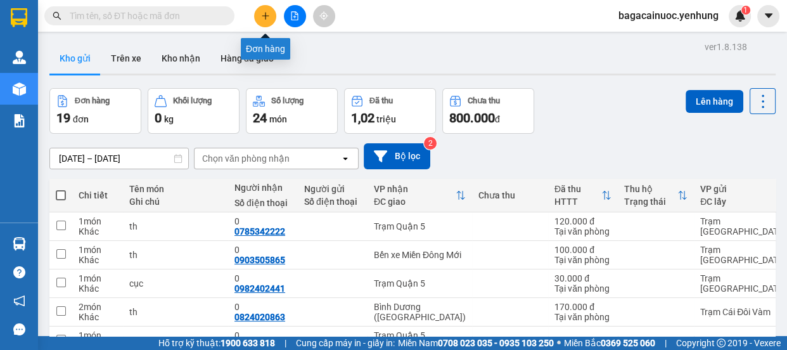
click at [261, 14] on icon "plus" at bounding box center [265, 15] width 9 height 9
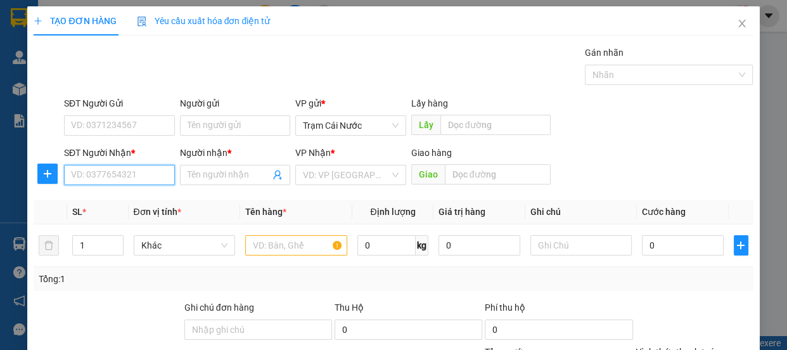
click at [113, 171] on input "SĐT Người Nhận *" at bounding box center [119, 175] width 111 height 20
click at [222, 178] on input "Người nhận *" at bounding box center [229, 175] width 83 height 14
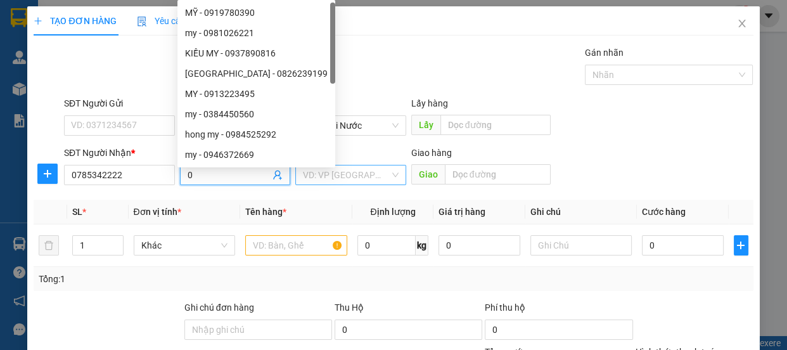
click at [330, 174] on input "search" at bounding box center [346, 174] width 87 height 19
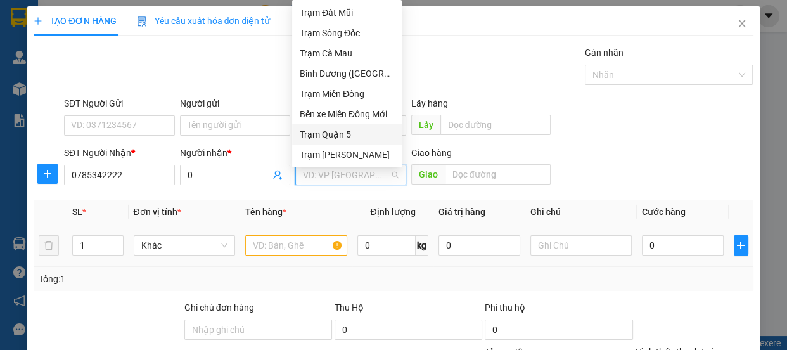
drag, startPoint x: 366, startPoint y: 132, endPoint x: 321, endPoint y: 240, distance: 117.6
click at [366, 132] on div "Trạm Quận 5" at bounding box center [347, 134] width 94 height 14
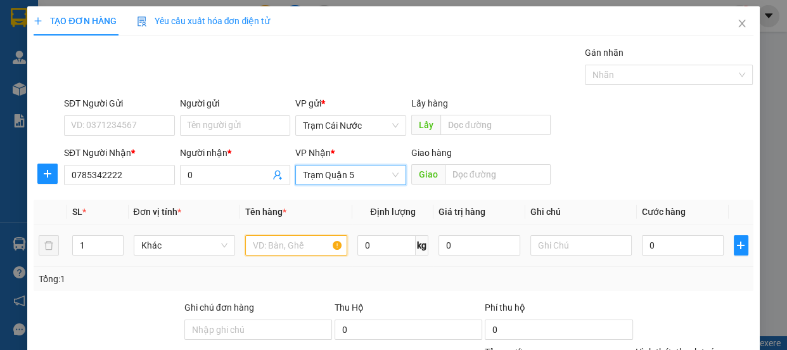
click at [314, 248] on input "text" at bounding box center [296, 245] width 102 height 20
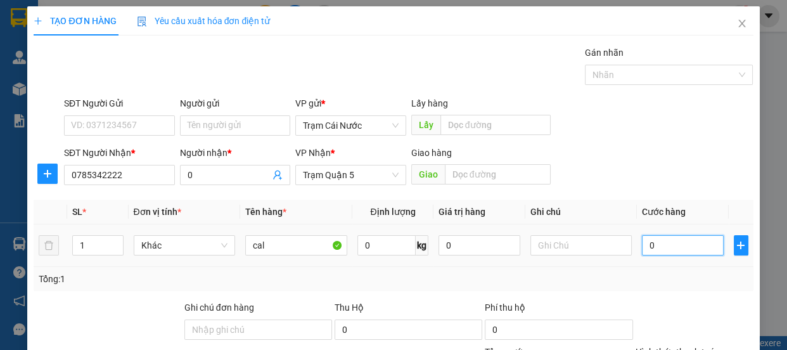
click at [668, 243] on input "0" at bounding box center [683, 245] width 82 height 20
click at [694, 347] on label "Hình thức thanh toán" at bounding box center [678, 352] width 84 height 10
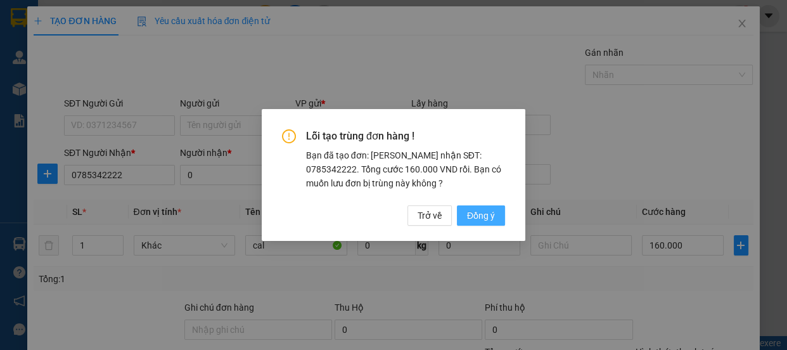
click at [475, 214] on span "Đồng ý" at bounding box center [481, 216] width 28 height 14
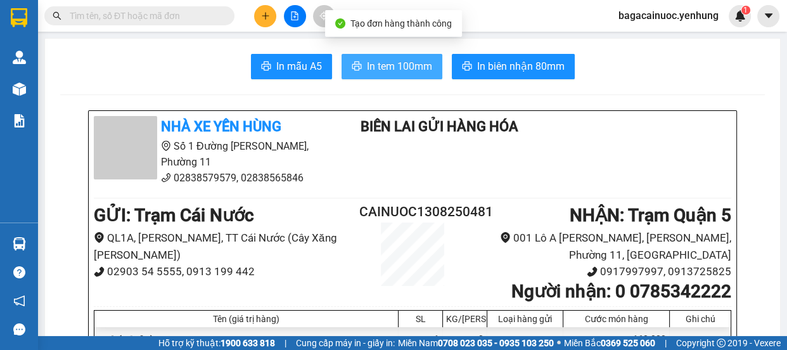
click at [412, 65] on span "In tem 100mm" at bounding box center [399, 66] width 65 height 16
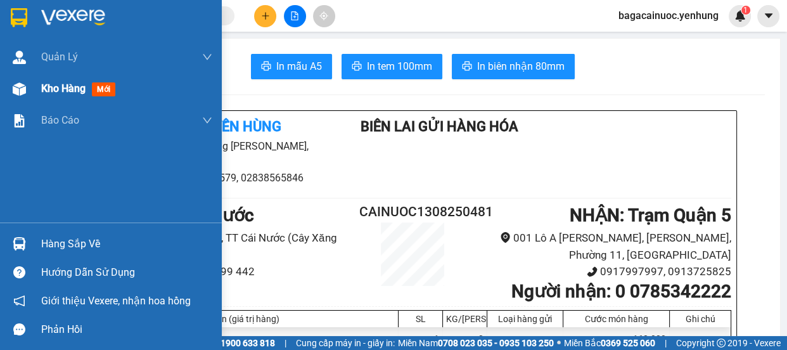
click at [51, 91] on span "Kho hàng" at bounding box center [63, 88] width 44 height 12
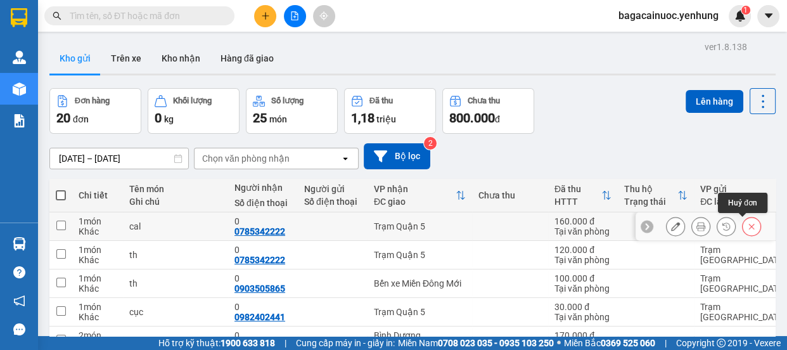
click at [747, 230] on icon at bounding box center [751, 226] width 9 height 9
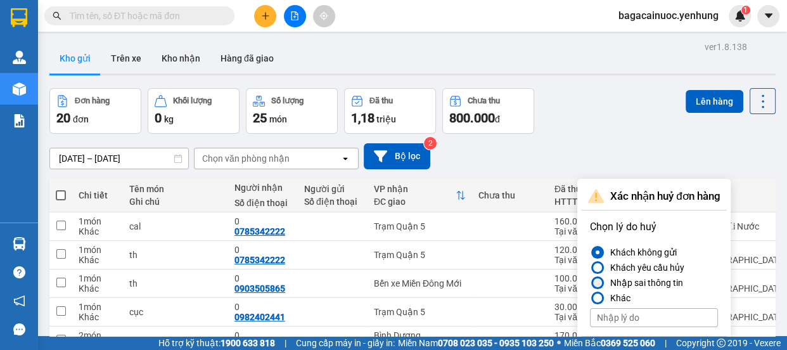
click at [598, 286] on div at bounding box center [597, 282] width 9 height 9
click at [590, 283] on input "Nhập sai thông tin" at bounding box center [590, 283] width 0 height 0
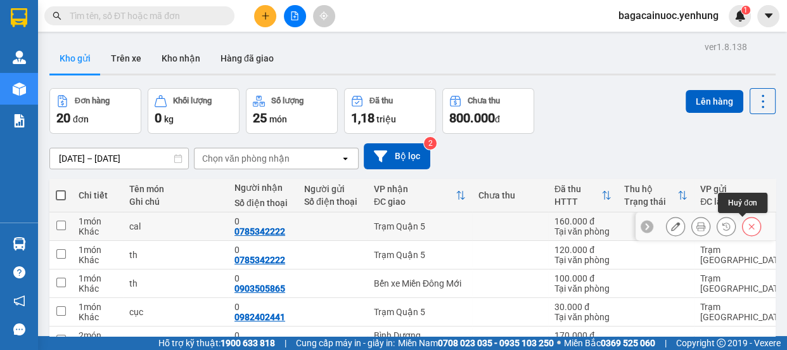
click at [747, 222] on icon at bounding box center [751, 226] width 9 height 9
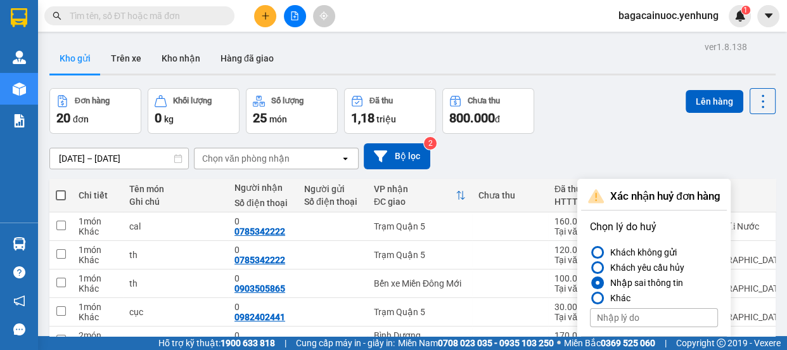
click at [706, 343] on button "Xác nhận" at bounding box center [692, 354] width 70 height 23
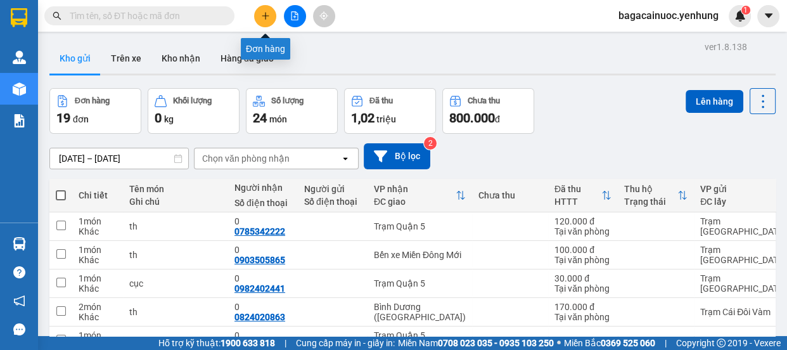
click at [268, 17] on icon "plus" at bounding box center [265, 15] width 9 height 9
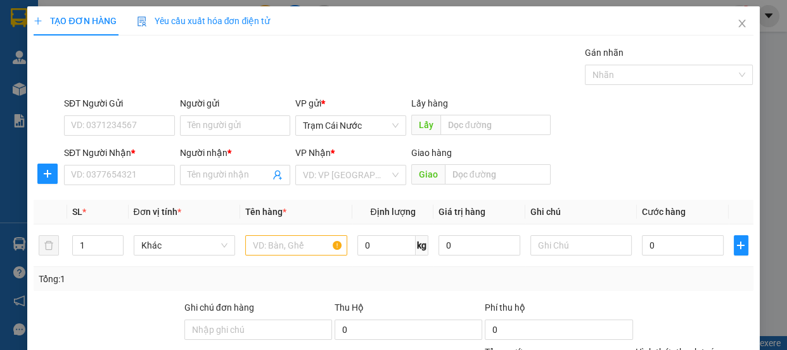
click at [152, 164] on div "SĐT Người Nhận *" at bounding box center [119, 155] width 111 height 19
click at [141, 171] on input "SĐT Người Nhận *" at bounding box center [119, 175] width 111 height 20
click at [133, 176] on input "0785" at bounding box center [119, 175] width 111 height 20
click at [217, 182] on span at bounding box center [235, 175] width 111 height 20
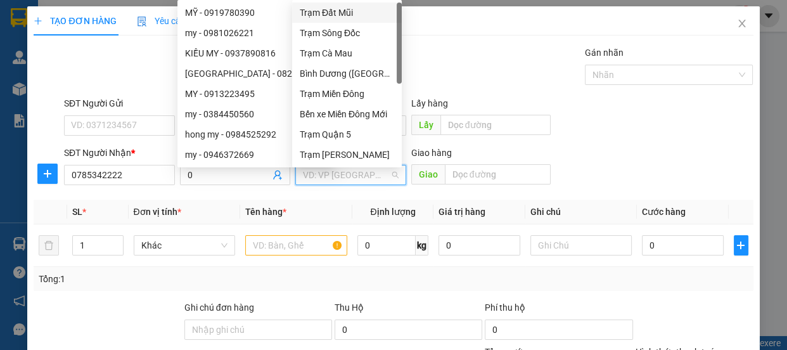
click at [334, 174] on input "search" at bounding box center [346, 174] width 87 height 19
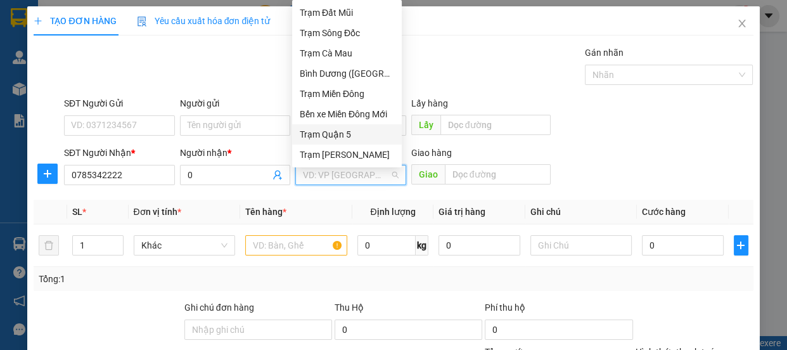
click at [351, 133] on div "Trạm Quận 5" at bounding box center [347, 134] width 94 height 14
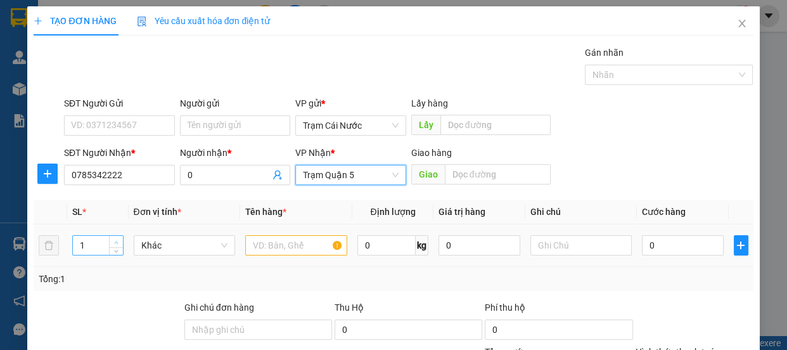
click at [113, 240] on span "up" at bounding box center [117, 242] width 8 height 8
click at [266, 247] on input "text" at bounding box center [296, 245] width 102 height 20
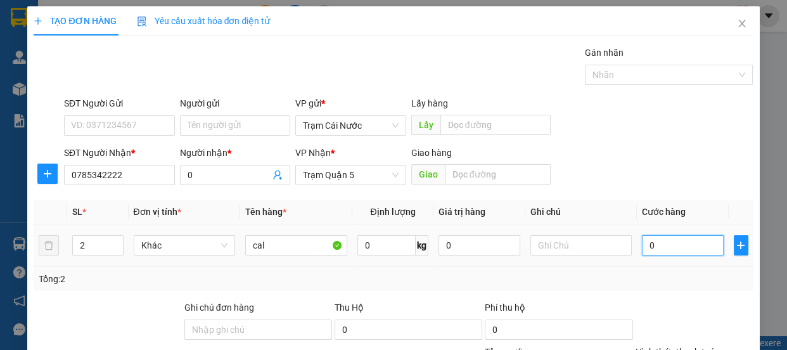
click at [675, 249] on input "0" at bounding box center [683, 245] width 82 height 20
click at [691, 235] on input "220.000" at bounding box center [683, 245] width 82 height 20
click at [642, 235] on input "0" at bounding box center [683, 245] width 82 height 20
click at [683, 347] on label "Hình thức thanh toán" at bounding box center [678, 352] width 84 height 10
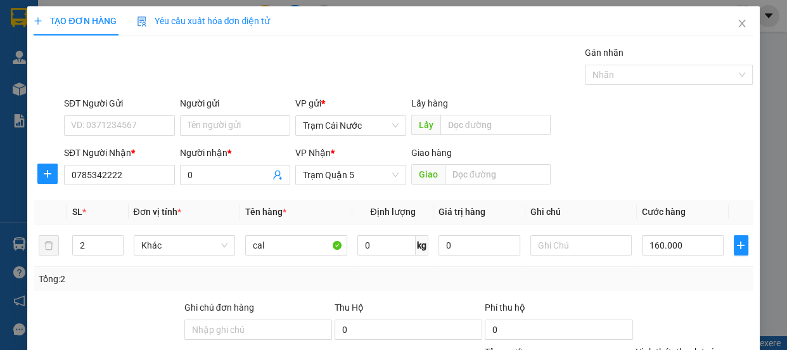
click at [364, 116] on span "Trạm Cái Nước" at bounding box center [351, 125] width 96 height 19
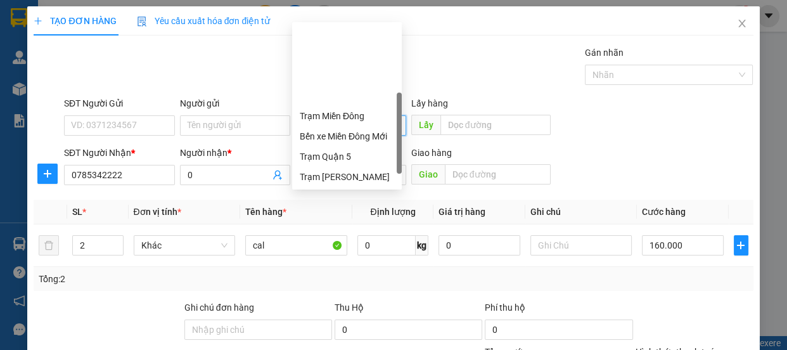
click at [342, 190] on div "Trạm [GEOGRAPHIC_DATA]" at bounding box center [347, 197] width 94 height 14
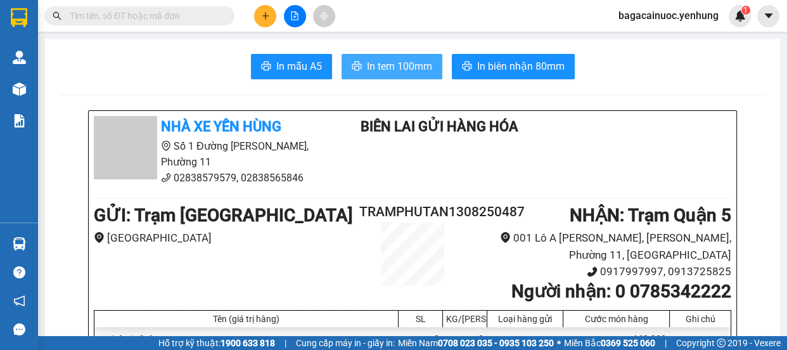
click at [418, 69] on span "In tem 100mm" at bounding box center [399, 66] width 65 height 16
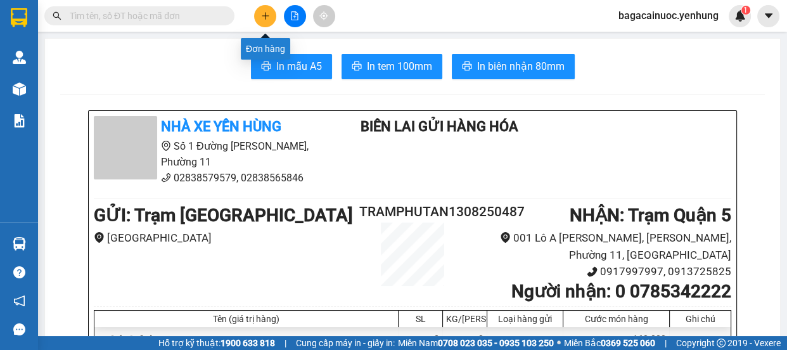
click at [263, 13] on icon "plus" at bounding box center [265, 15] width 9 height 9
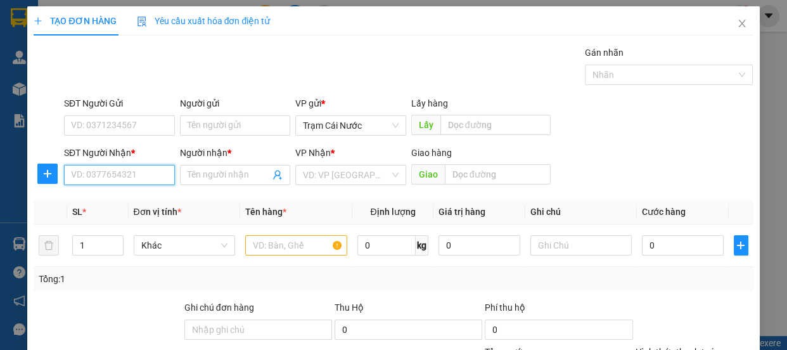
click at [129, 171] on input "SĐT Người Nhận *" at bounding box center [119, 175] width 111 height 20
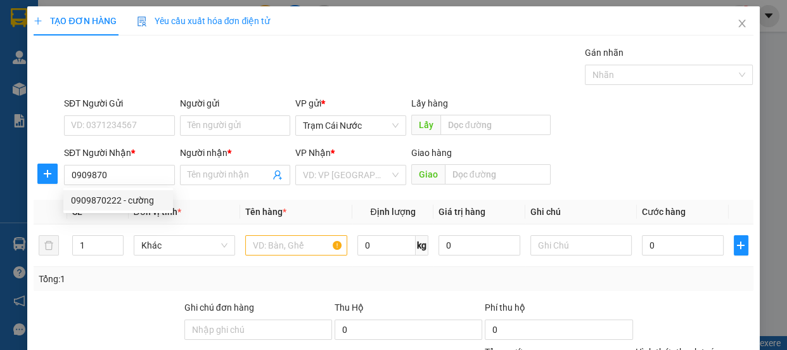
click at [91, 213] on div "SL *" at bounding box center [97, 212] width 51 height 14
click at [103, 200] on th "SL *" at bounding box center [97, 212] width 61 height 25
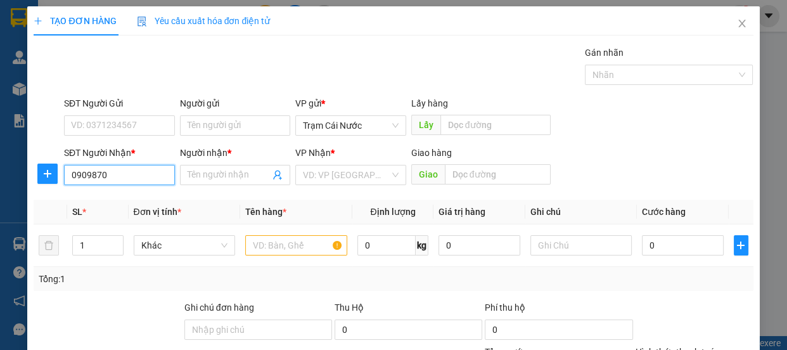
click at [126, 169] on input "0909870" at bounding box center [119, 175] width 111 height 20
click at [115, 201] on div "0909870222 - cường" at bounding box center [118, 200] width 94 height 14
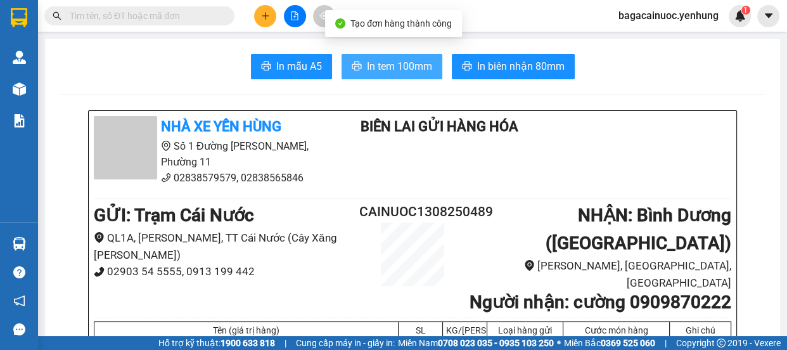
click at [401, 72] on span "In tem 100mm" at bounding box center [399, 66] width 65 height 16
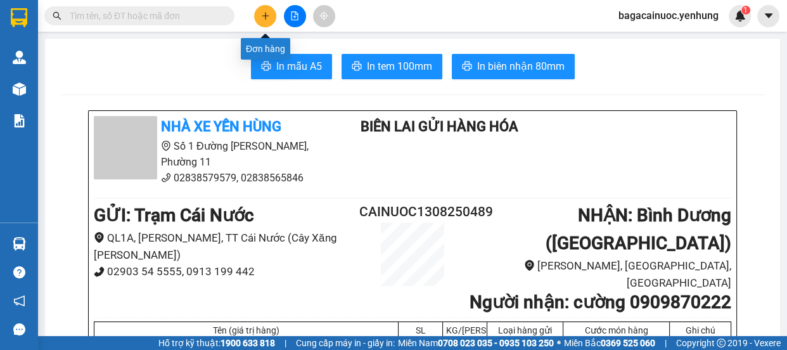
click at [260, 13] on button at bounding box center [265, 16] width 22 height 22
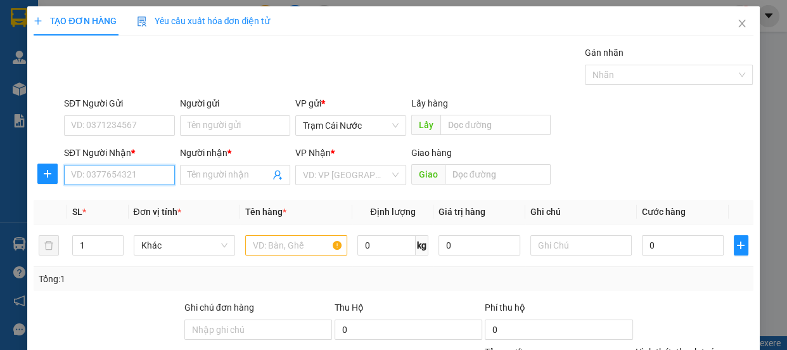
click at [149, 171] on input "SĐT Người Nhận *" at bounding box center [119, 175] width 111 height 20
click at [238, 172] on input "Người nhận *" at bounding box center [229, 175] width 83 height 14
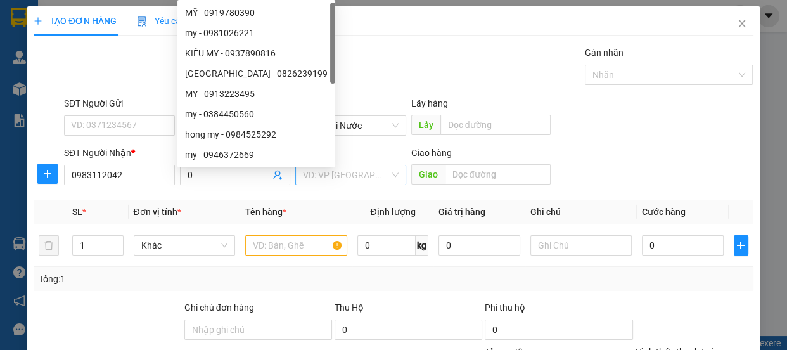
click at [332, 186] on div "VP Nhận * VD: VP [GEOGRAPHIC_DATA]" at bounding box center [350, 168] width 111 height 44
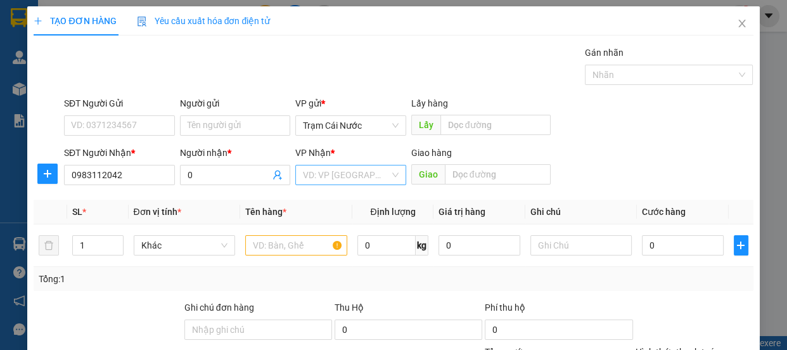
click at [340, 180] on input "search" at bounding box center [346, 174] width 87 height 19
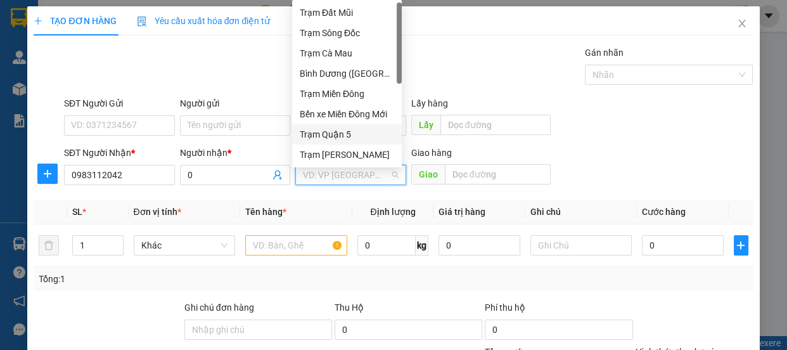
click at [361, 139] on div "Trạm Quận 5" at bounding box center [347, 134] width 94 height 14
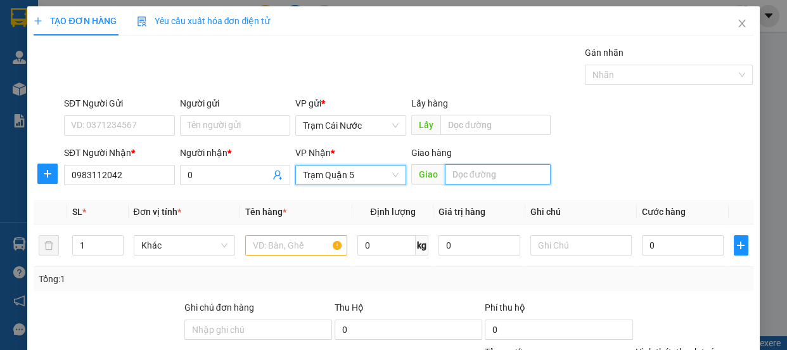
click at [463, 178] on input "text" at bounding box center [498, 174] width 106 height 20
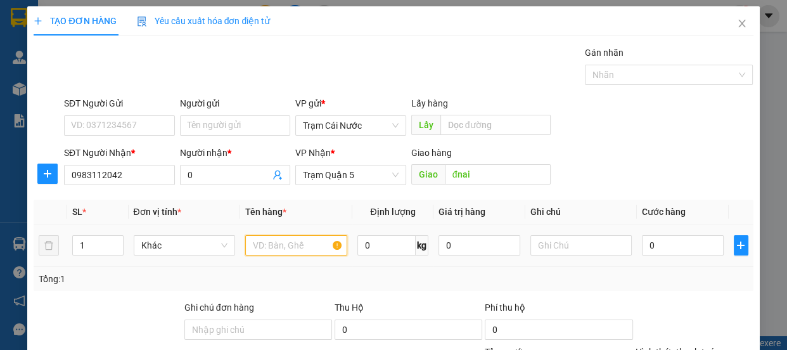
click at [307, 244] on input "text" at bounding box center [296, 245] width 102 height 20
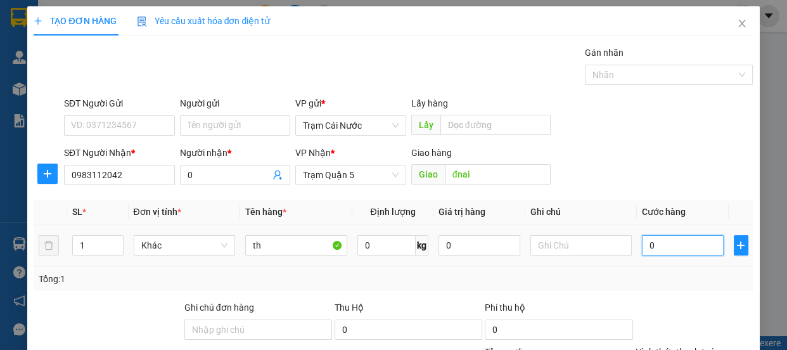
click at [668, 247] on input "0" at bounding box center [683, 245] width 82 height 20
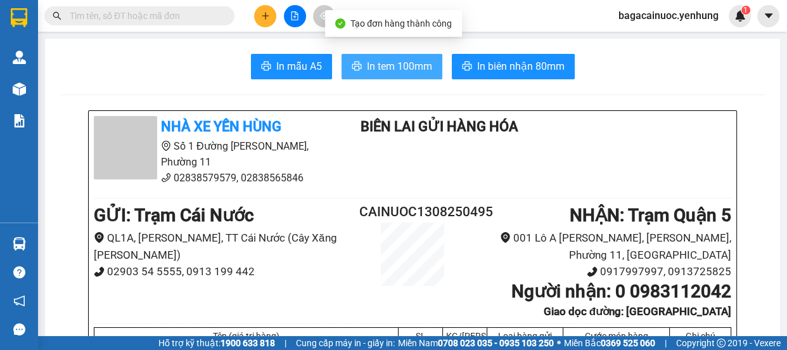
click at [378, 70] on span "In tem 100mm" at bounding box center [399, 66] width 65 height 16
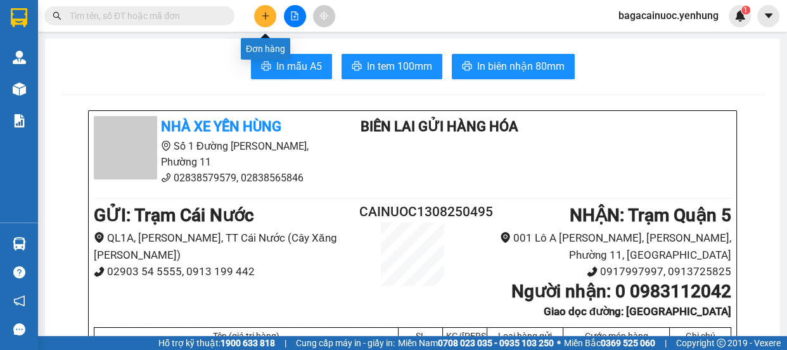
click at [261, 16] on icon "plus" at bounding box center [265, 15] width 9 height 9
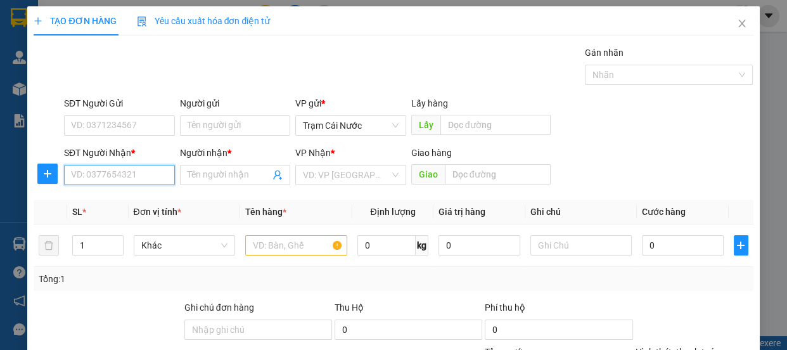
click at [124, 176] on input "SĐT Người Nhận *" at bounding box center [119, 175] width 111 height 20
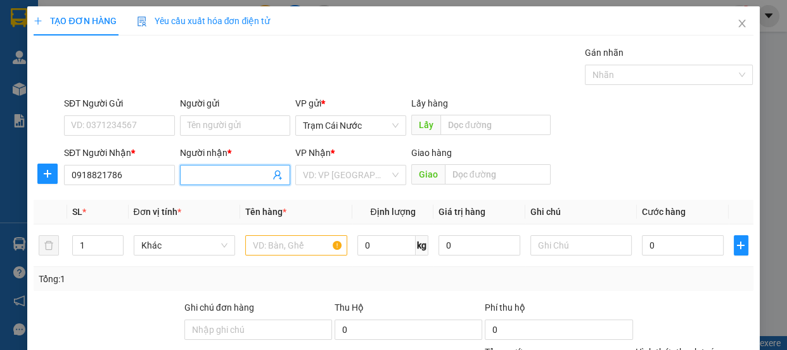
click at [241, 181] on input "Người nhận *" at bounding box center [229, 175] width 83 height 14
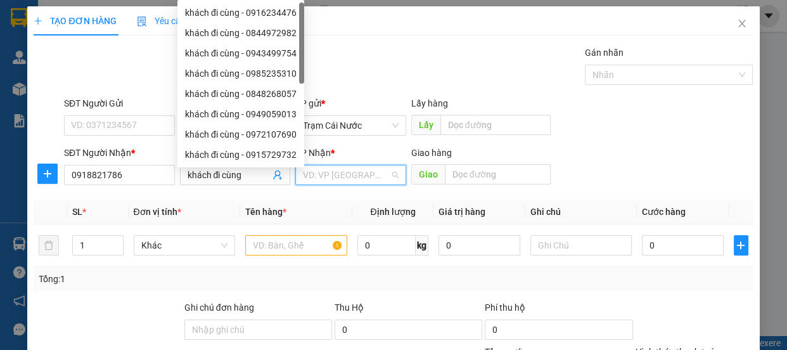
click at [340, 184] on input "search" at bounding box center [346, 174] width 87 height 19
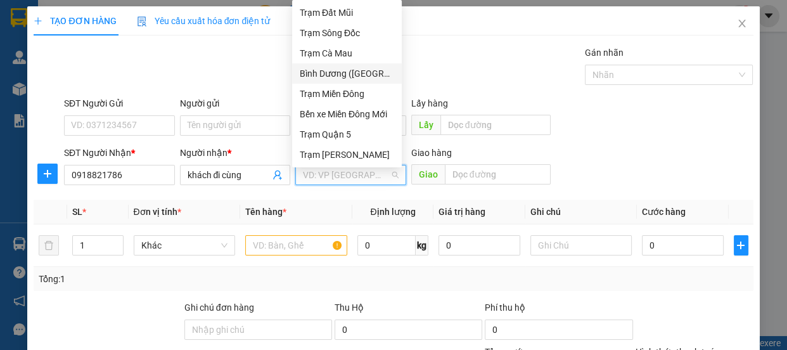
click at [371, 72] on div "Bình Dương ([GEOGRAPHIC_DATA])" at bounding box center [347, 74] width 94 height 14
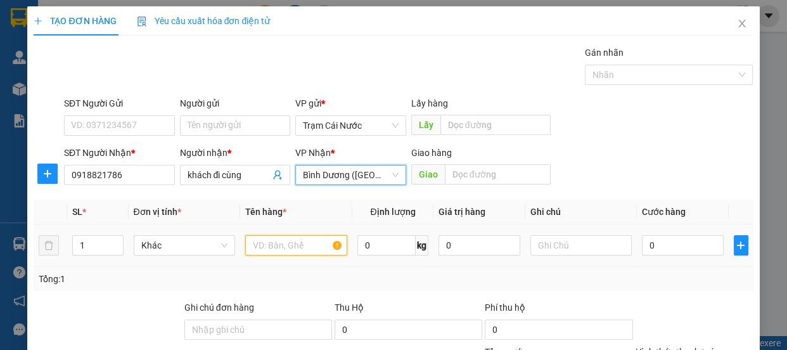
click at [289, 244] on input "text" at bounding box center [296, 245] width 102 height 20
click at [109, 240] on span "Increase Value" at bounding box center [116, 241] width 14 height 11
click at [266, 246] on input "text" at bounding box center [296, 245] width 102 height 20
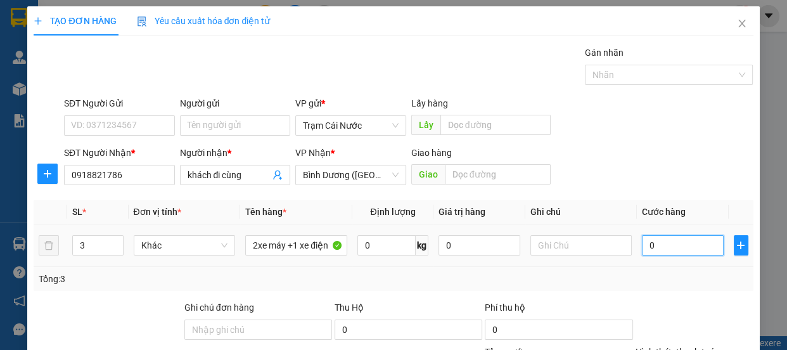
click at [663, 247] on input "0" at bounding box center [683, 245] width 82 height 20
click at [688, 347] on label "Hình thức thanh toán" at bounding box center [678, 352] width 84 height 10
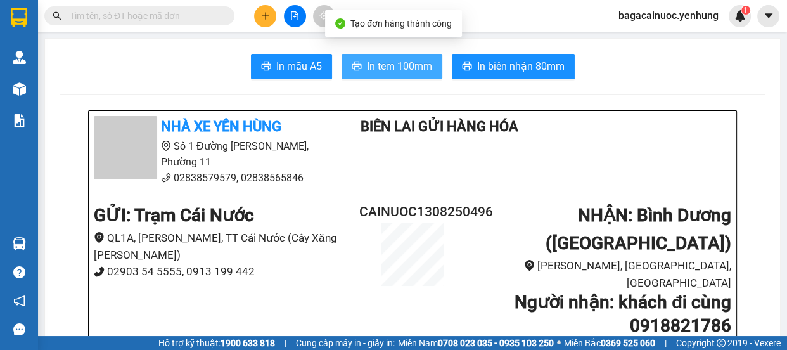
click at [399, 67] on span "In tem 100mm" at bounding box center [399, 66] width 65 height 16
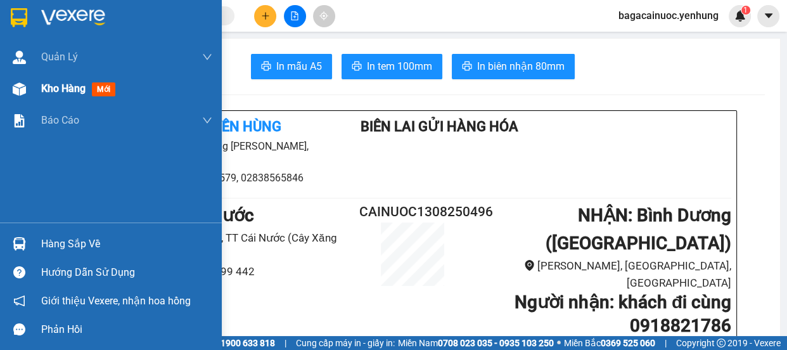
click at [60, 86] on span "Kho hàng" at bounding box center [63, 88] width 44 height 12
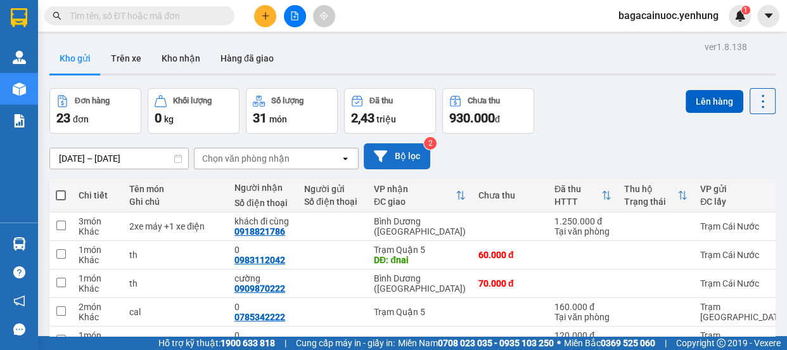
click at [410, 145] on button "Bộ lọc" at bounding box center [397, 156] width 67 height 26
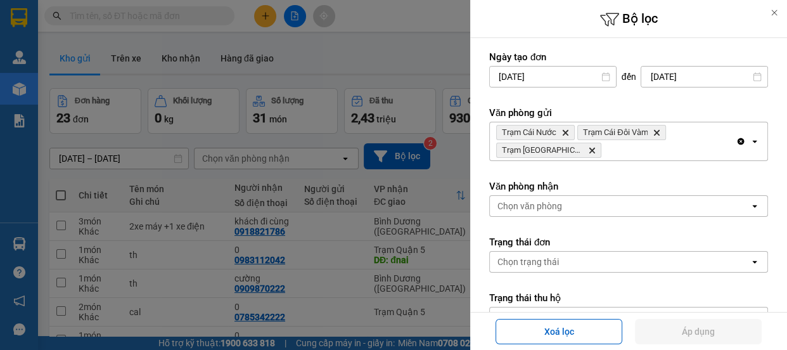
click at [621, 228] on form "Ngày tạo đơn [DATE] Press the down arrow key to interact with the calendar and …" at bounding box center [628, 311] width 279 height 521
click at [640, 239] on label "Trạng thái đơn" at bounding box center [628, 242] width 279 height 13
click at [29, 152] on div at bounding box center [393, 175] width 787 height 350
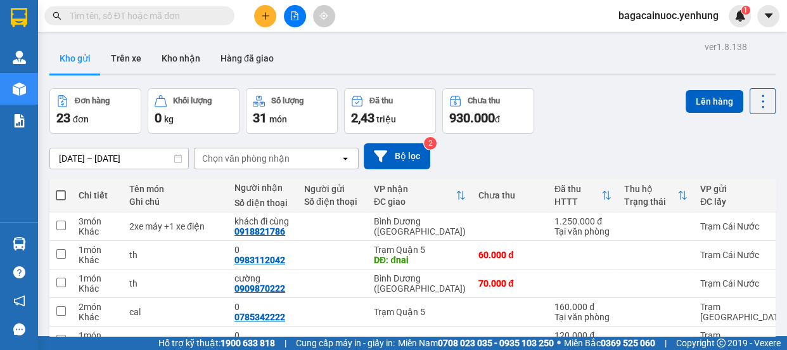
click at [58, 190] on span at bounding box center [61, 195] width 10 height 10
click at [61, 189] on input "checkbox" at bounding box center [61, 189] width 0 height 0
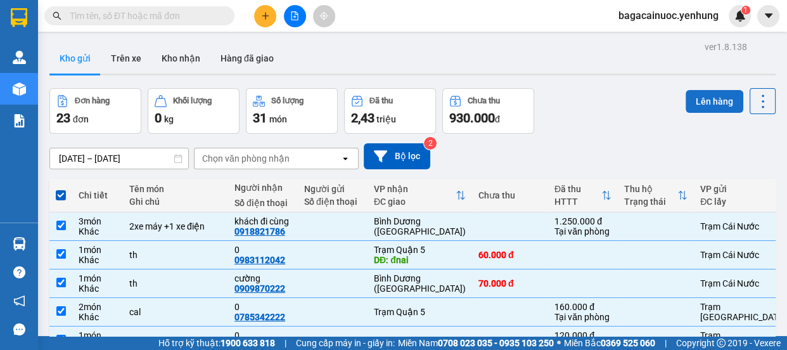
click at [721, 90] on button "Lên hàng" at bounding box center [715, 101] width 58 height 23
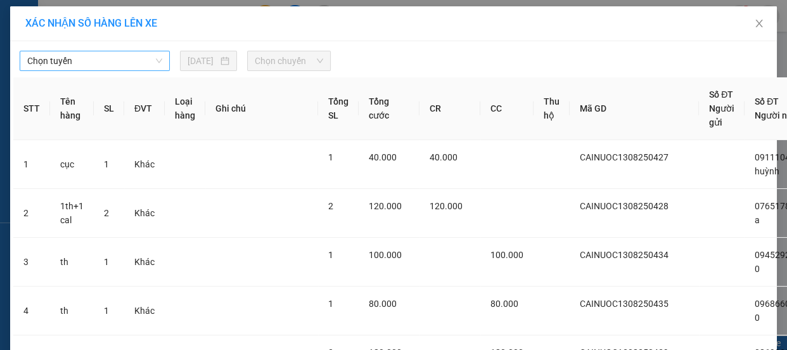
click at [115, 69] on span "Chọn tuyến" at bounding box center [94, 60] width 135 height 19
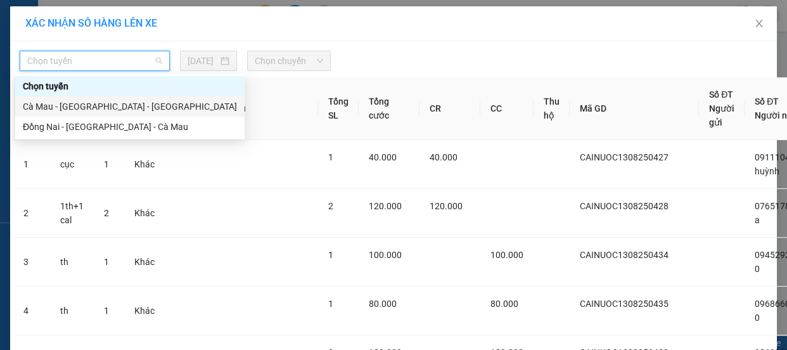
click at [94, 108] on div "Cà Mau - [GEOGRAPHIC_DATA] - [GEOGRAPHIC_DATA]" at bounding box center [130, 107] width 214 height 14
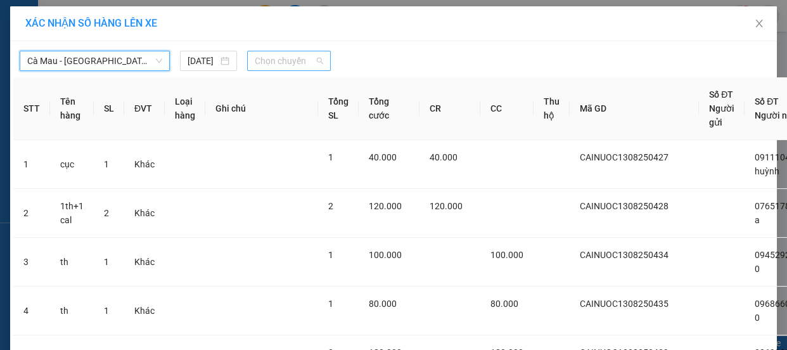
click at [316, 68] on span "Chọn chuyến" at bounding box center [289, 60] width 68 height 19
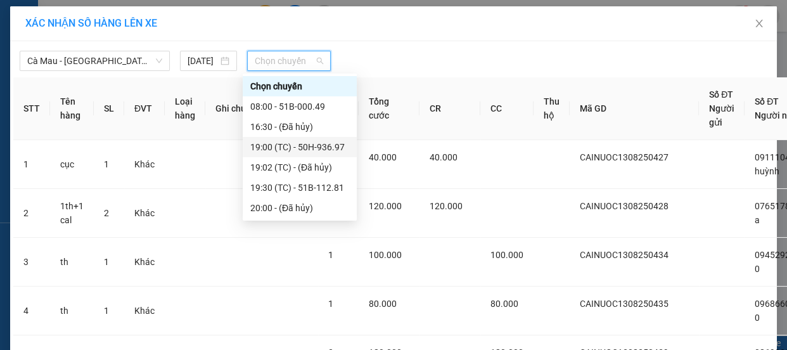
click at [311, 146] on div "19:00 (TC) - 50H-936.97" at bounding box center [299, 147] width 99 height 14
